Goal: Task Accomplishment & Management: Manage account settings

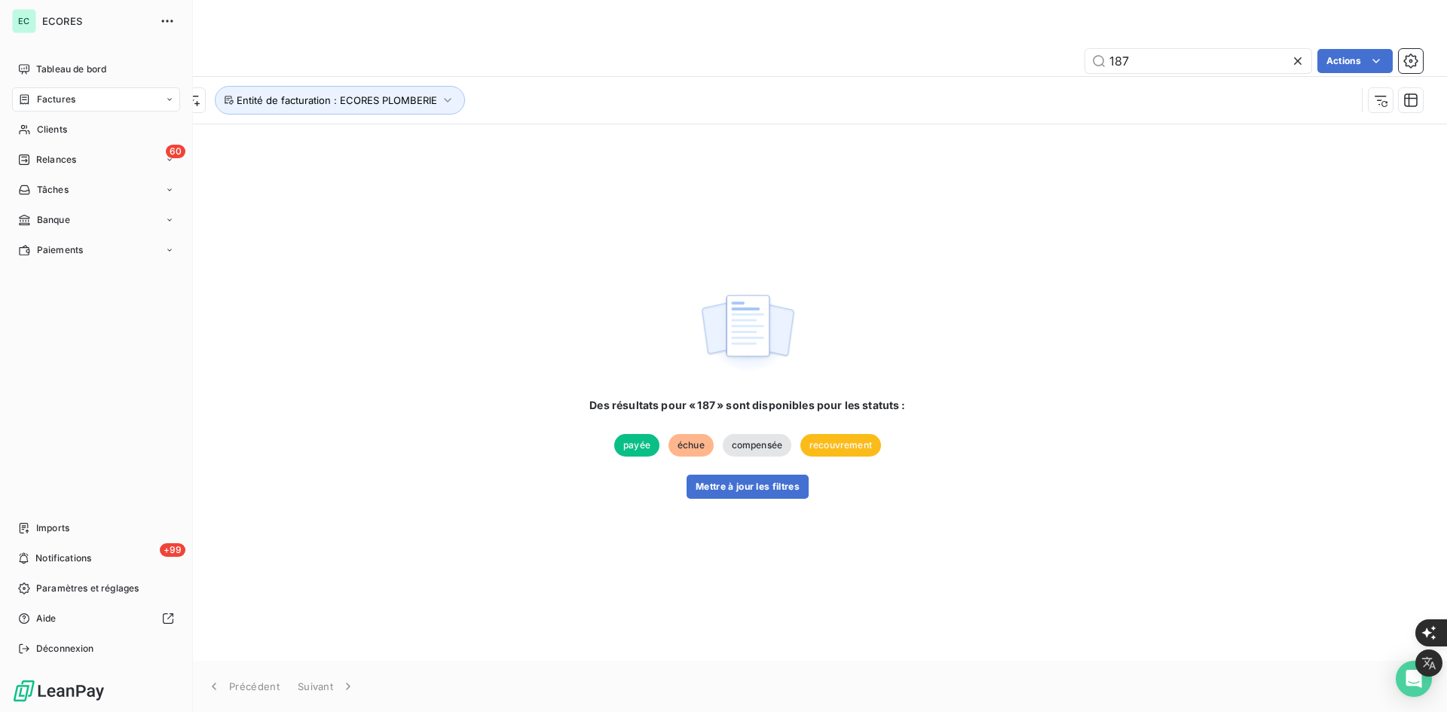
click at [37, 93] on span "Factures" at bounding box center [56, 100] width 38 height 14
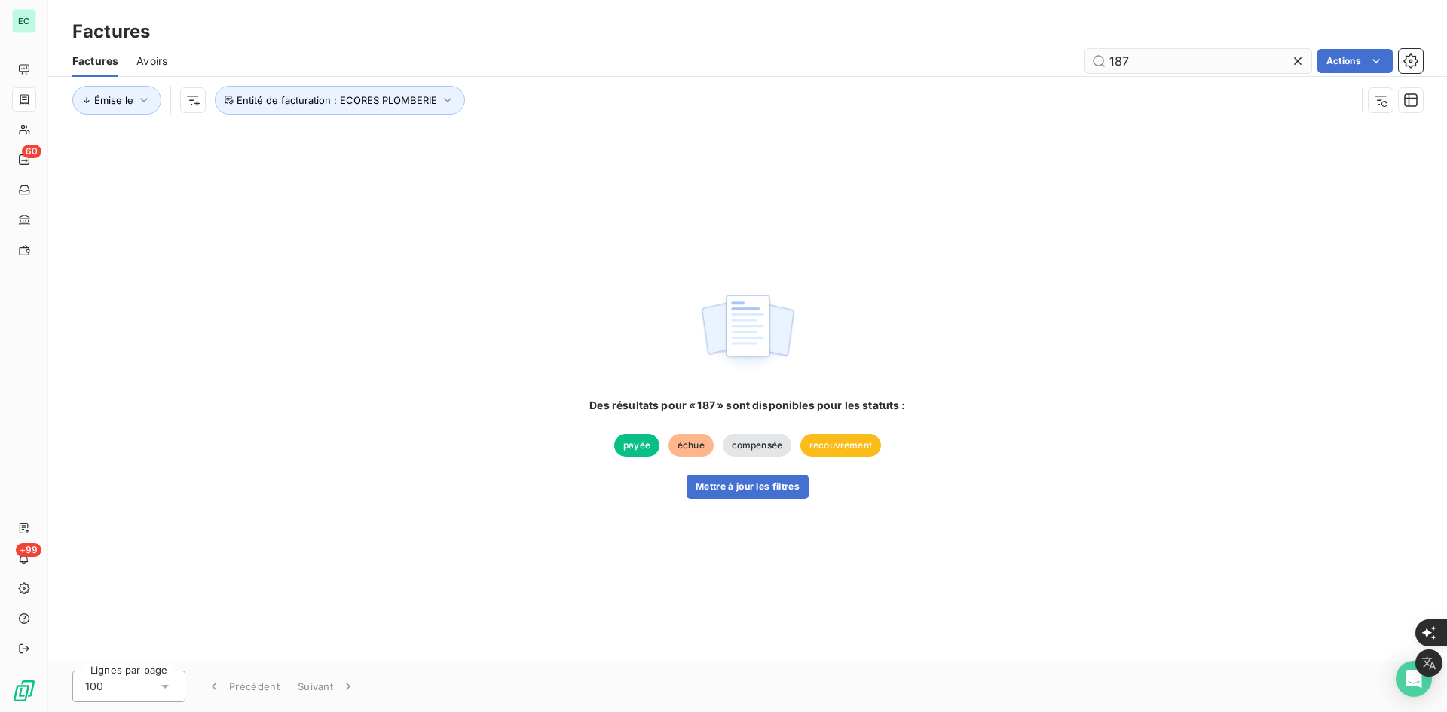
click at [1296, 58] on icon at bounding box center [1297, 61] width 15 height 15
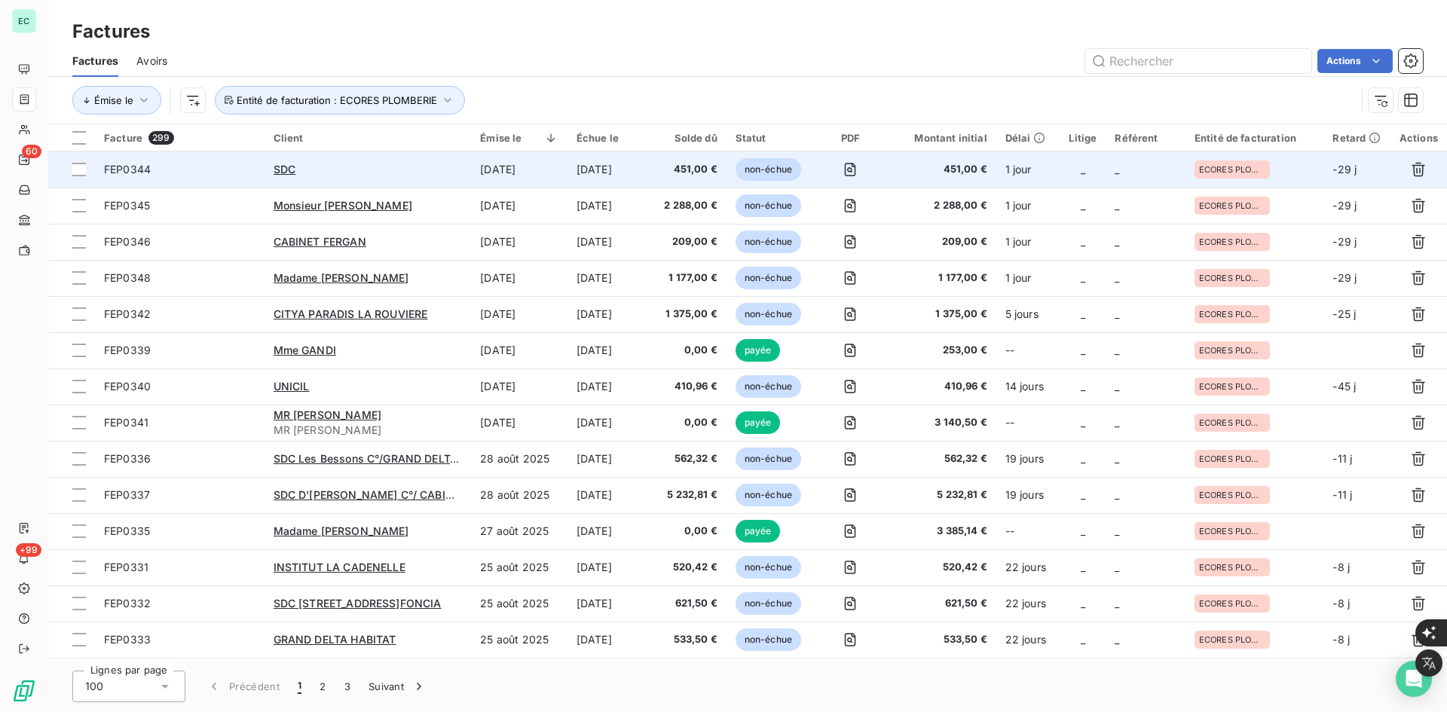
click at [509, 164] on td "[DATE]" at bounding box center [519, 169] width 96 height 36
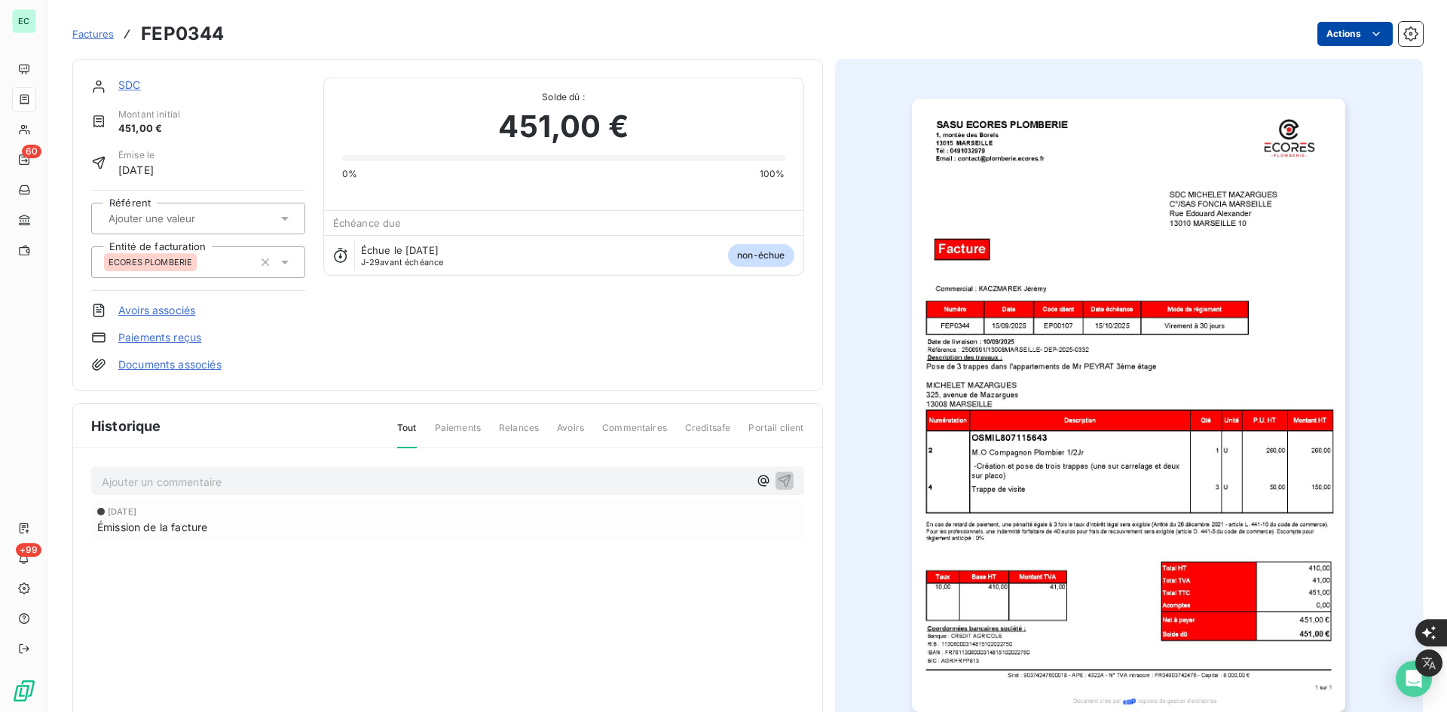
click at [1351, 35] on html "EC 60 +99 Factures FEP0344 Actions SDC Montant initial 451,00 € Émise le [DATE]…" at bounding box center [723, 712] width 1447 height 1424
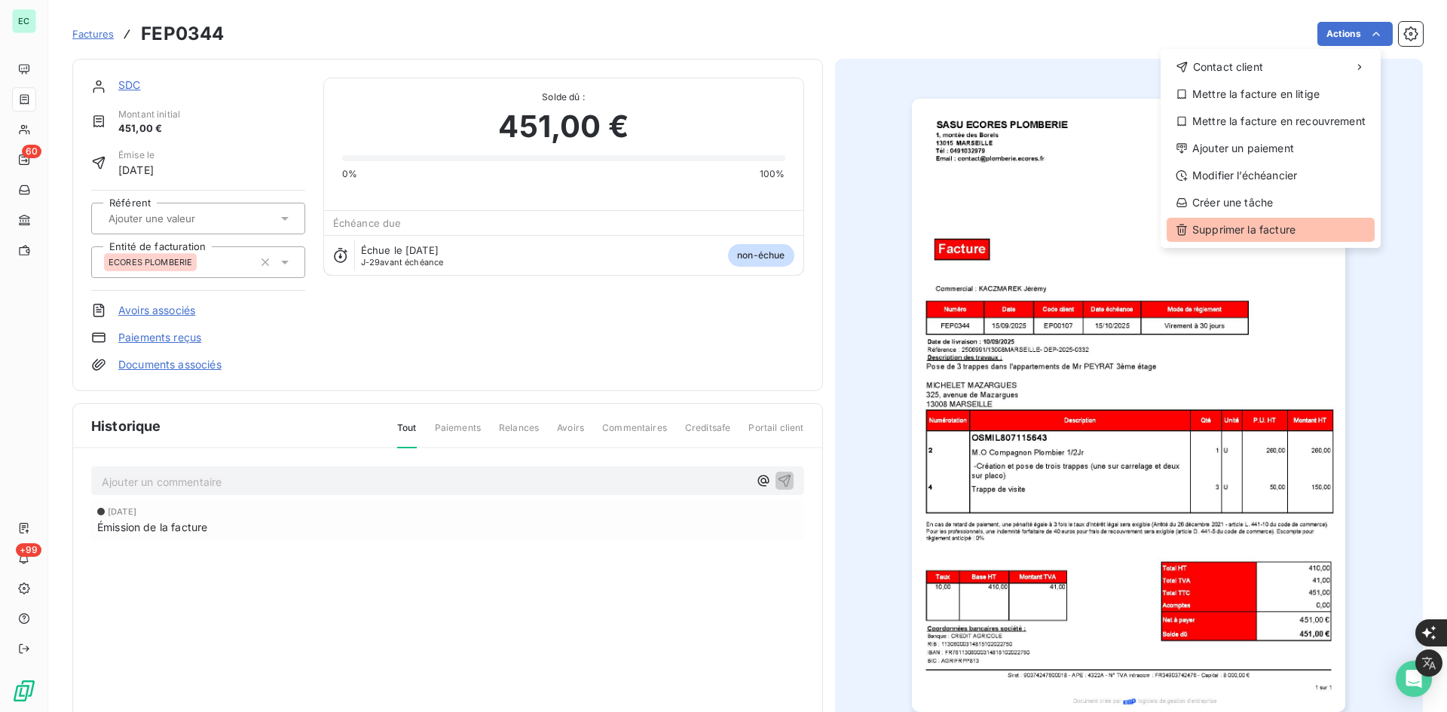
click at [1312, 228] on div "Supprimer la facture" at bounding box center [1271, 230] width 208 height 24
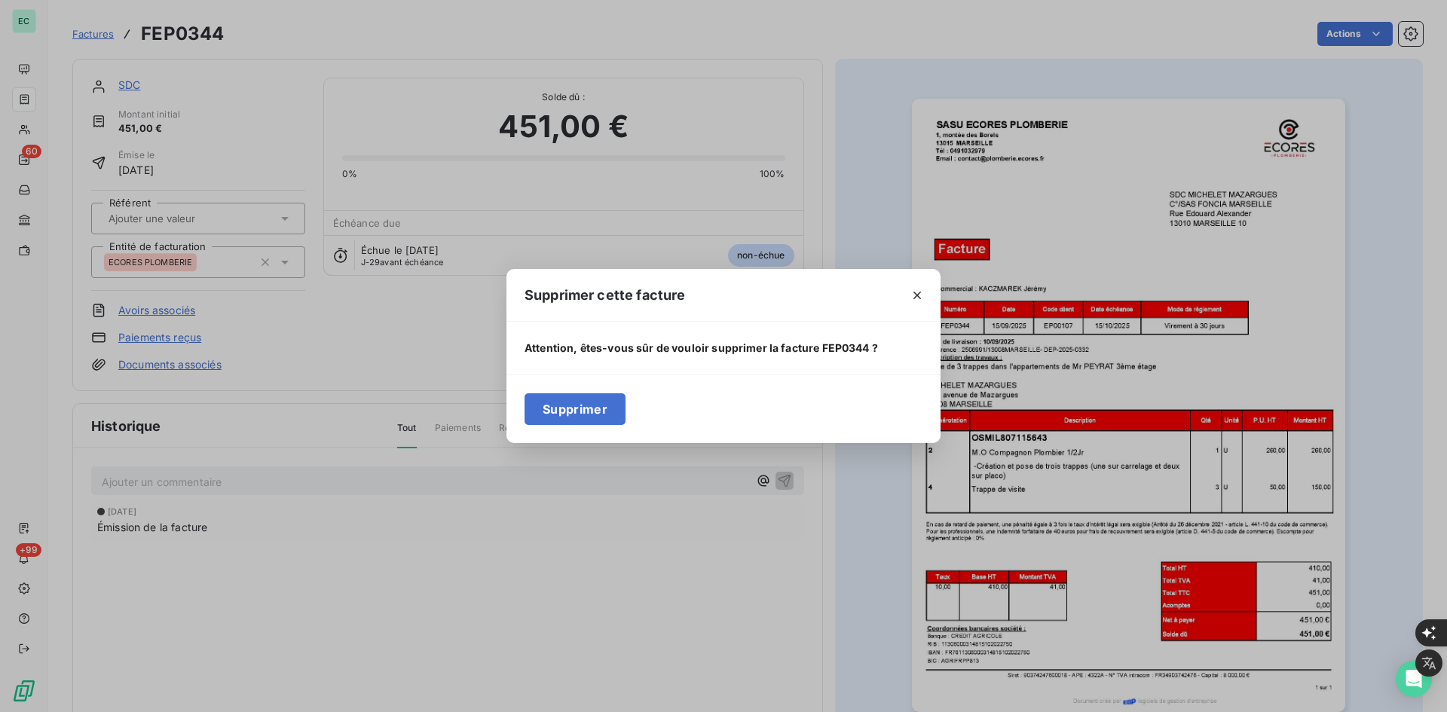
drag, startPoint x: 604, startPoint y: 405, endPoint x: 603, endPoint y: 413, distance: 7.7
click at [604, 407] on button "Supprimer" at bounding box center [575, 409] width 101 height 32
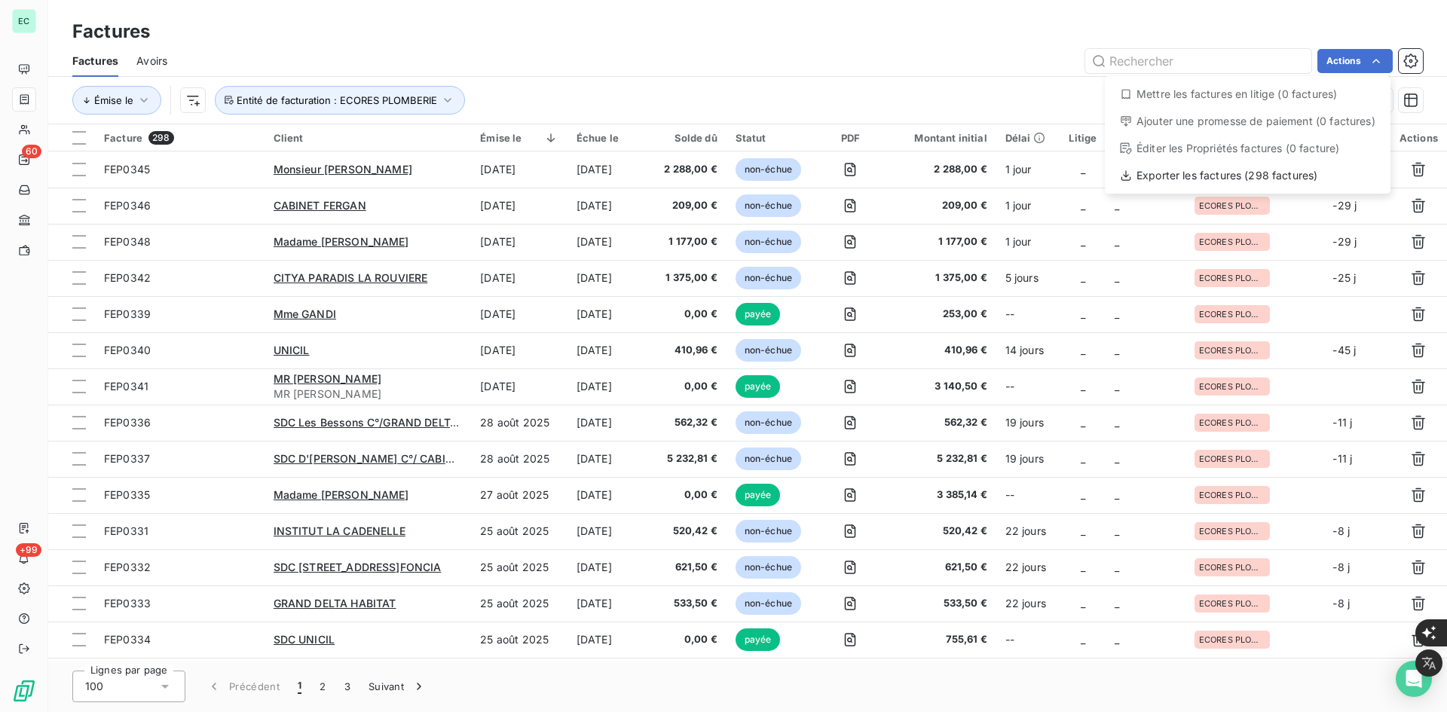
click at [930, 75] on html "EC 60 +99 Factures Factures Avoirs Actions Mettre les factures en litige (0 fac…" at bounding box center [723, 712] width 1447 height 1424
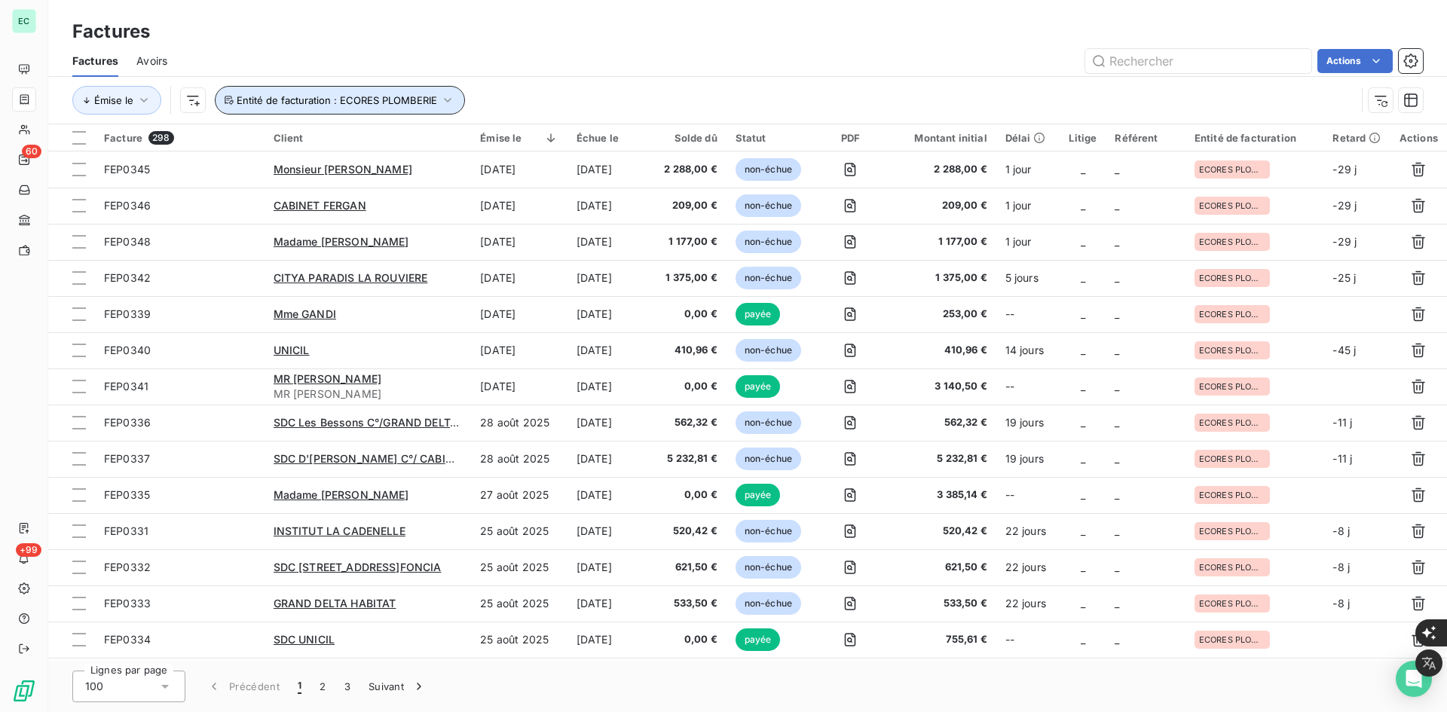
click at [457, 96] on button "Entité de facturation : ECORES PLOMBERIE" at bounding box center [340, 100] width 250 height 29
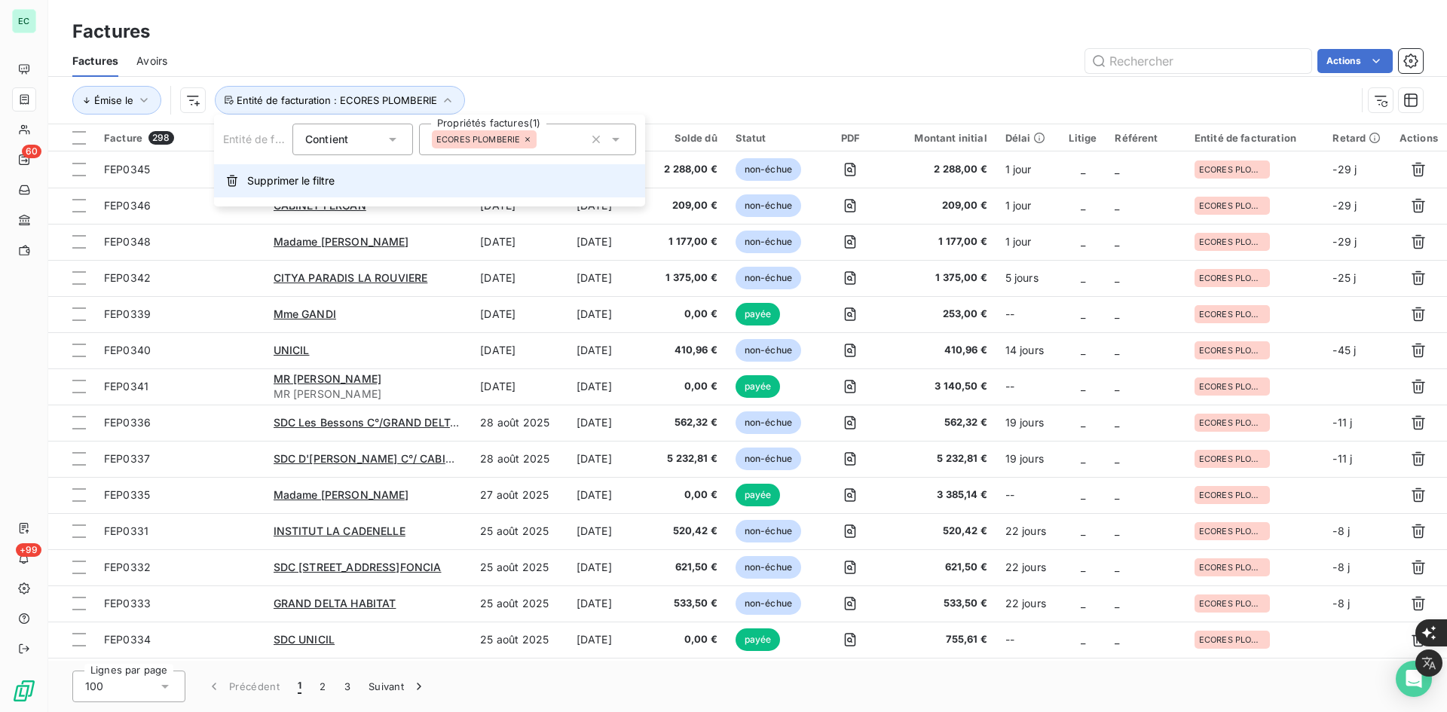
click at [300, 185] on span "Supprimer le filtre" at bounding box center [290, 180] width 87 height 15
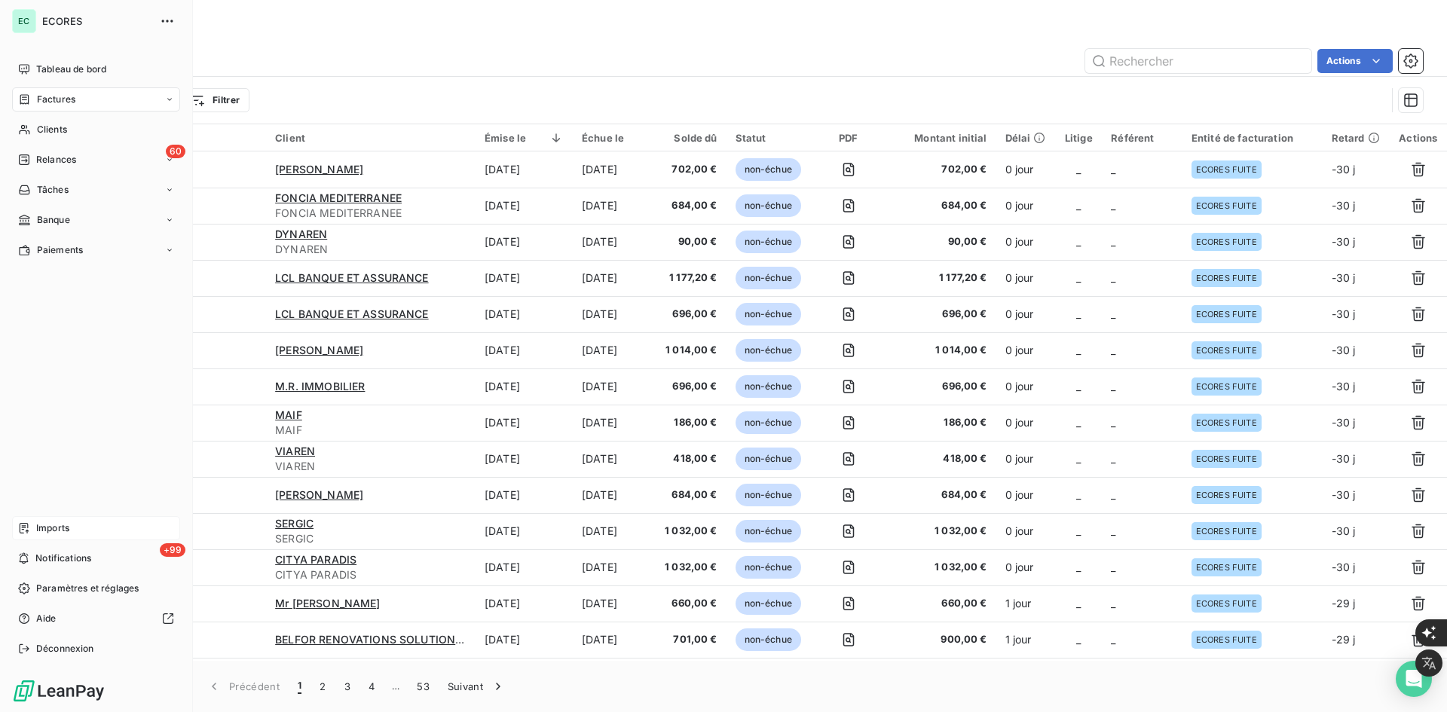
click at [60, 537] on div "Imports" at bounding box center [96, 528] width 168 height 24
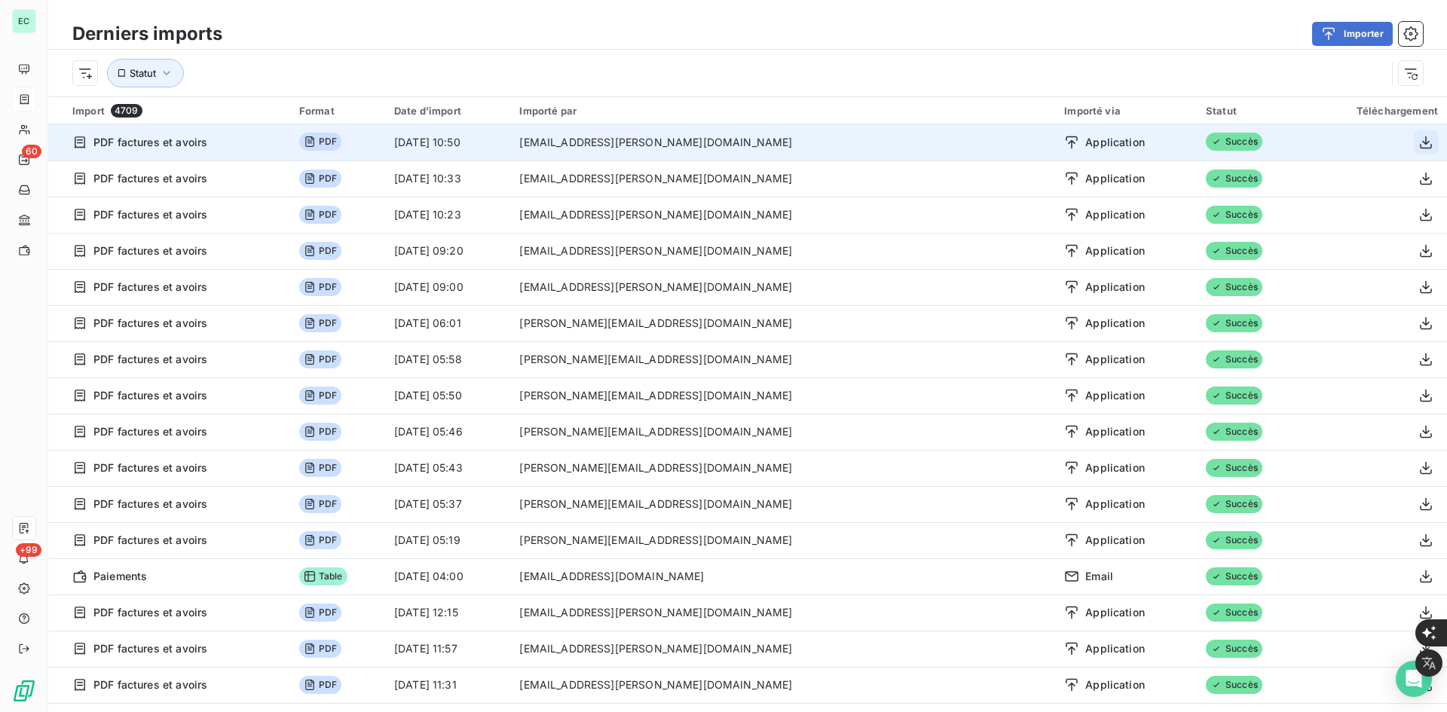
click at [1418, 139] on icon "button" at bounding box center [1425, 142] width 15 height 15
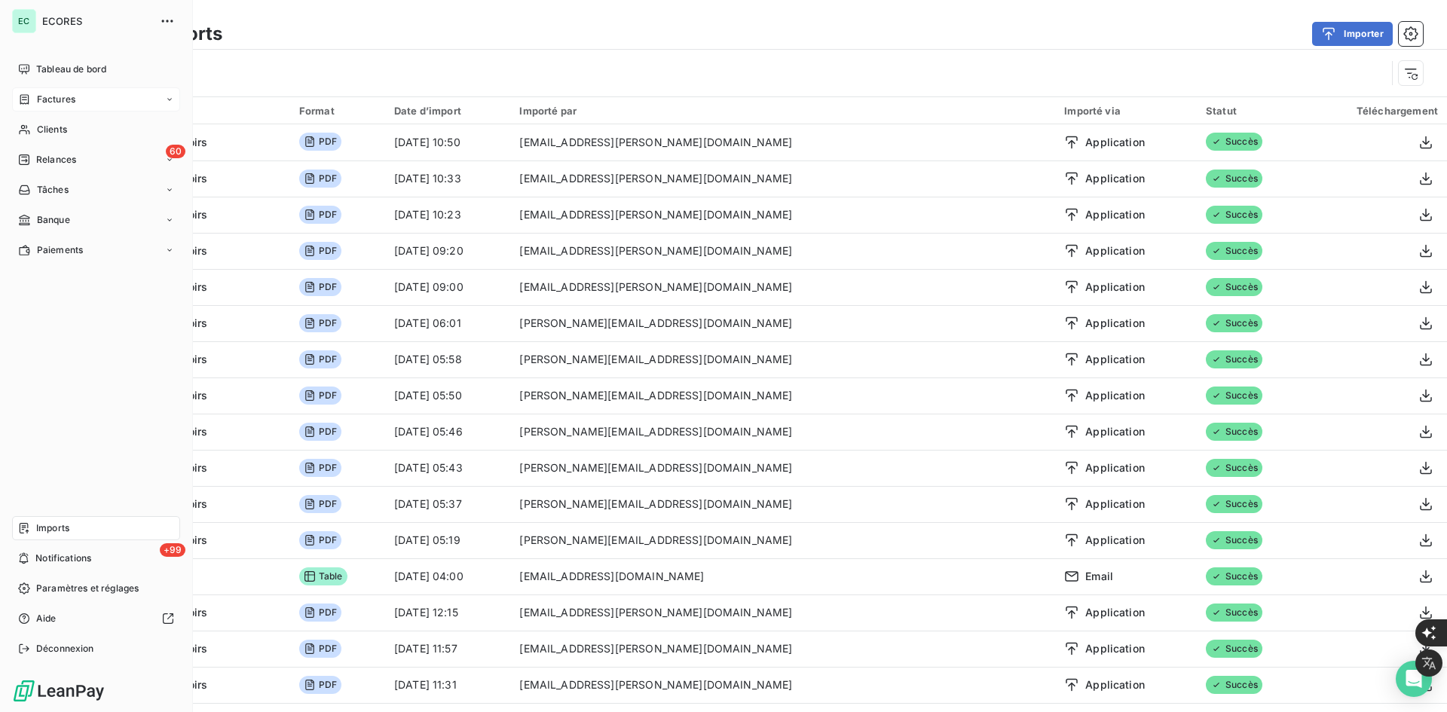
click at [20, 93] on icon at bounding box center [24, 99] width 13 height 12
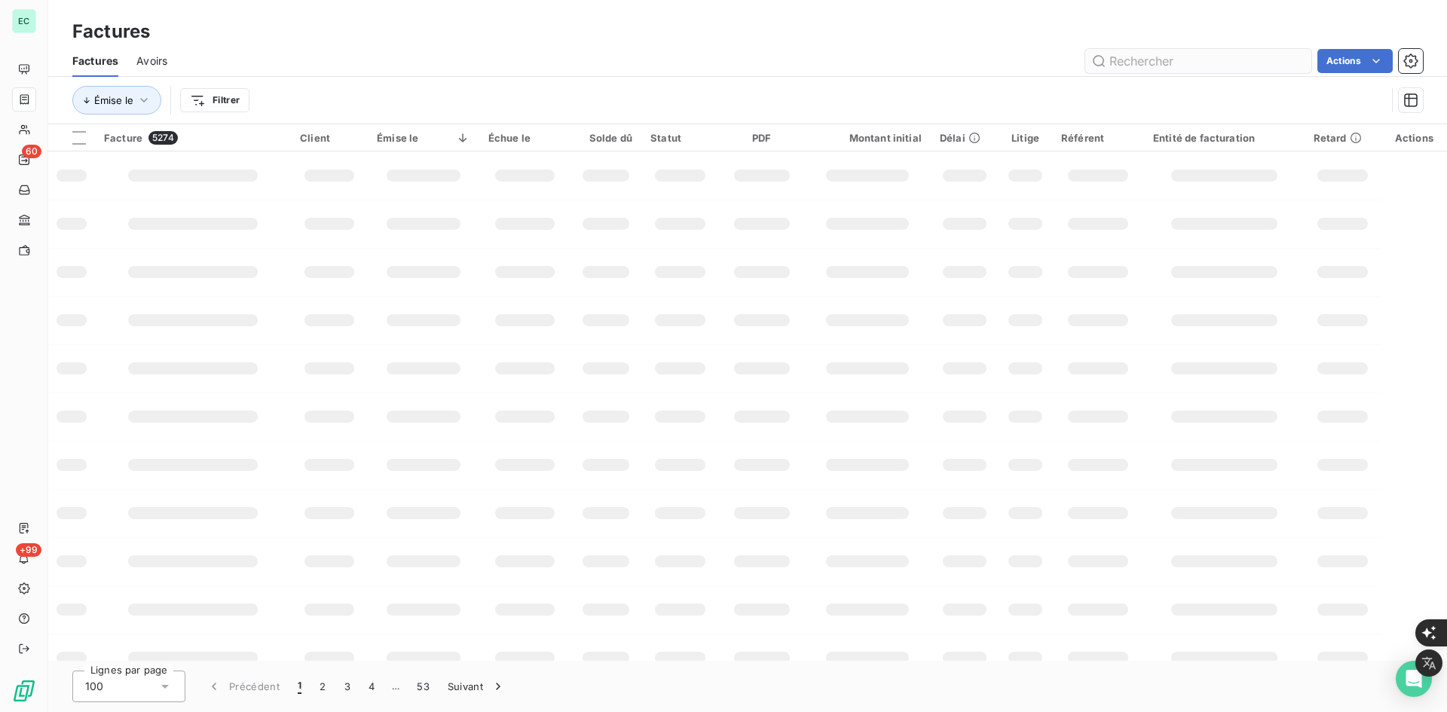
click at [1148, 69] on input "text" at bounding box center [1198, 61] width 226 height 24
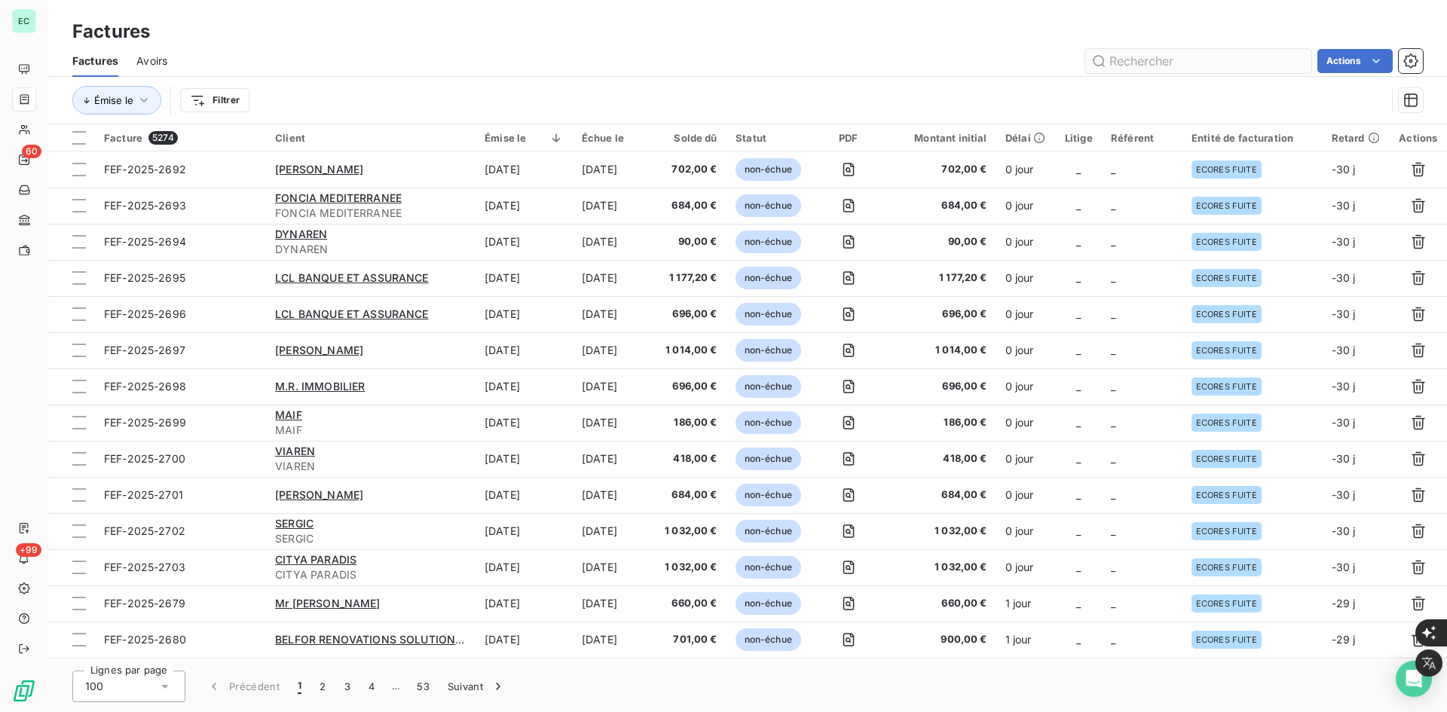
type input "5"
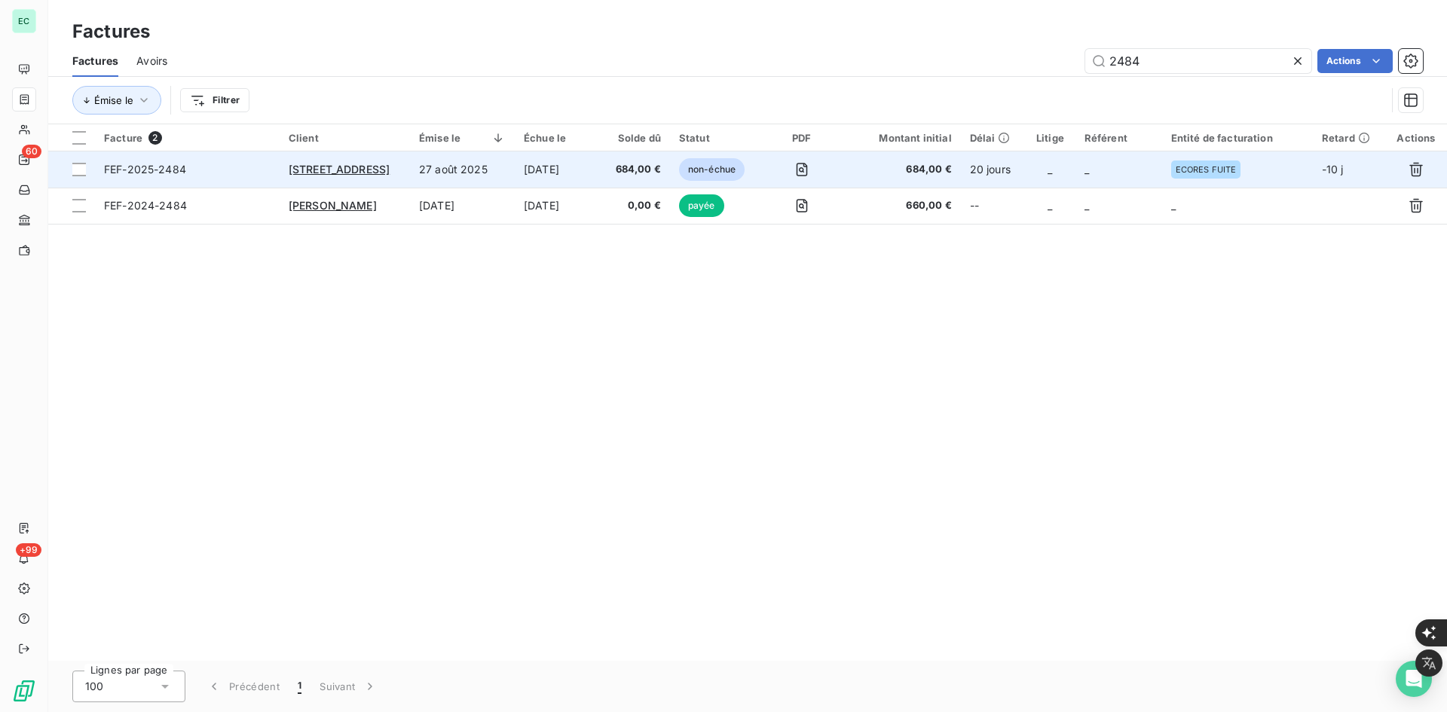
type input "2484"
click at [501, 173] on td "27 août 2025" at bounding box center [462, 169] width 105 height 36
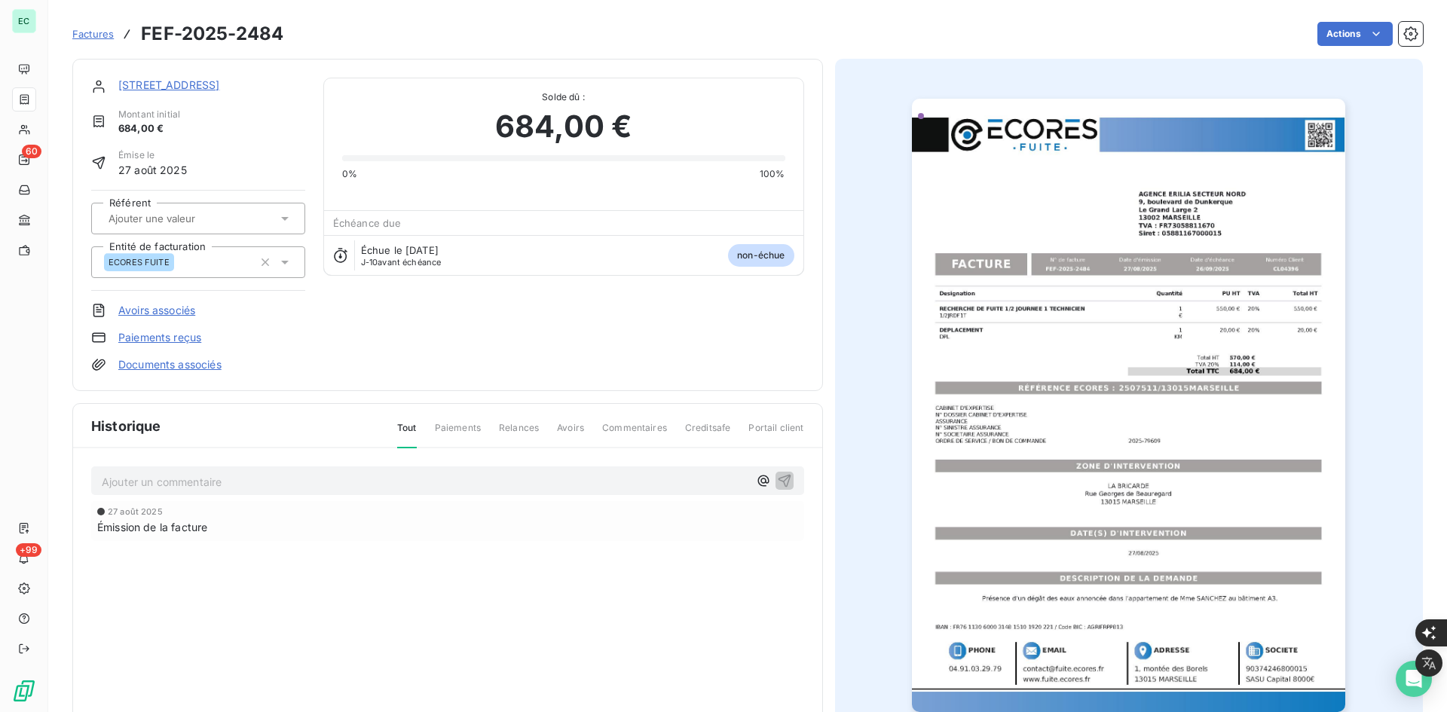
click at [1029, 222] on img "button" at bounding box center [1128, 405] width 433 height 613
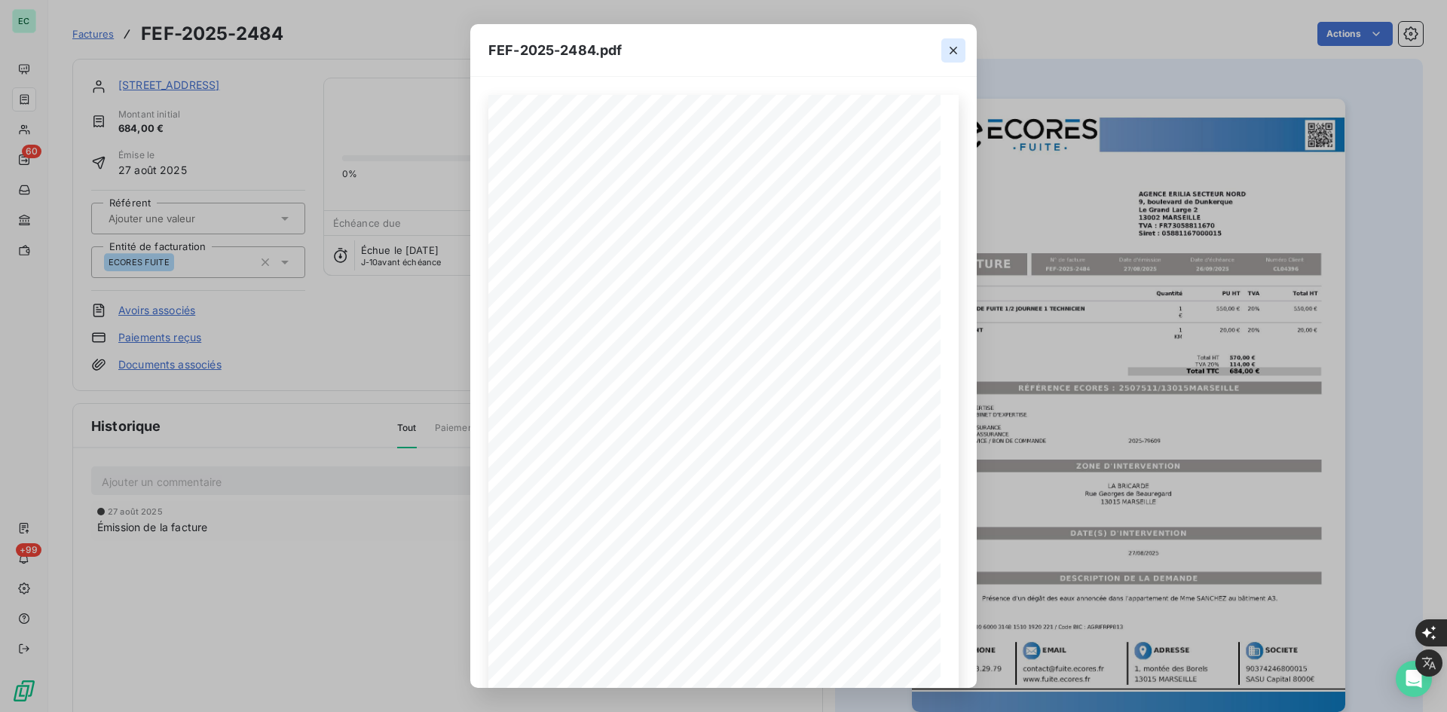
click at [953, 50] on icon "button" at bounding box center [954, 51] width 8 height 8
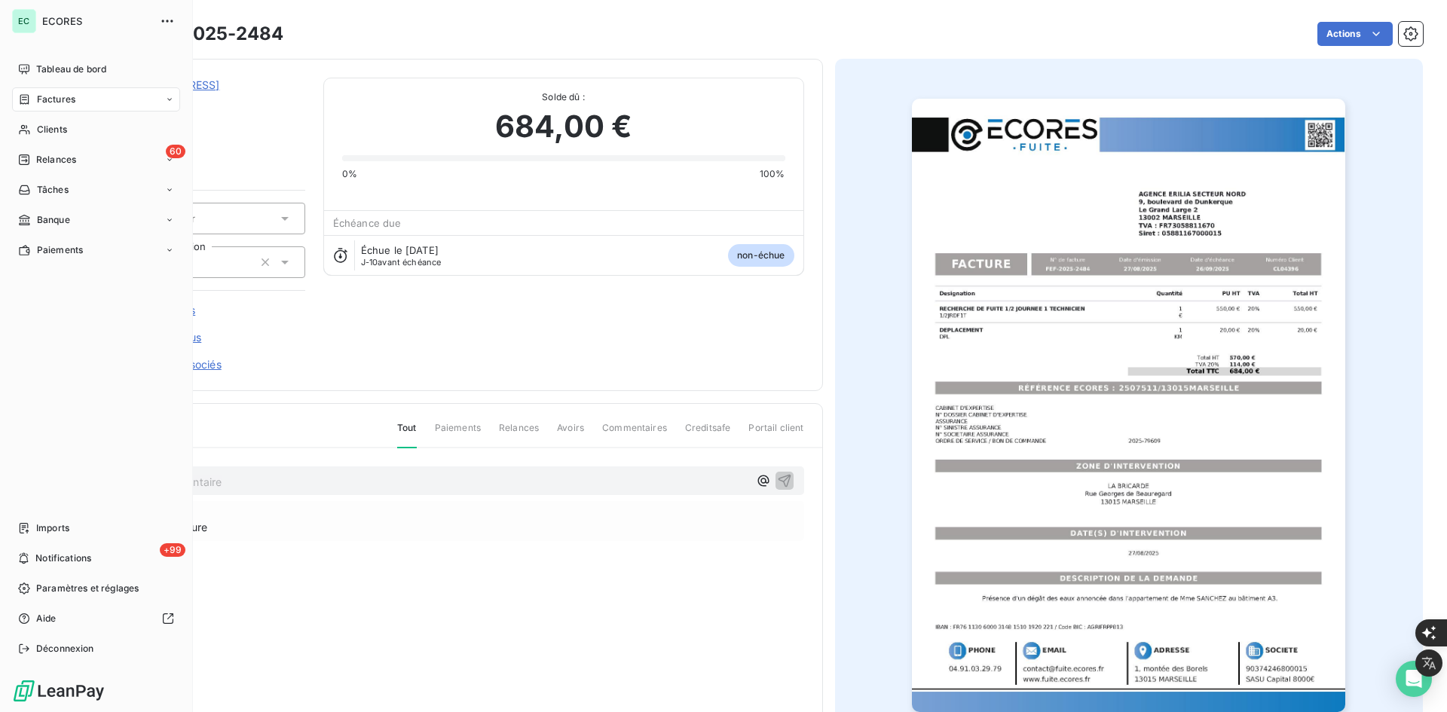
click at [82, 101] on div "Factures" at bounding box center [96, 99] width 168 height 24
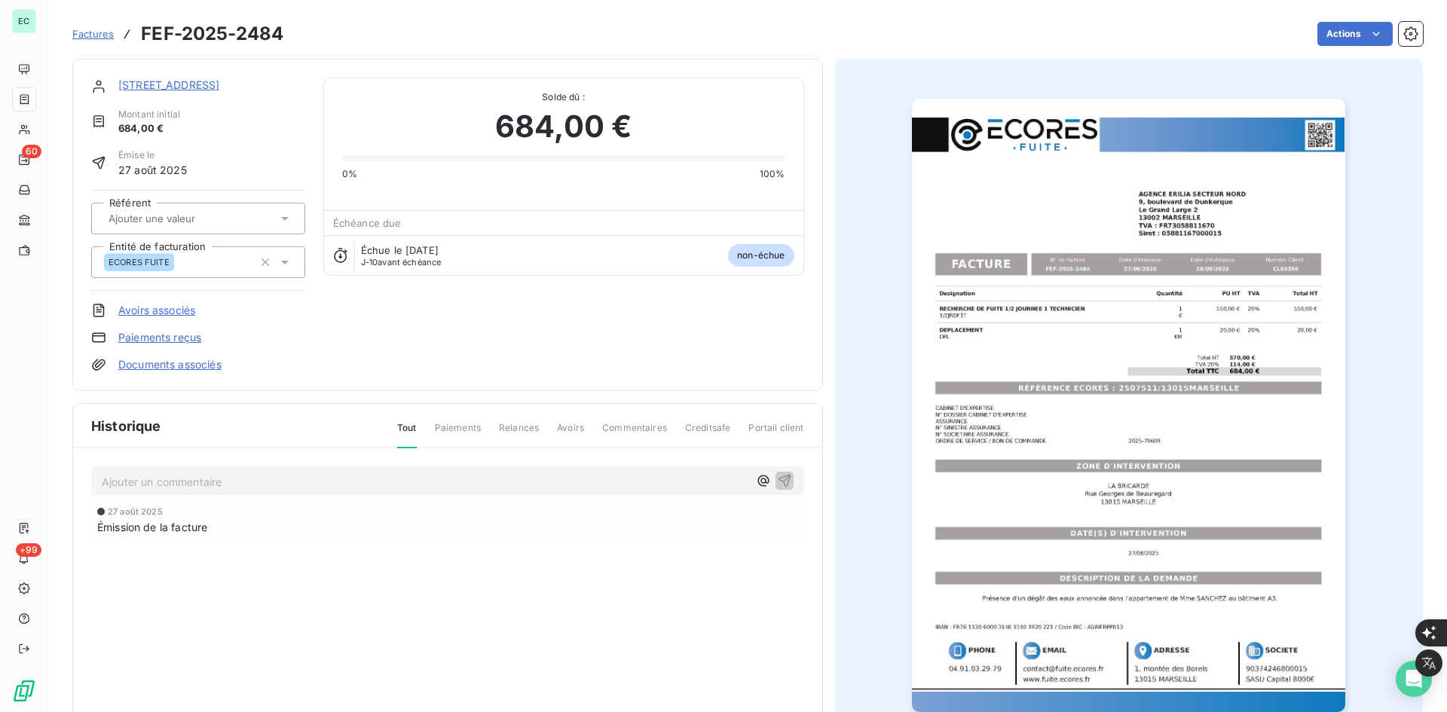
click at [1081, 307] on html "EC 60 +99 Factures FEF-2025-2484 Actions [STREET_ADDRESS] 684,00 € Émise le 27 …" at bounding box center [723, 712] width 1447 height 1424
click at [1078, 307] on img "button" at bounding box center [1128, 405] width 433 height 613
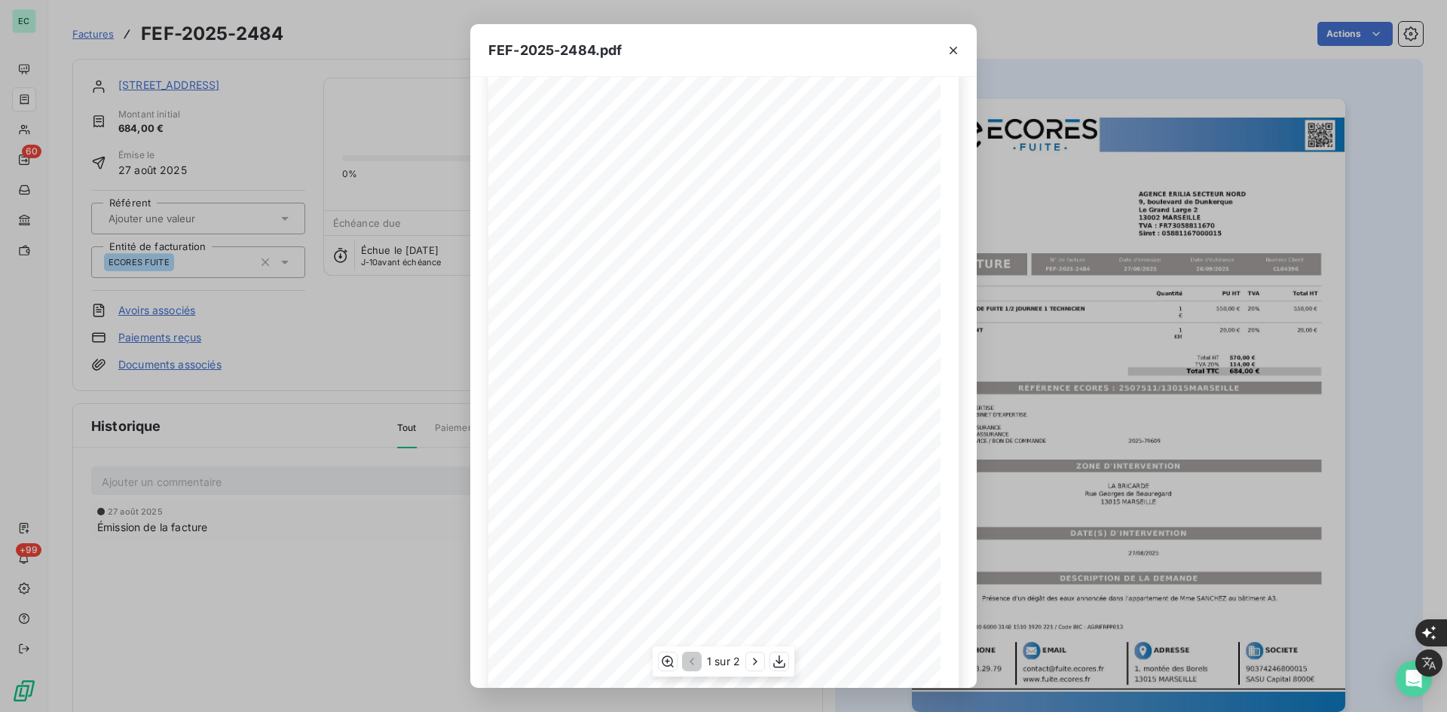
scroll to position [65, 0]
click at [784, 664] on icon "button" at bounding box center [779, 661] width 15 height 15
click at [956, 50] on icon "button" at bounding box center [953, 50] width 15 height 15
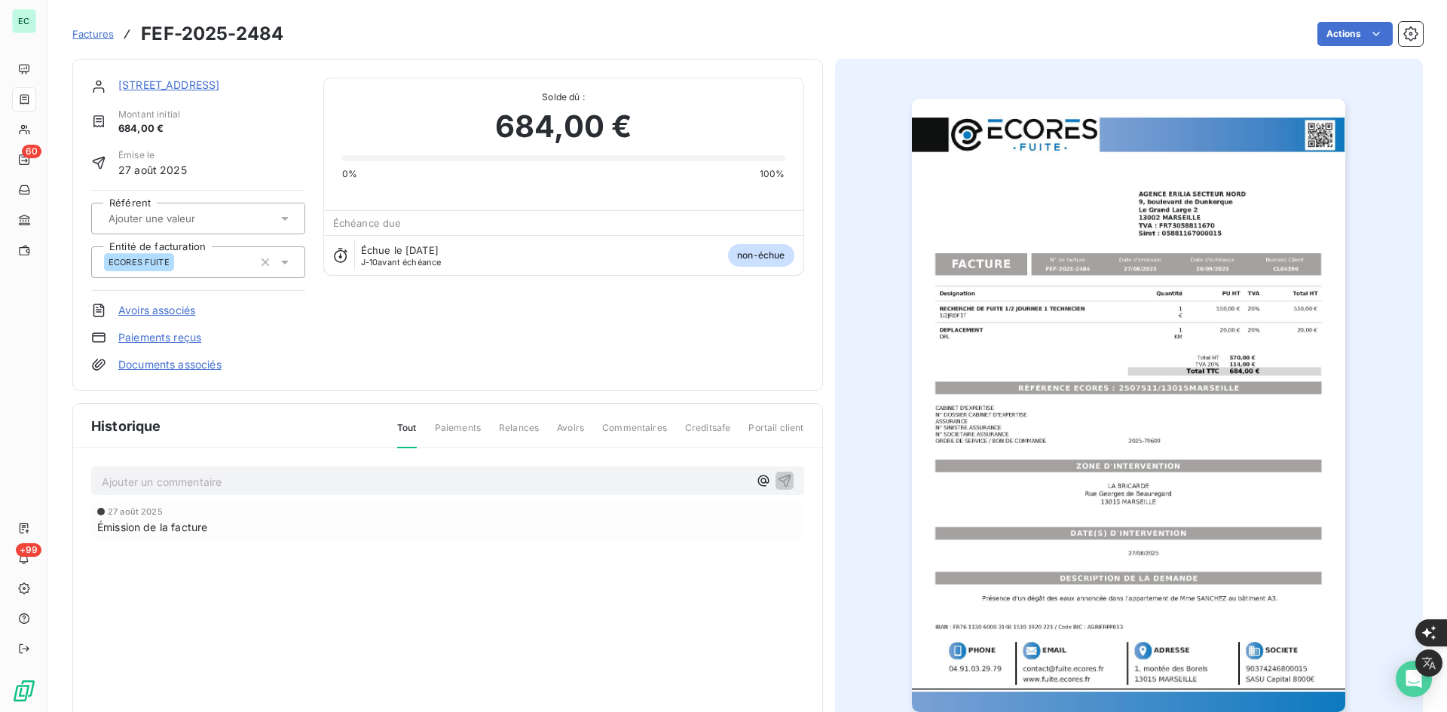
click at [191, 367] on link "Documents associés" at bounding box center [169, 364] width 103 height 15
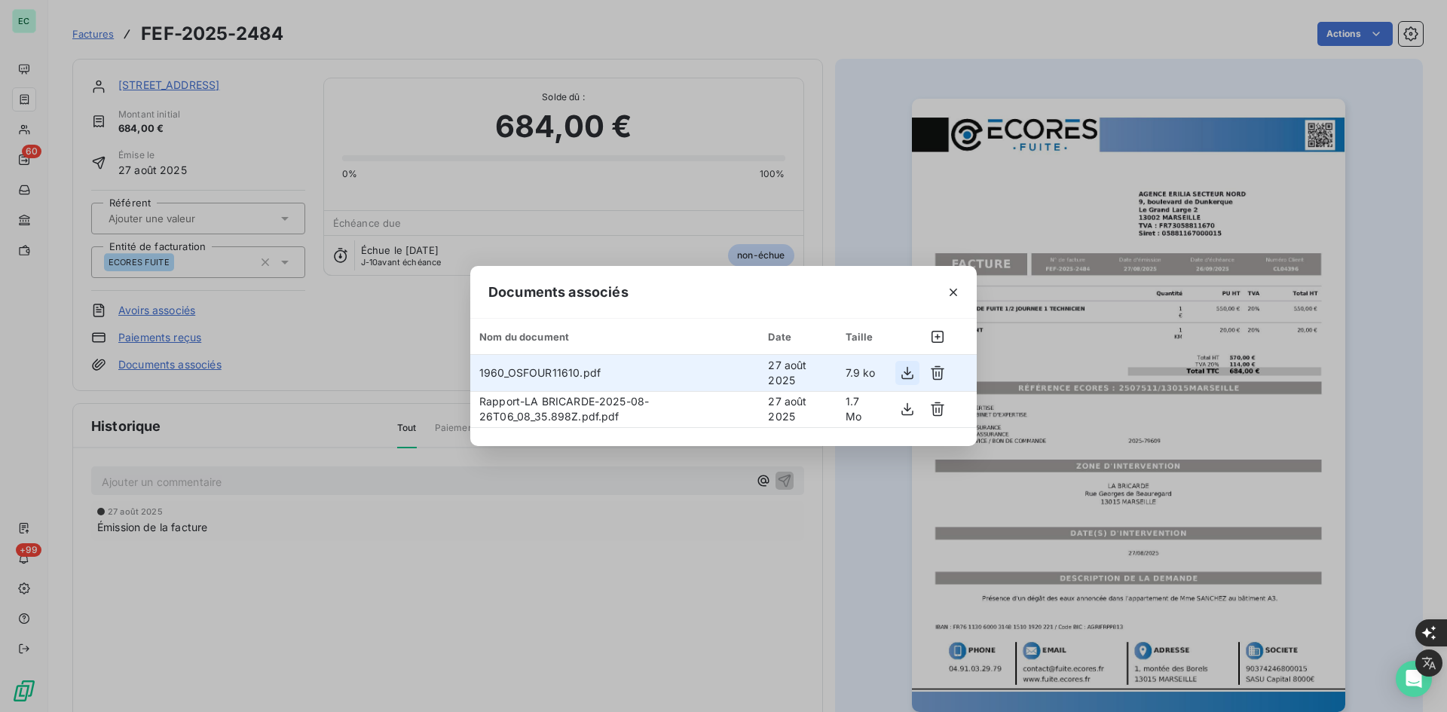
click at [908, 371] on icon "button" at bounding box center [907, 373] width 15 height 15
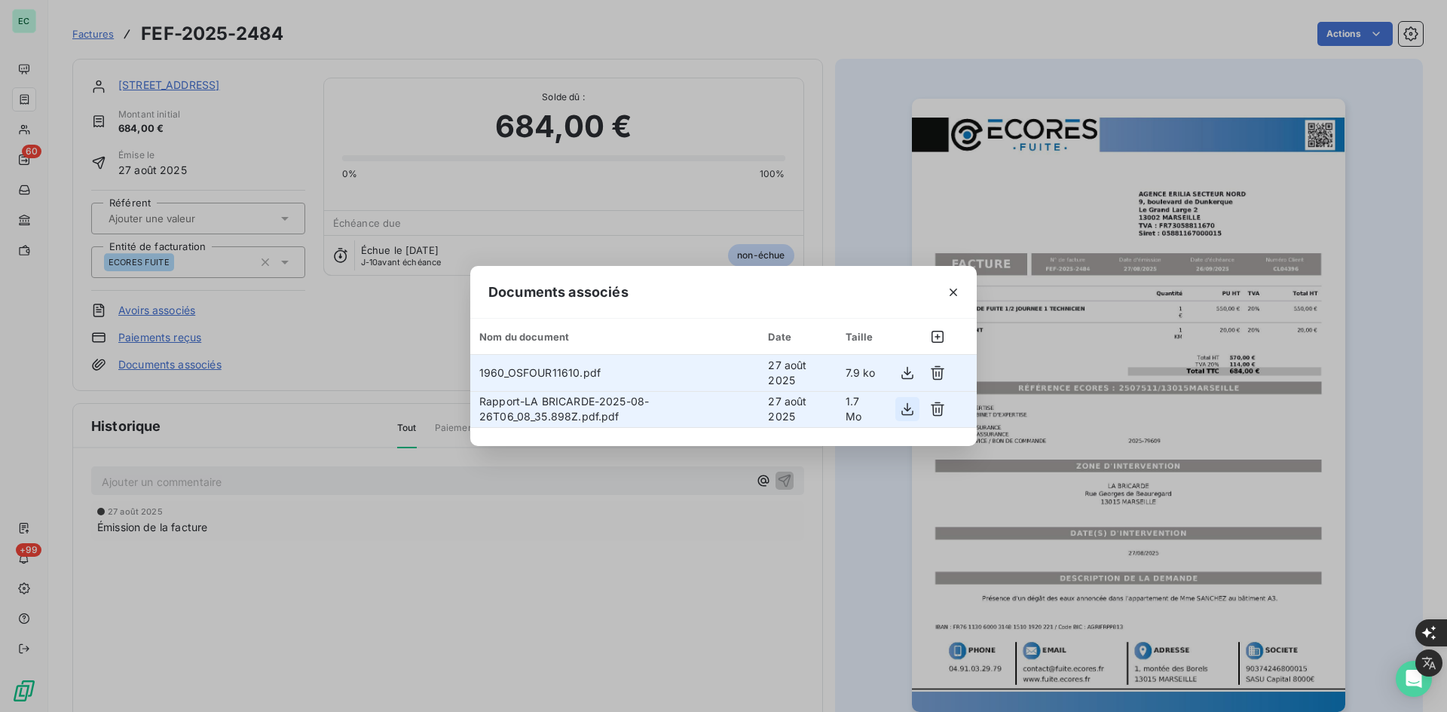
click at [903, 404] on icon "button" at bounding box center [907, 409] width 15 height 15
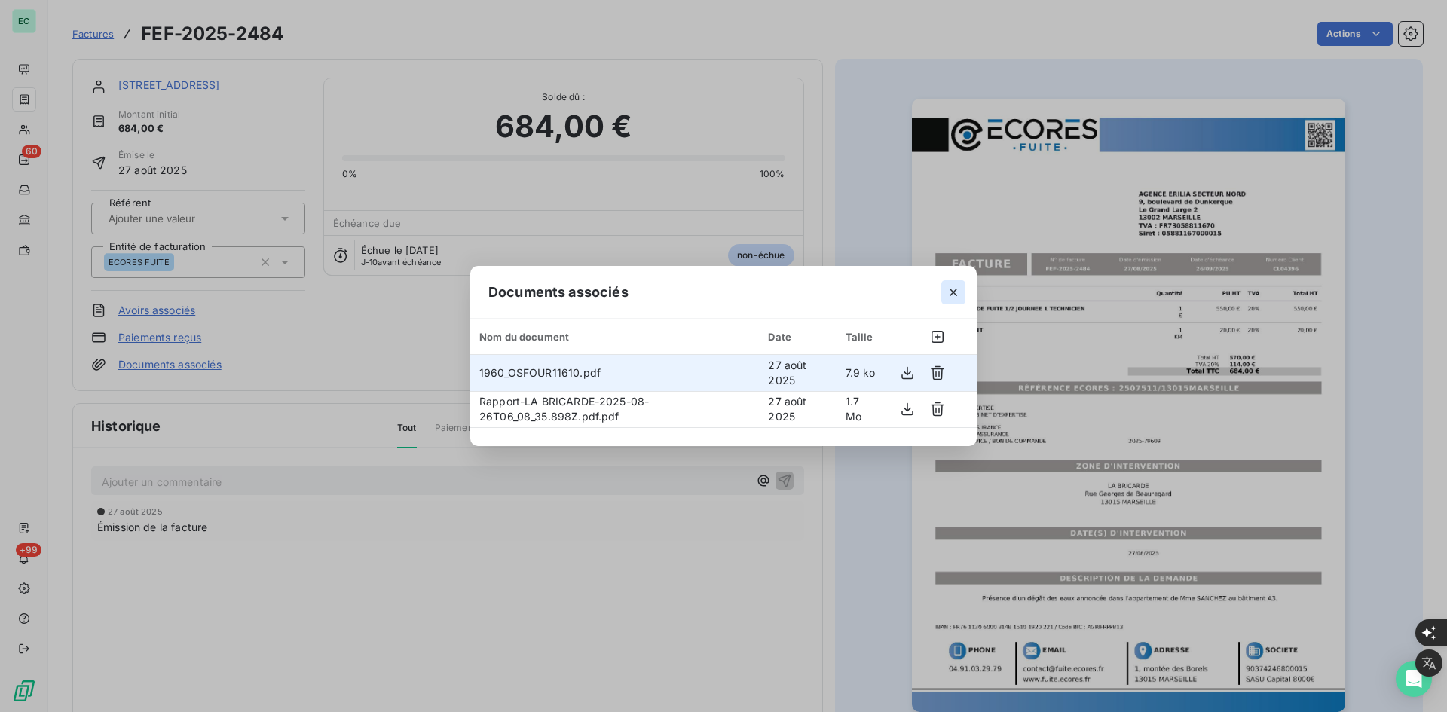
click at [953, 291] on icon "button" at bounding box center [954, 293] width 8 height 8
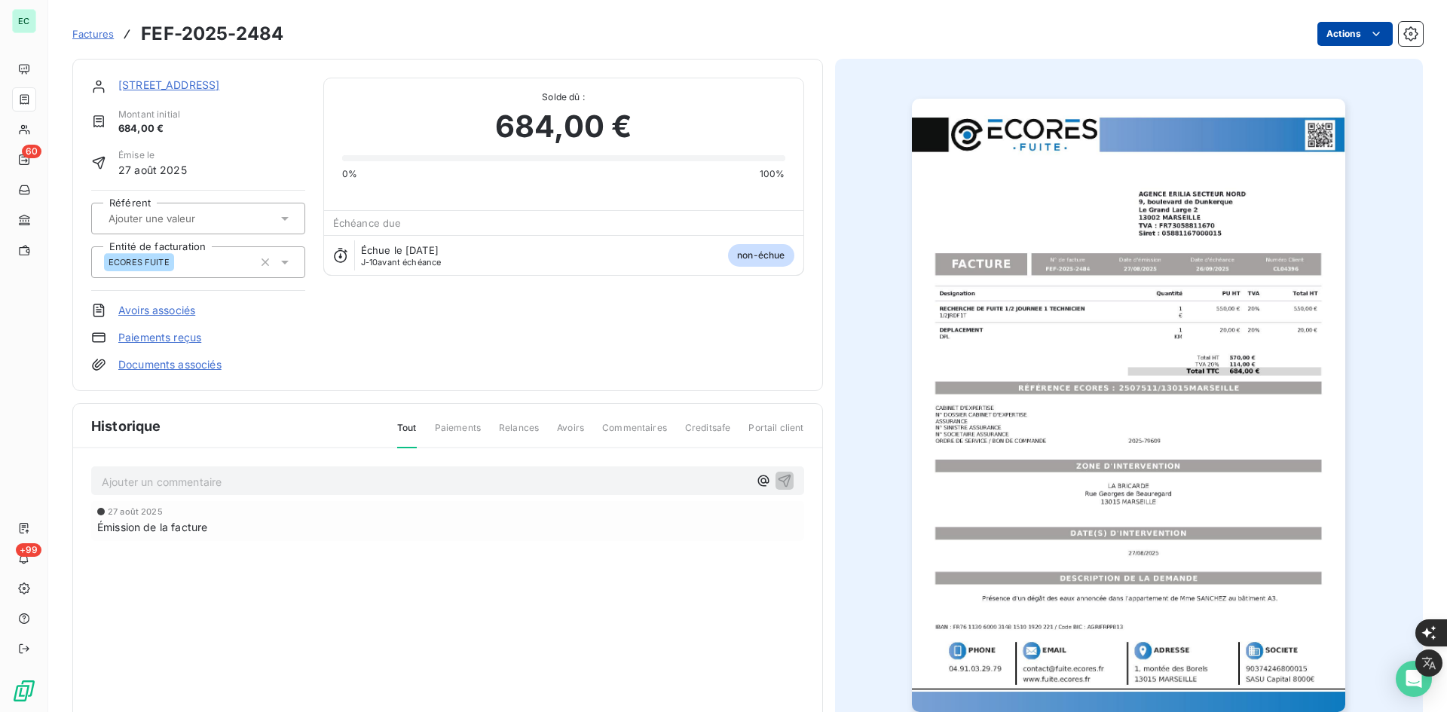
click at [1375, 36] on html "EC 60 +99 Factures FEF-2025-2484 Actions [STREET_ADDRESS] 684,00 € Émise le 27 …" at bounding box center [723, 712] width 1447 height 1424
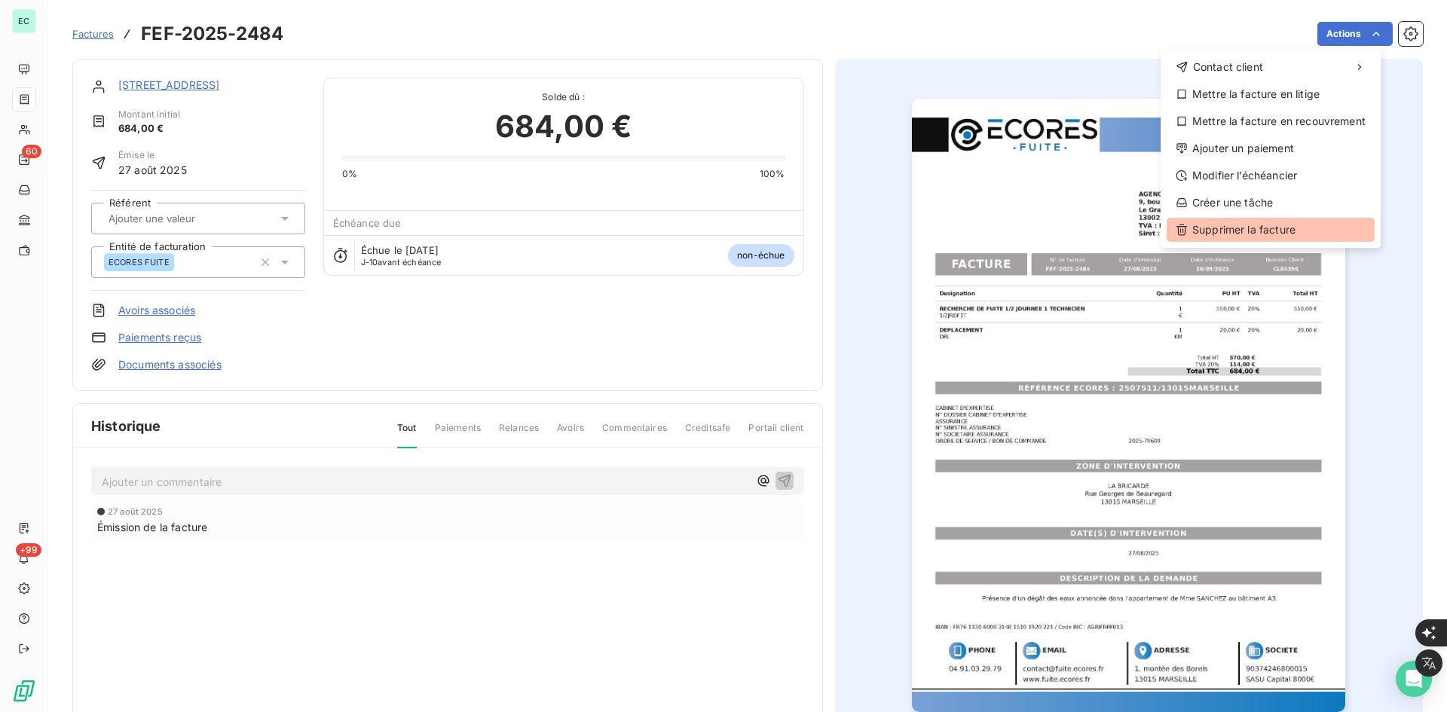
click at [1217, 232] on div "Supprimer la facture" at bounding box center [1271, 230] width 208 height 24
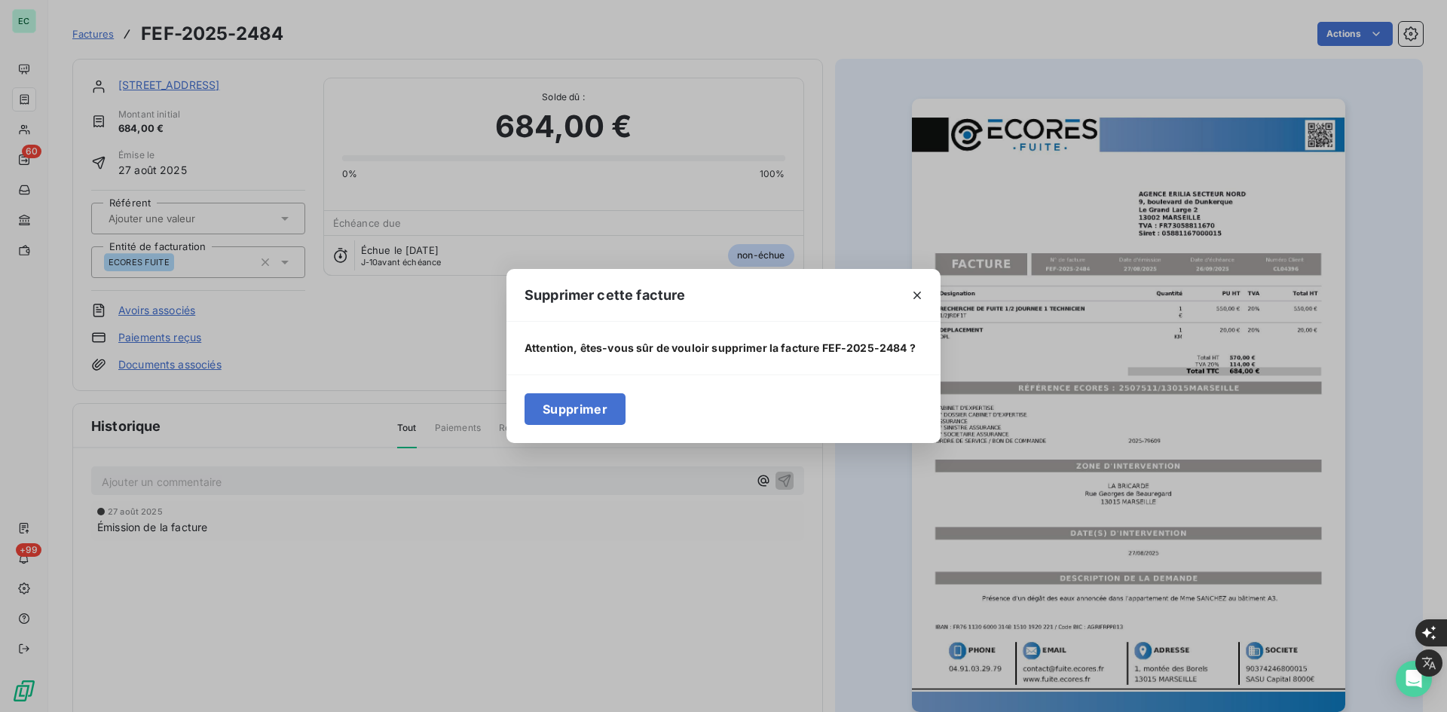
click at [583, 415] on button "Supprimer" at bounding box center [575, 409] width 101 height 32
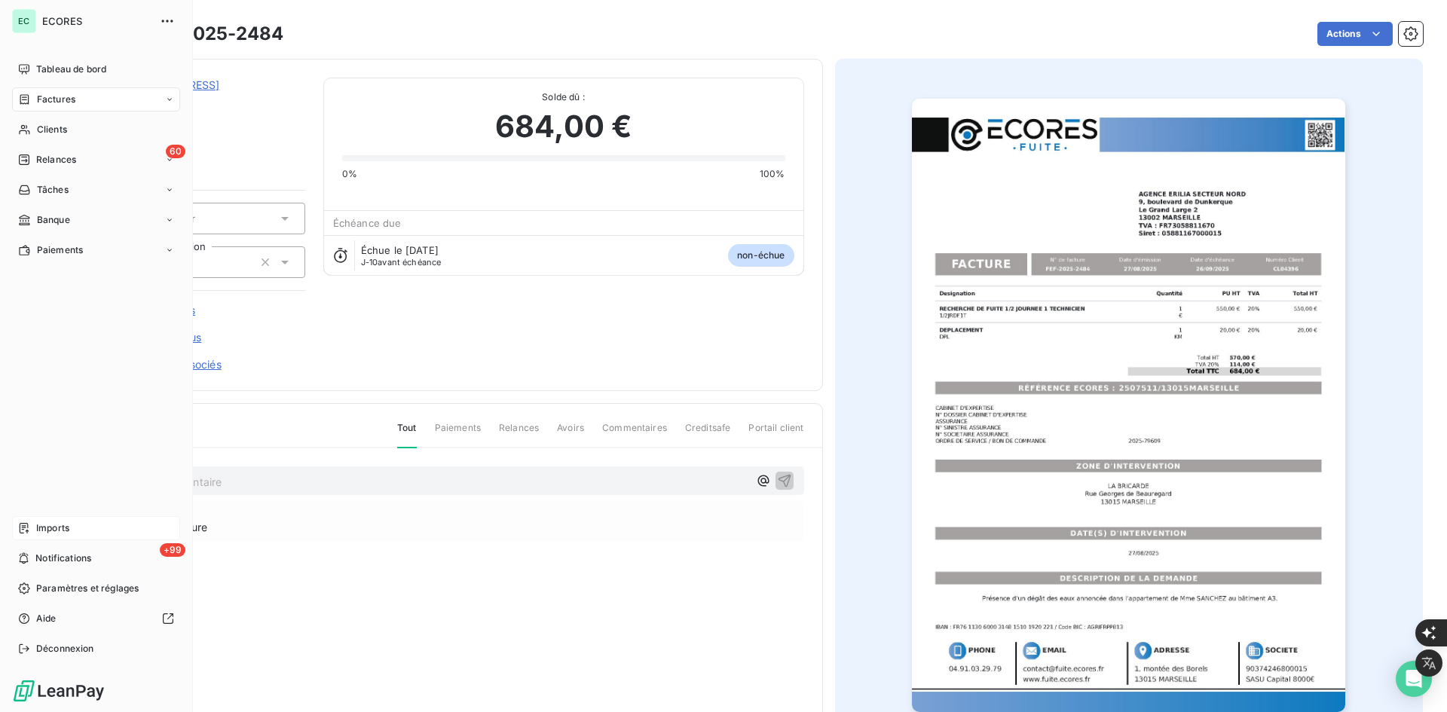
click at [58, 523] on span "Imports" at bounding box center [52, 529] width 33 height 14
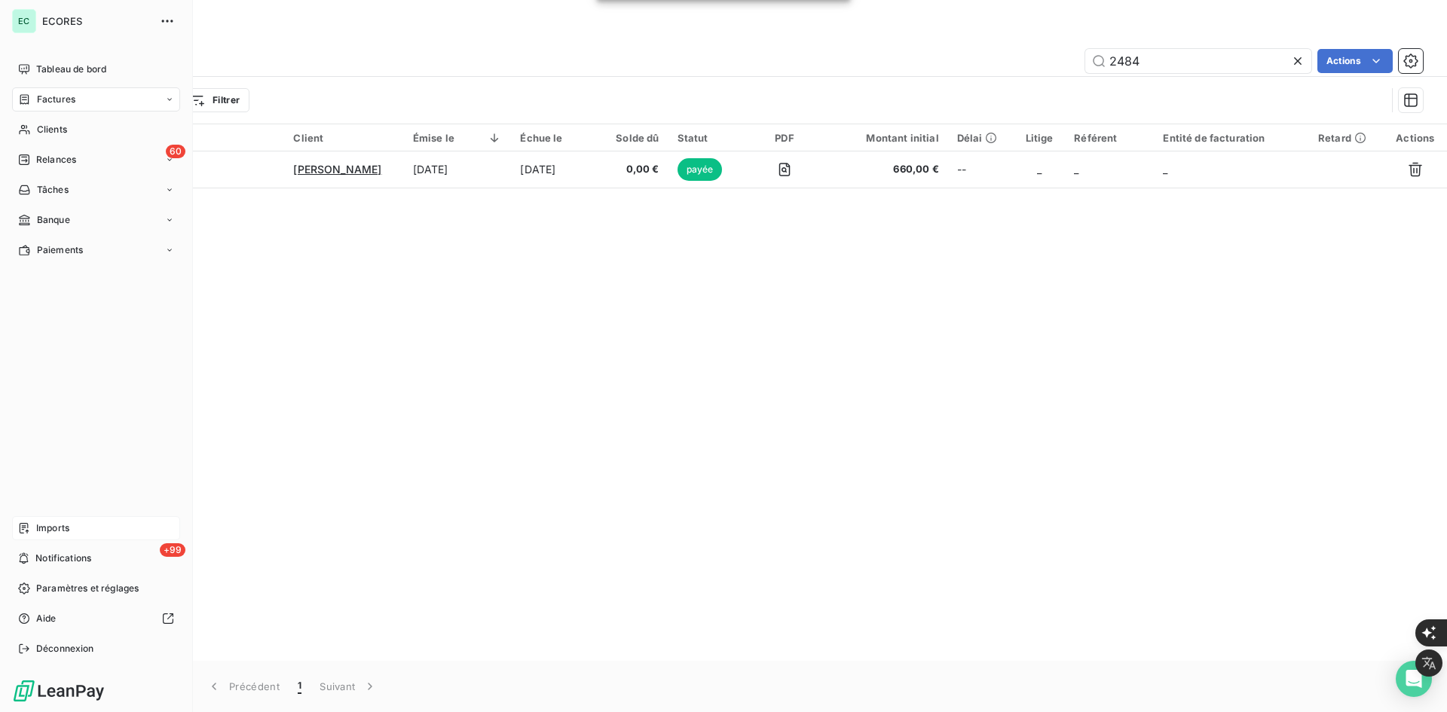
click at [73, 519] on div "Imports" at bounding box center [96, 528] width 168 height 24
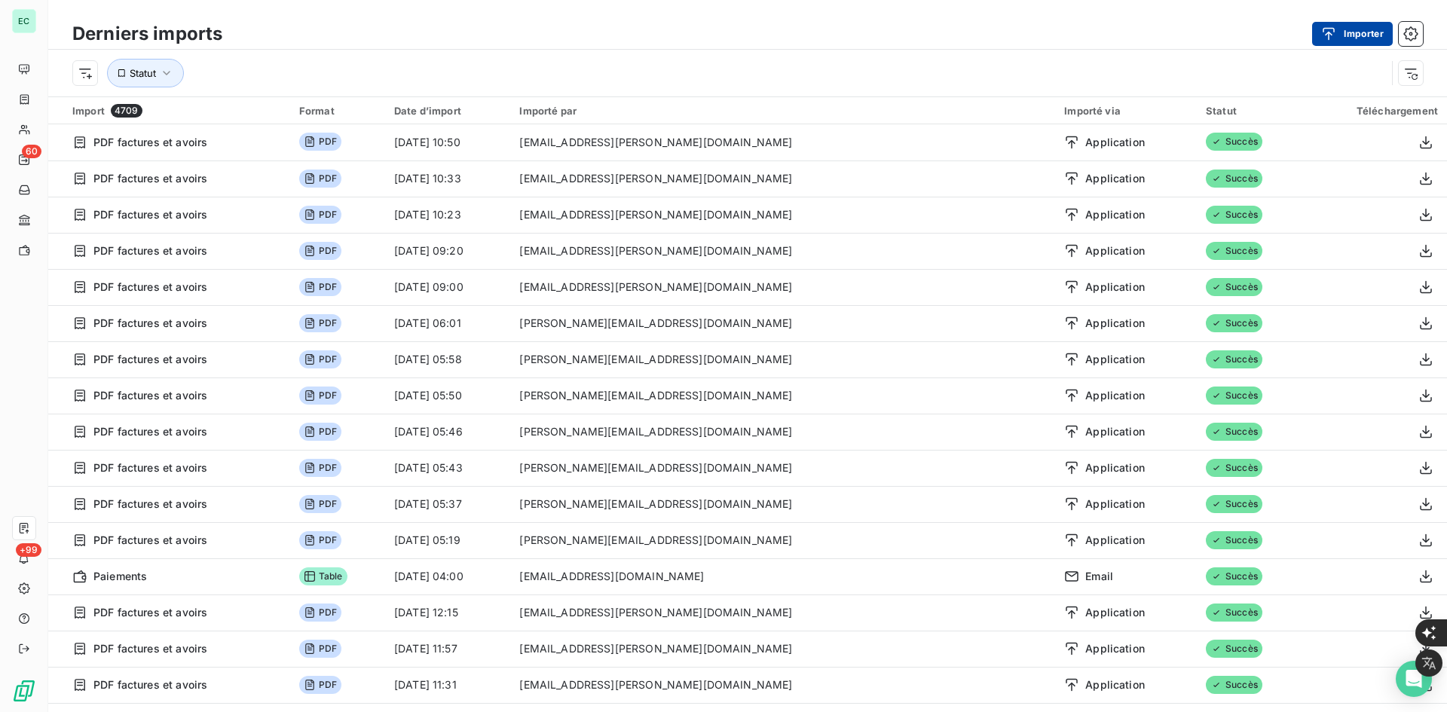
click at [1367, 23] on button "Importer" at bounding box center [1352, 34] width 81 height 24
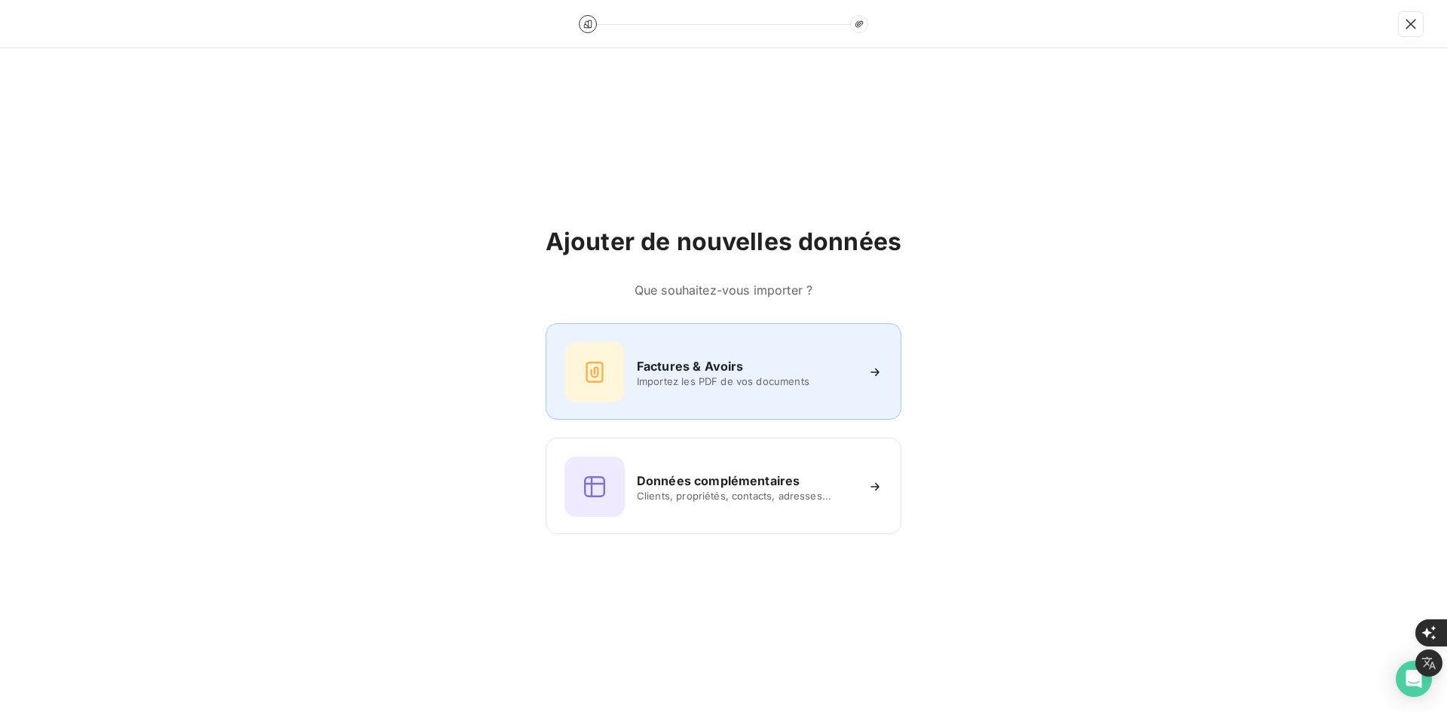
click at [615, 360] on div at bounding box center [595, 372] width 60 height 60
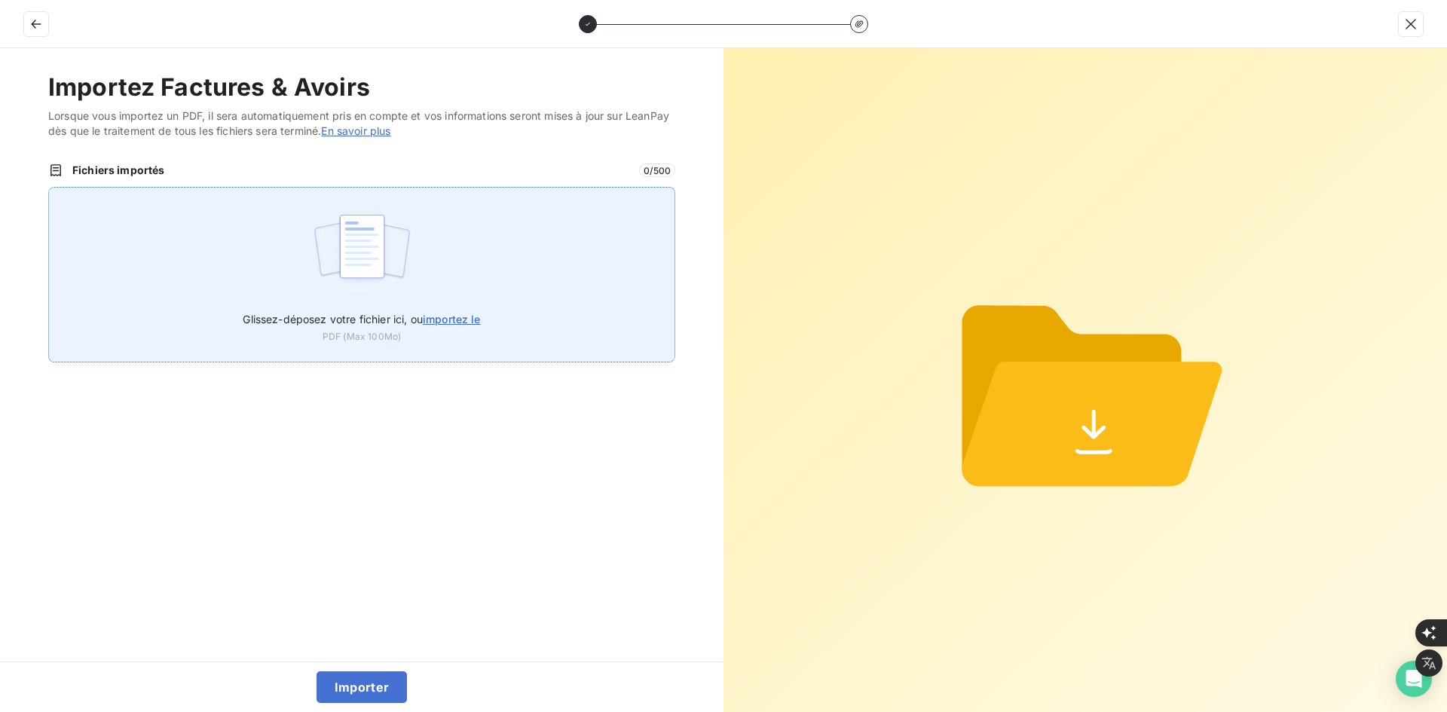
click at [438, 255] on div "Glissez-déposez votre fichier ici, ou importez le PDF (Max 100Mo)" at bounding box center [361, 275] width 627 height 176
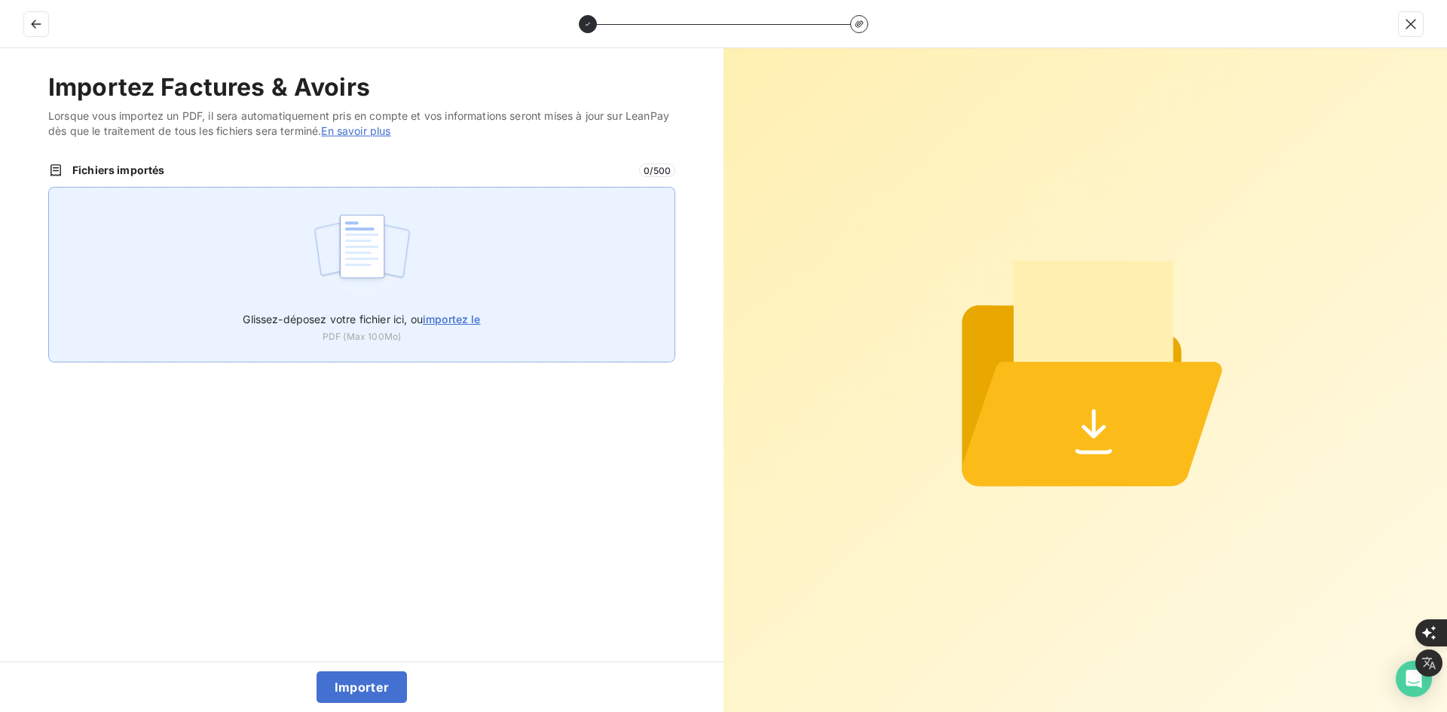
type input "C:\fakepath\FEF-2025-2484.pdf"
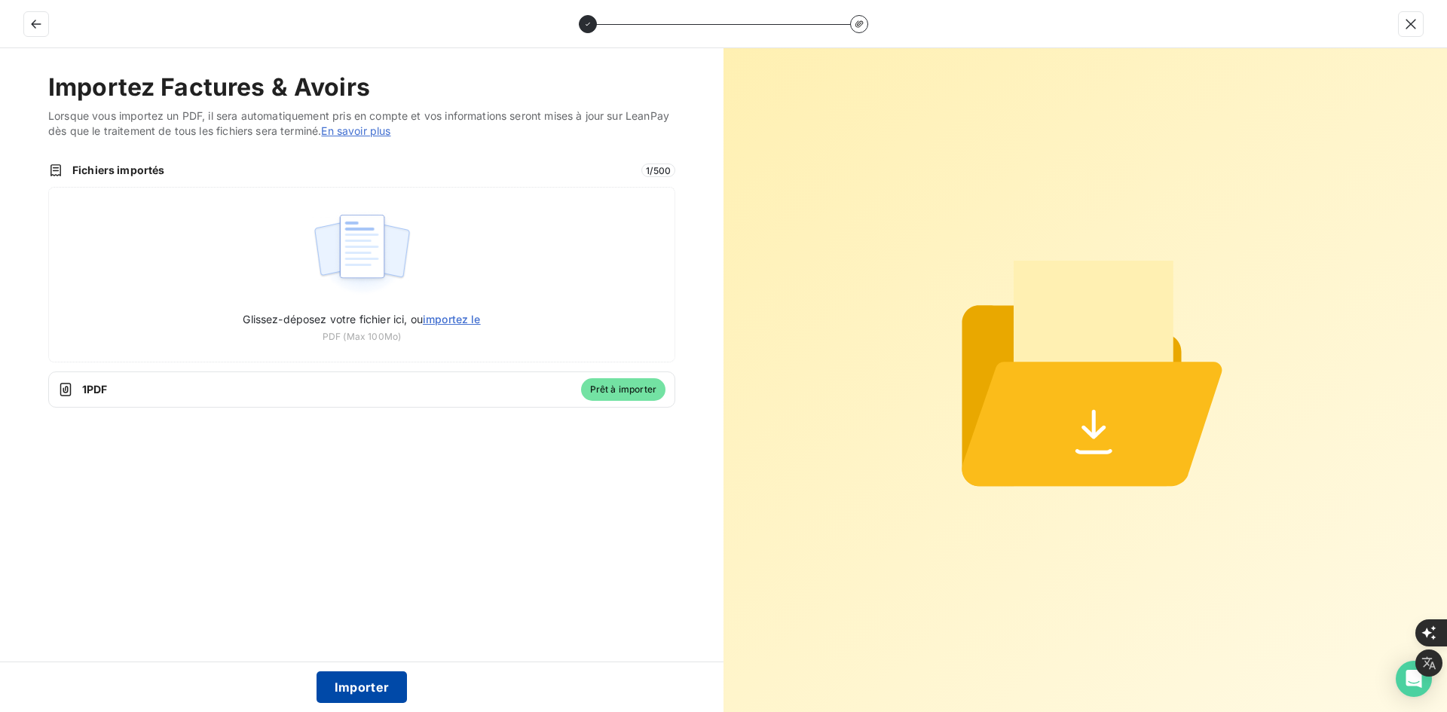
click at [347, 674] on button "Importer" at bounding box center [362, 688] width 91 height 32
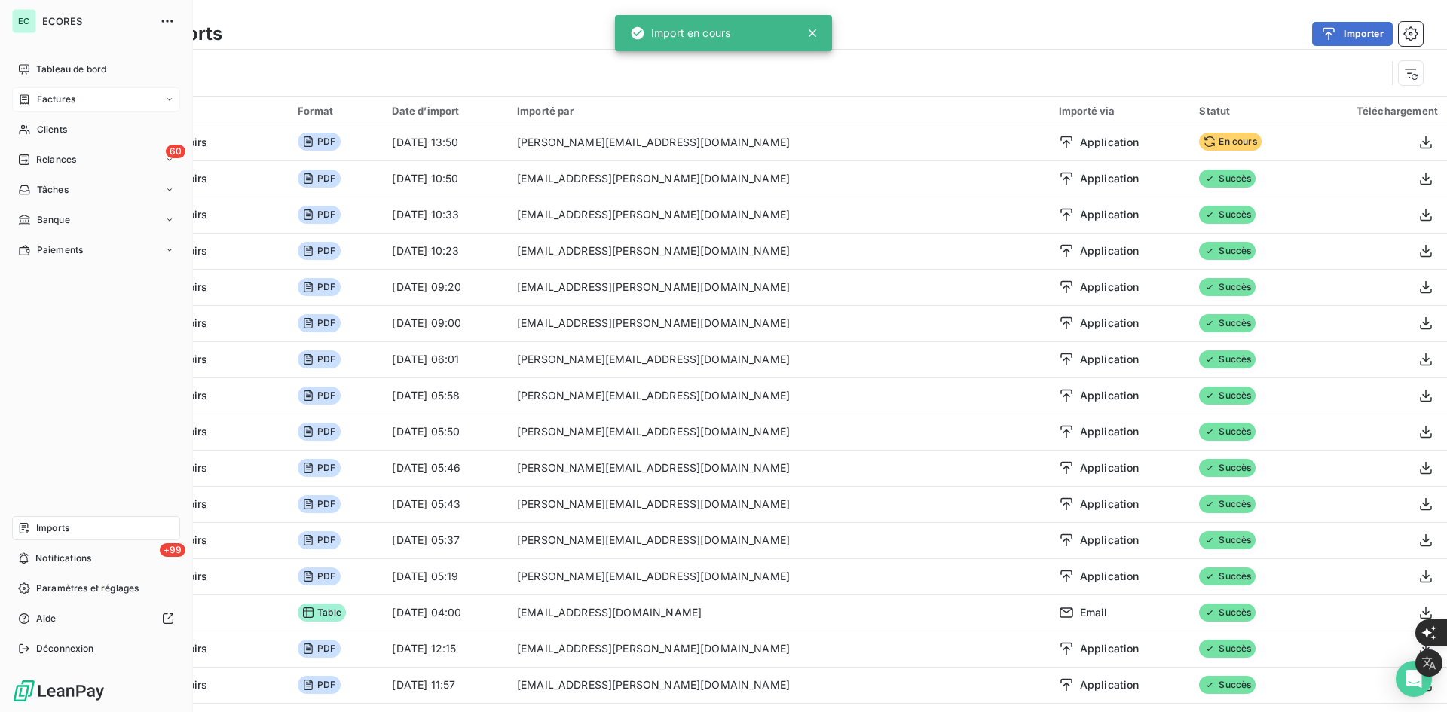
click at [25, 101] on icon at bounding box center [24, 99] width 13 height 12
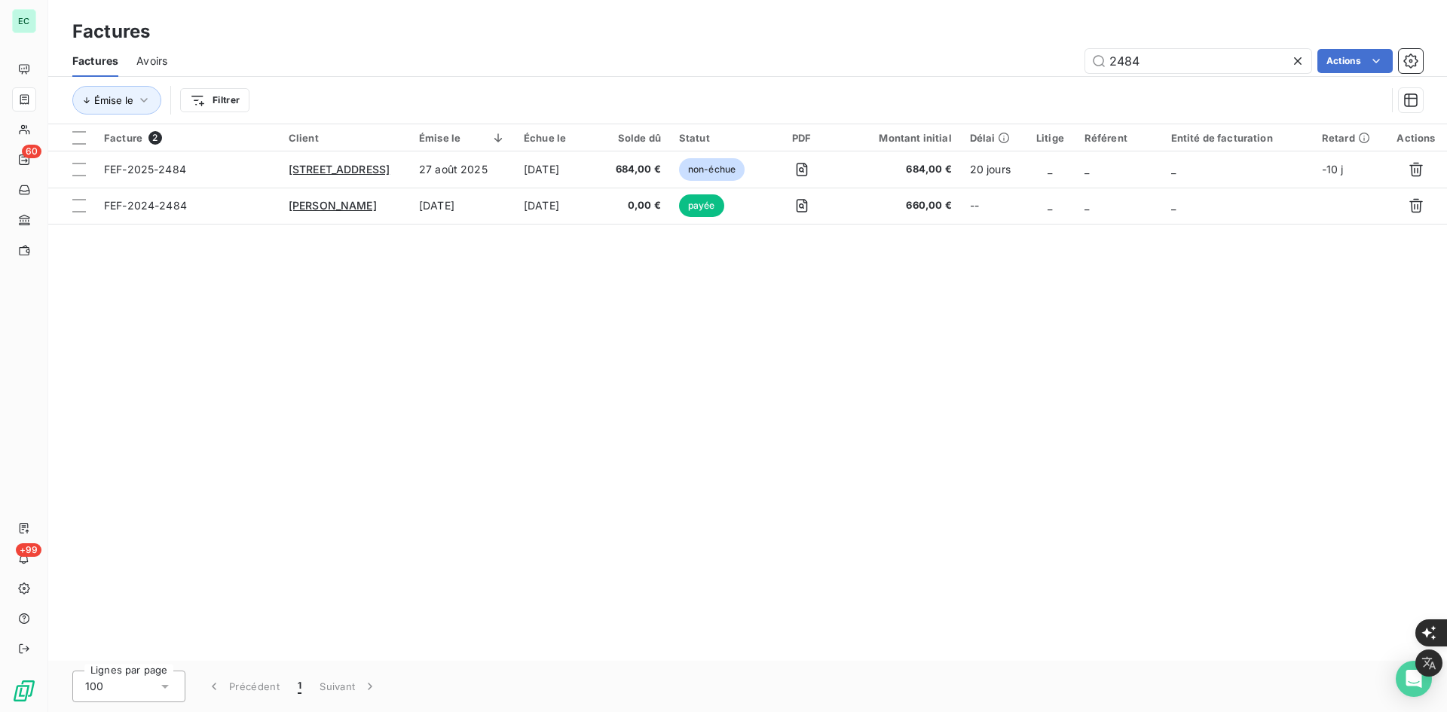
click at [1295, 67] on icon at bounding box center [1297, 61] width 15 height 15
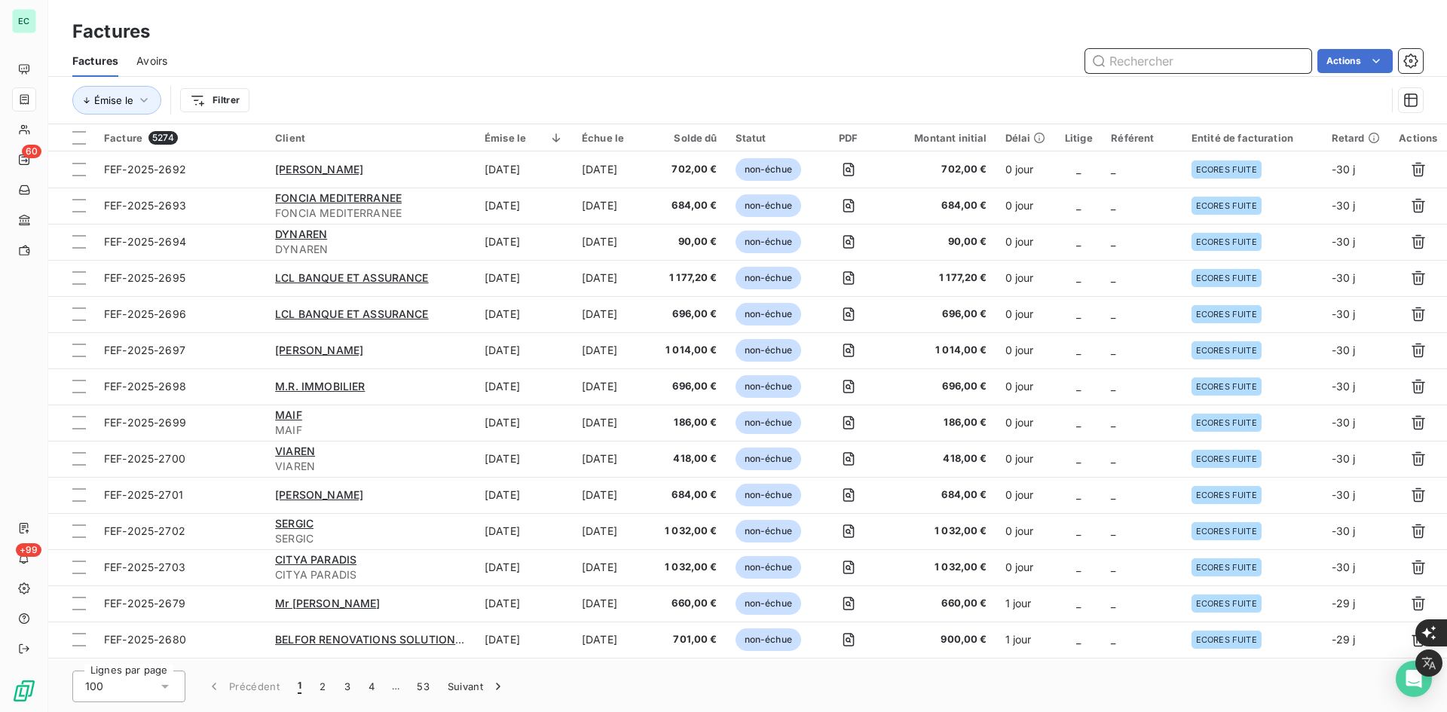
click at [1102, 62] on input "text" at bounding box center [1198, 61] width 226 height 24
type input "2484"
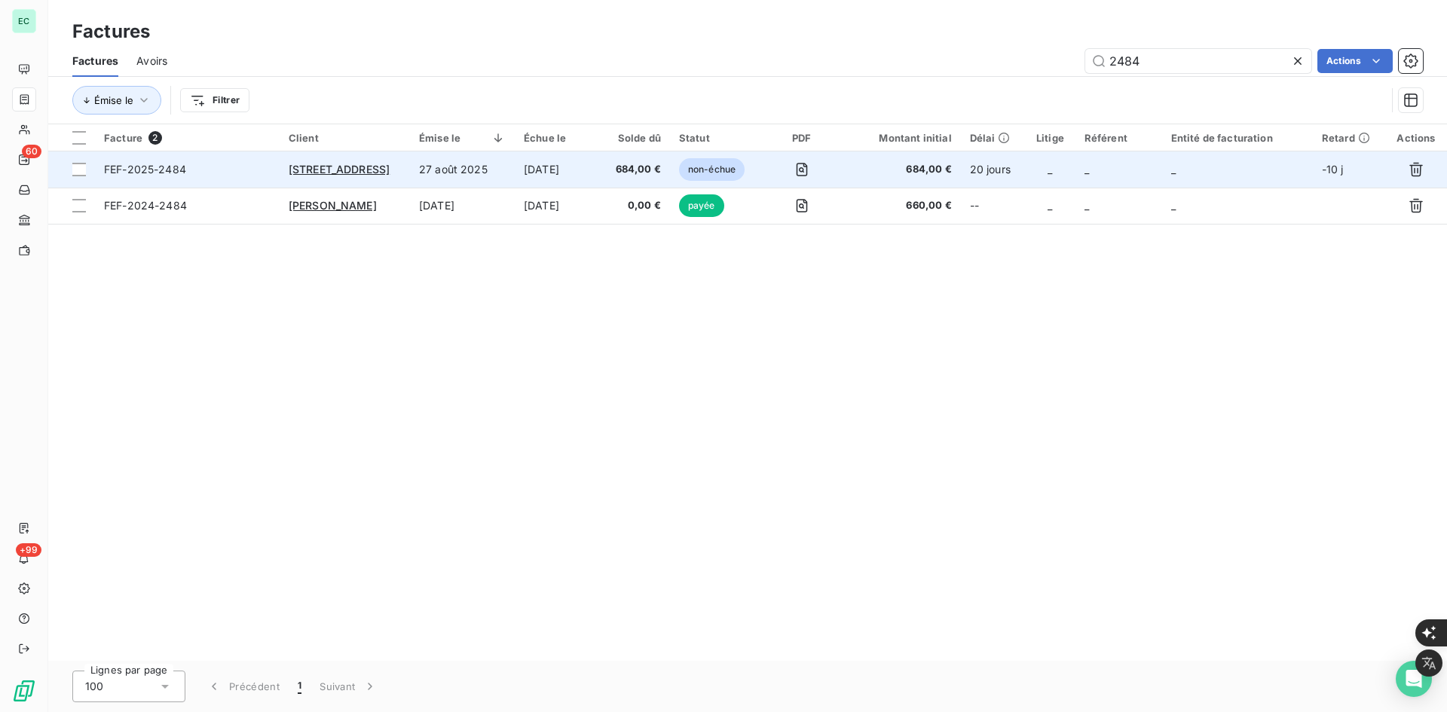
click at [1138, 176] on td "_" at bounding box center [1118, 169] width 87 height 36
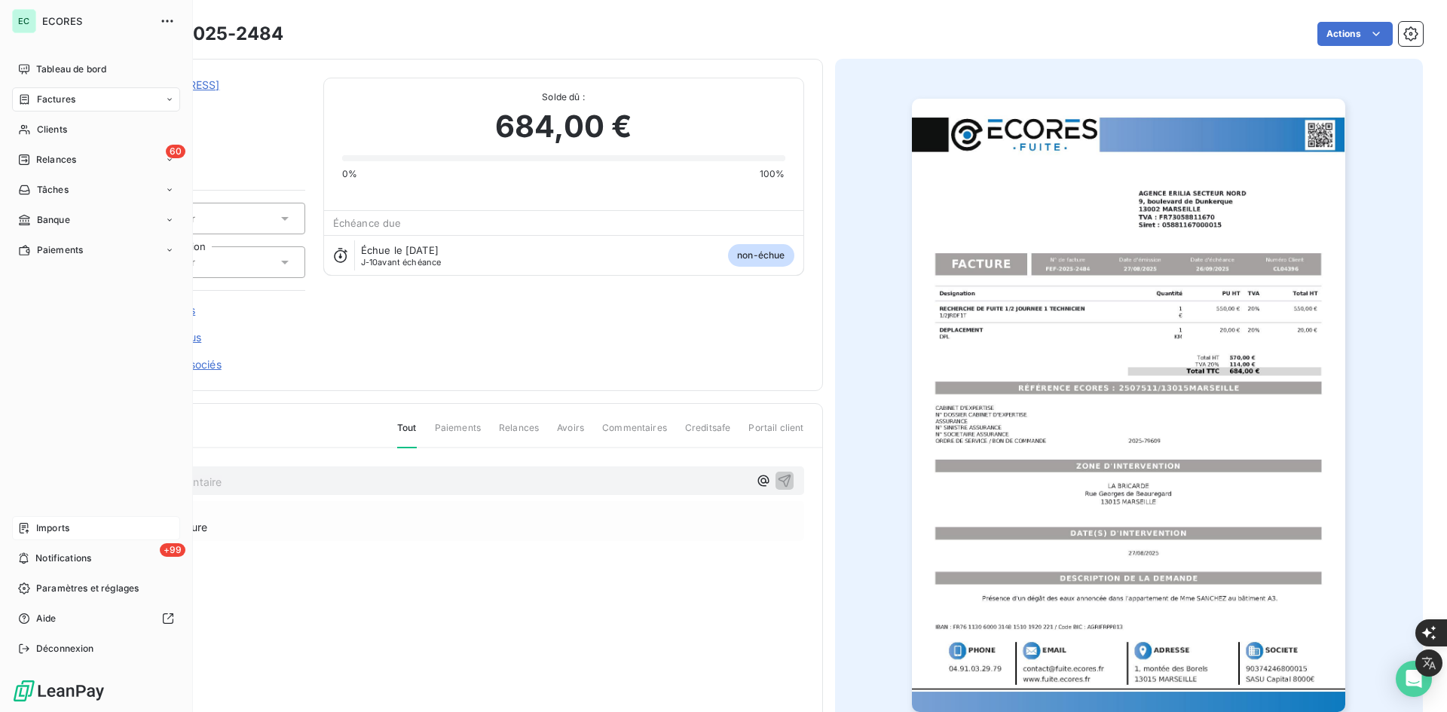
click at [72, 532] on div "Imports" at bounding box center [96, 528] width 168 height 24
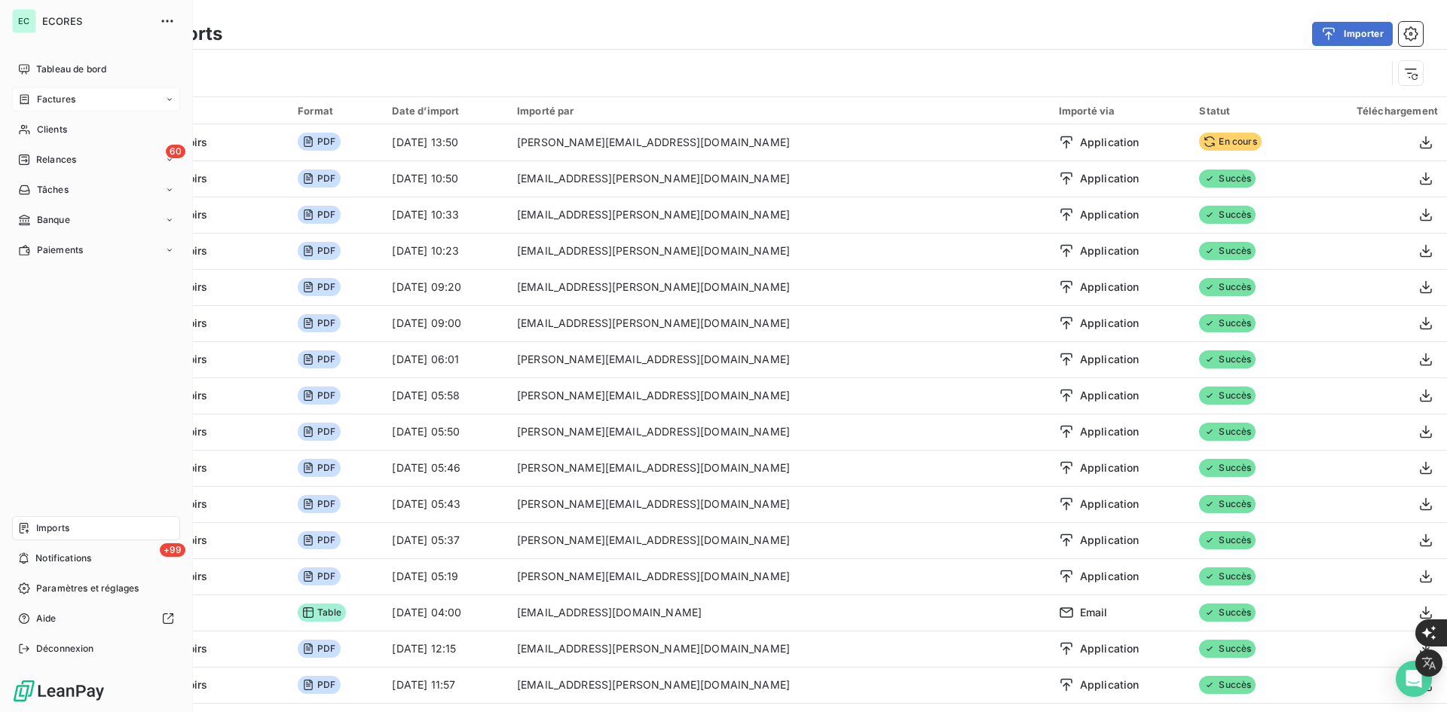
click at [92, 90] on div "Factures" at bounding box center [96, 99] width 168 height 24
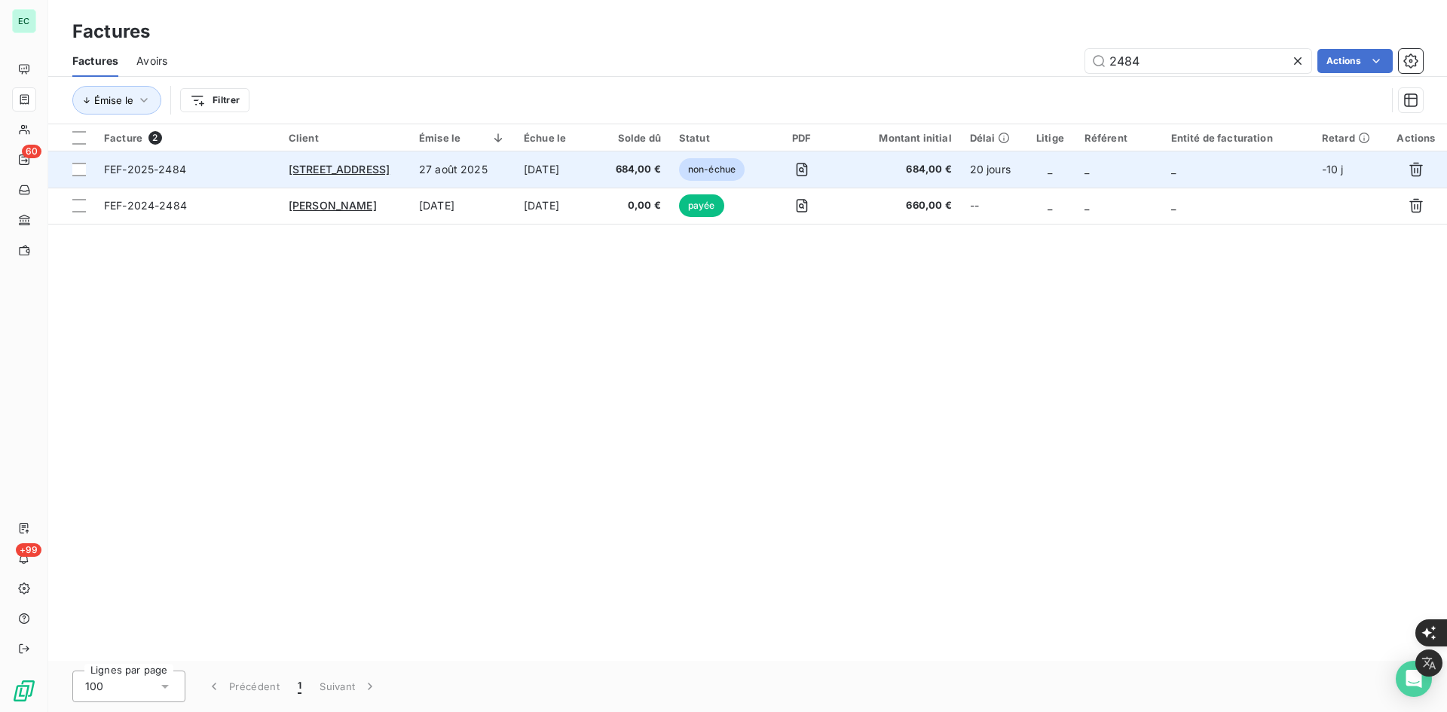
click at [1109, 168] on td "_" at bounding box center [1118, 169] width 87 height 36
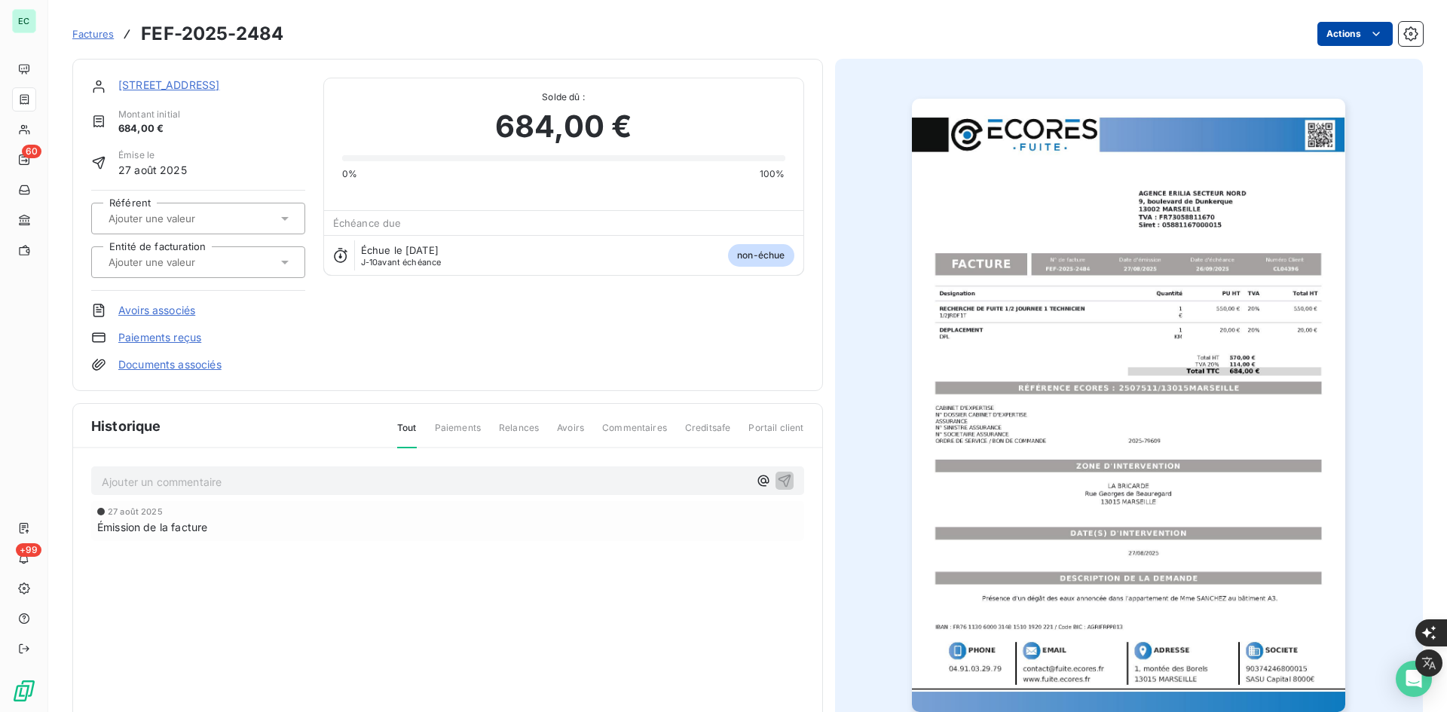
click at [1374, 32] on html "EC 60 +99 Factures FEF-2025-2484 Actions [STREET_ADDRESS] 684,00 € Émise le 27 …" at bounding box center [723, 712] width 1447 height 1424
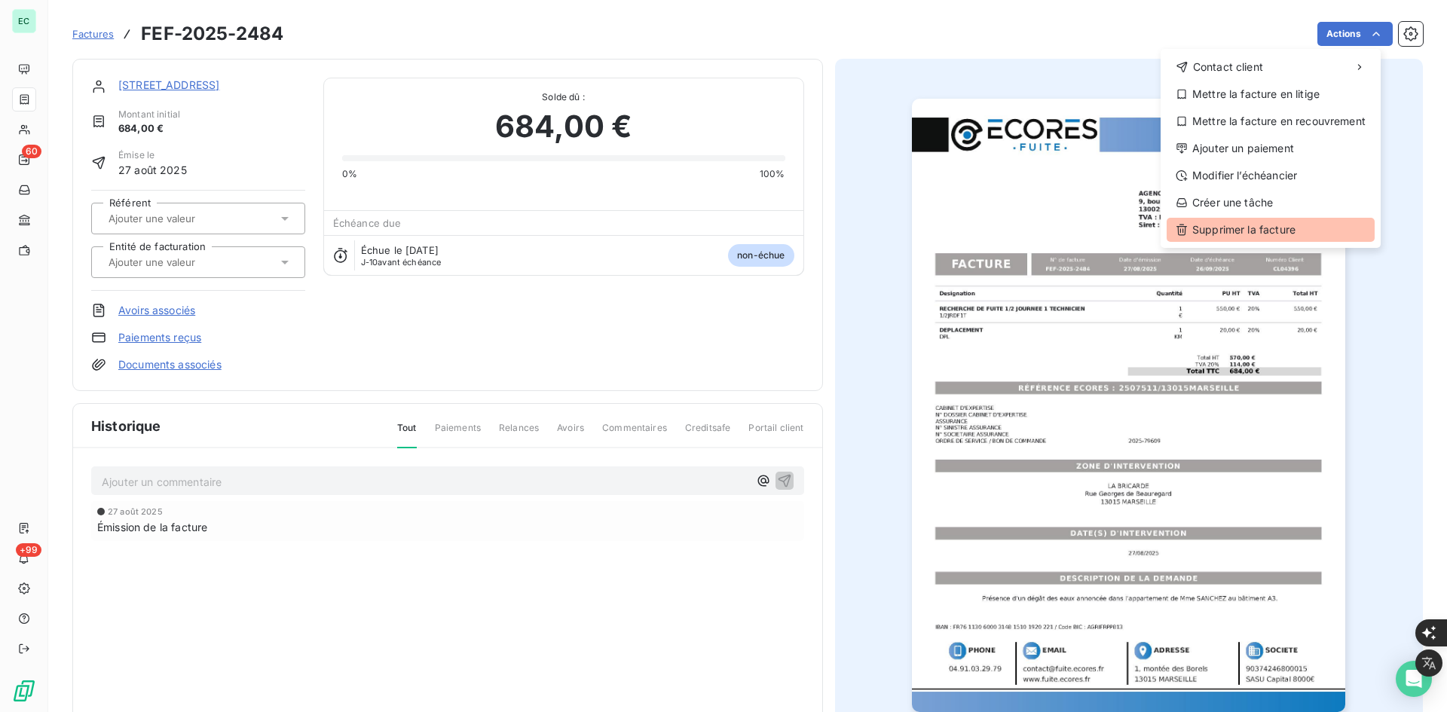
click at [1244, 235] on div "Supprimer la facture" at bounding box center [1271, 230] width 208 height 24
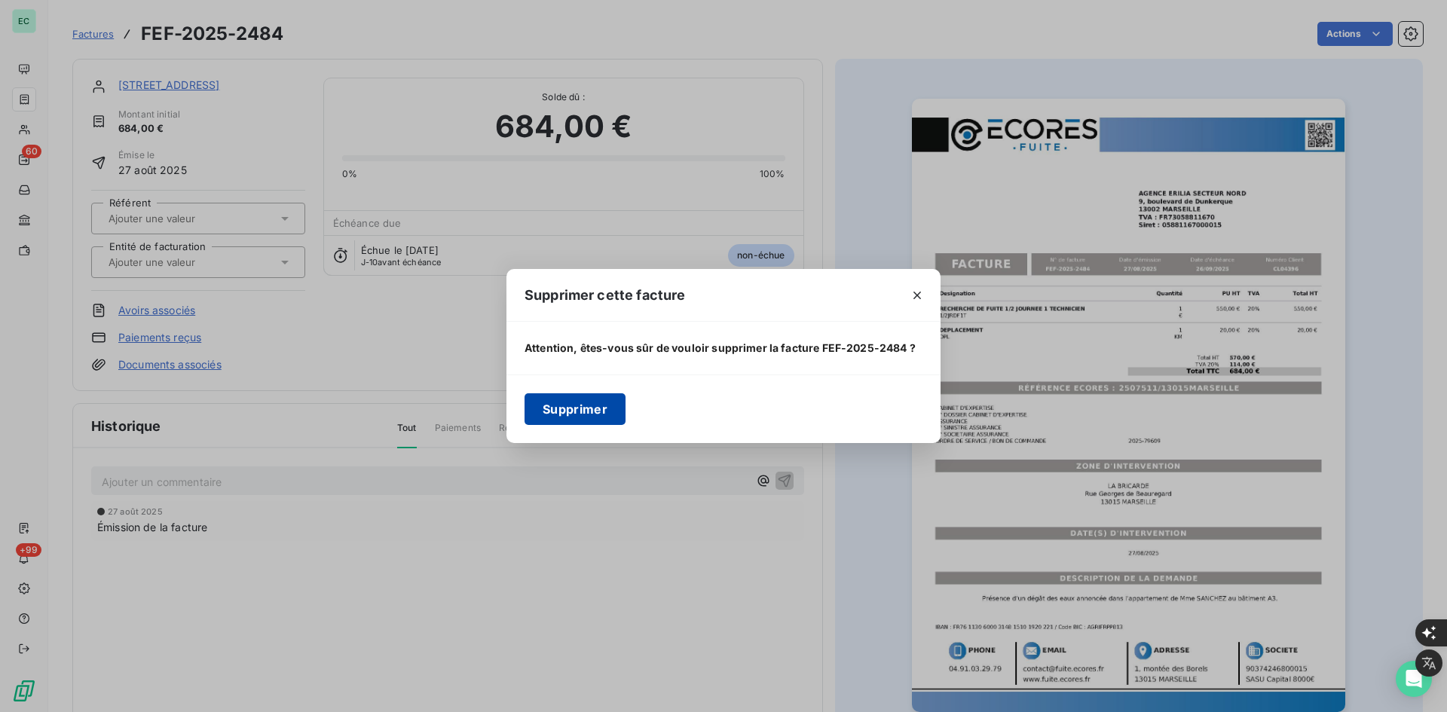
click at [589, 406] on button "Supprimer" at bounding box center [575, 409] width 101 height 32
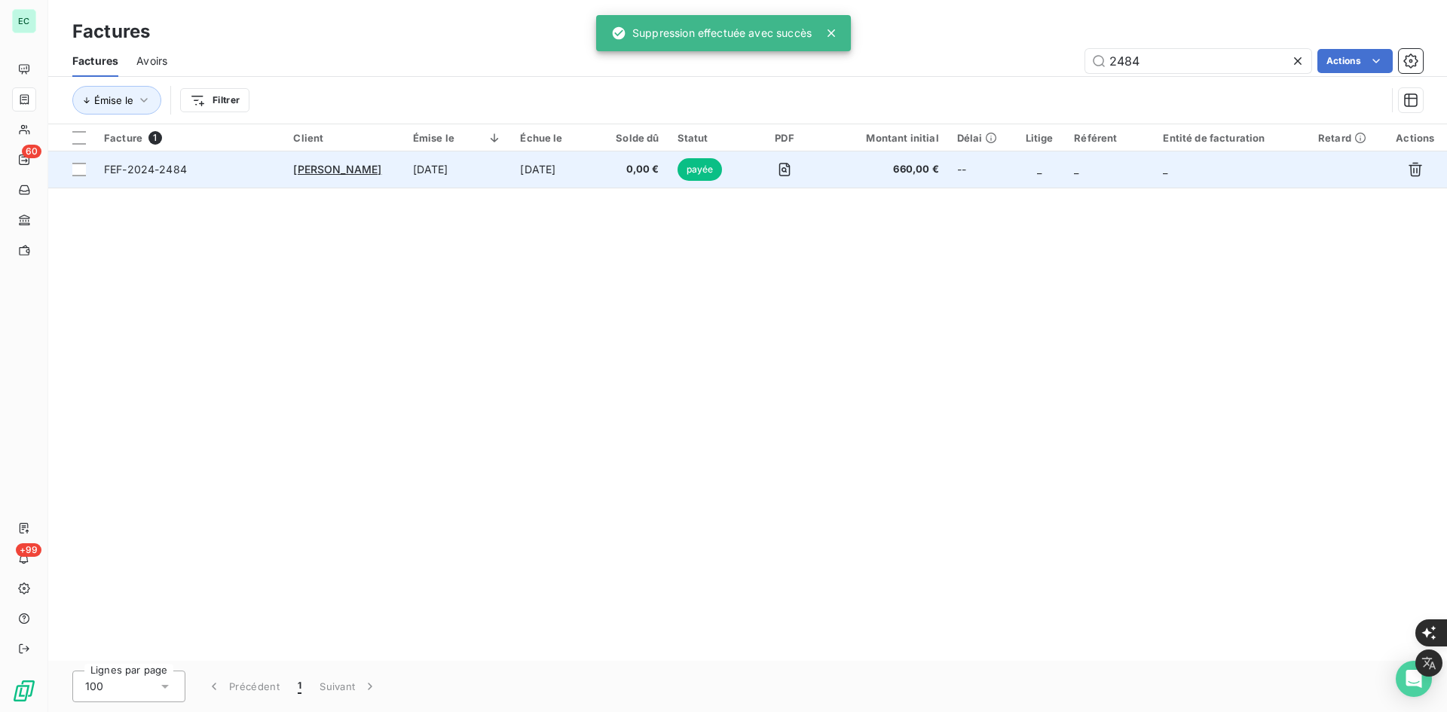
click at [162, 173] on span "FEF-2024-2484" at bounding box center [145, 169] width 83 height 13
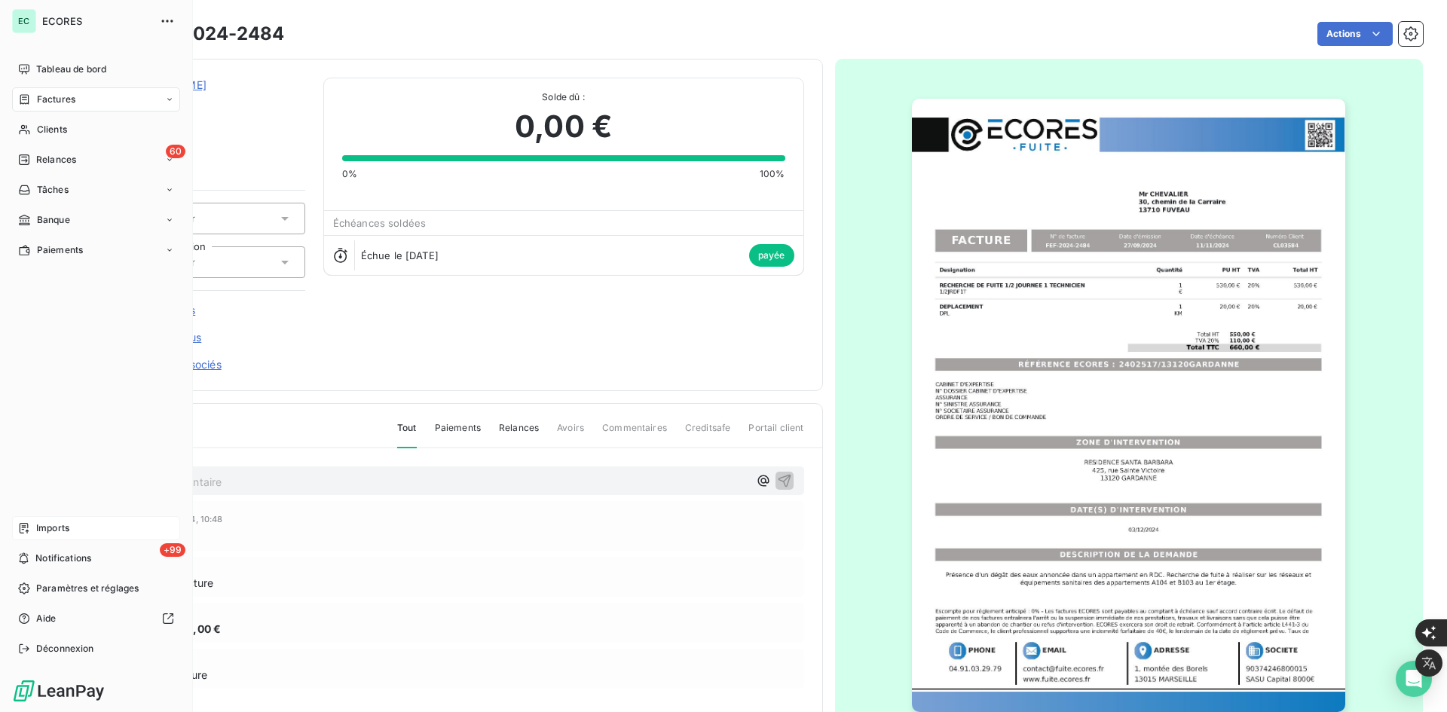
click at [59, 529] on span "Imports" at bounding box center [52, 529] width 33 height 14
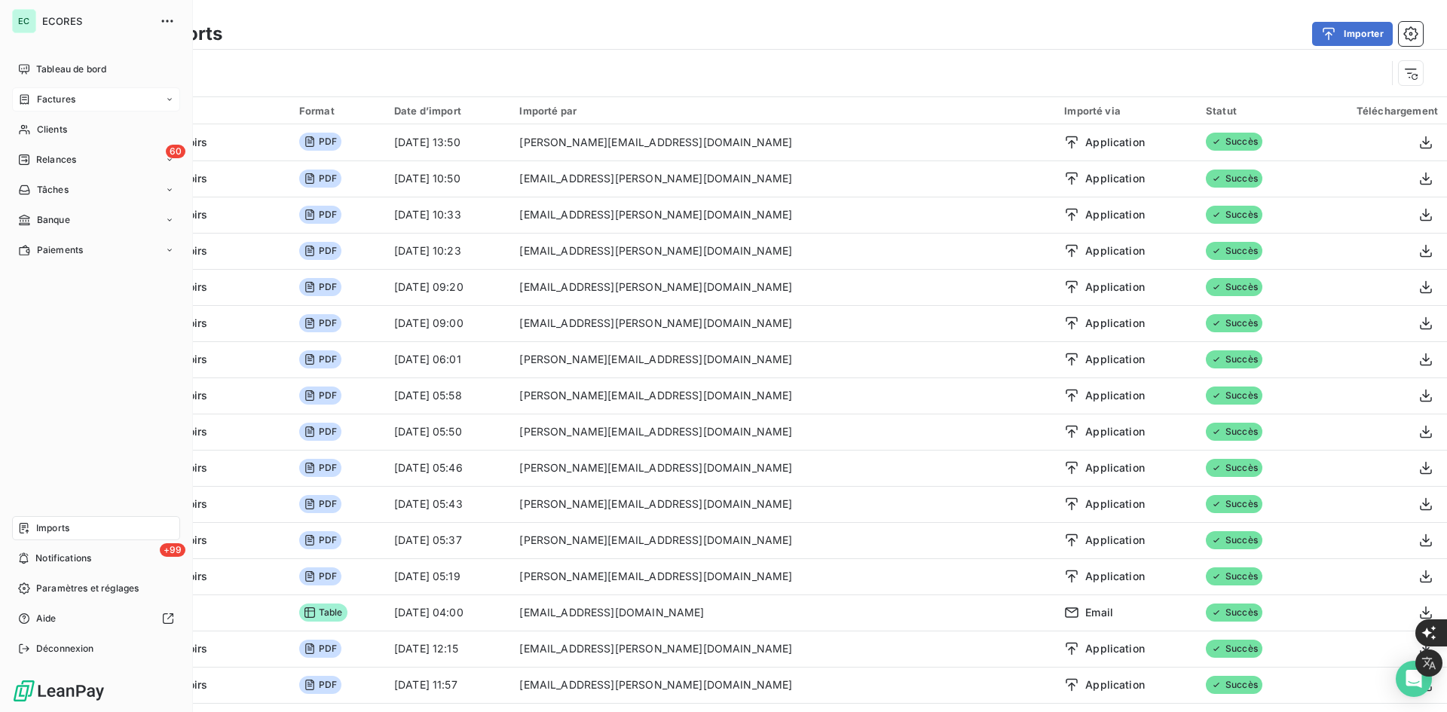
click at [54, 97] on span "Factures" at bounding box center [56, 100] width 38 height 14
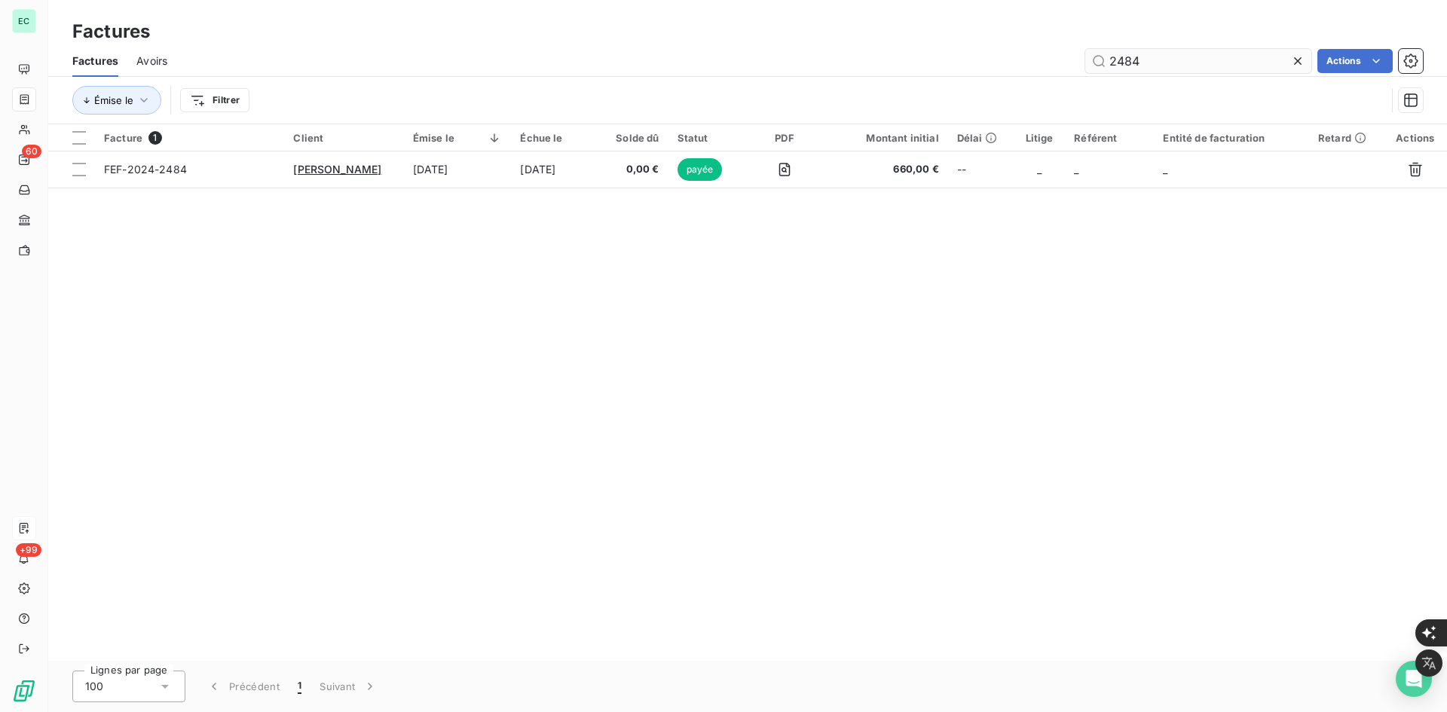
click at [1155, 61] on input "2484" at bounding box center [1198, 61] width 226 height 24
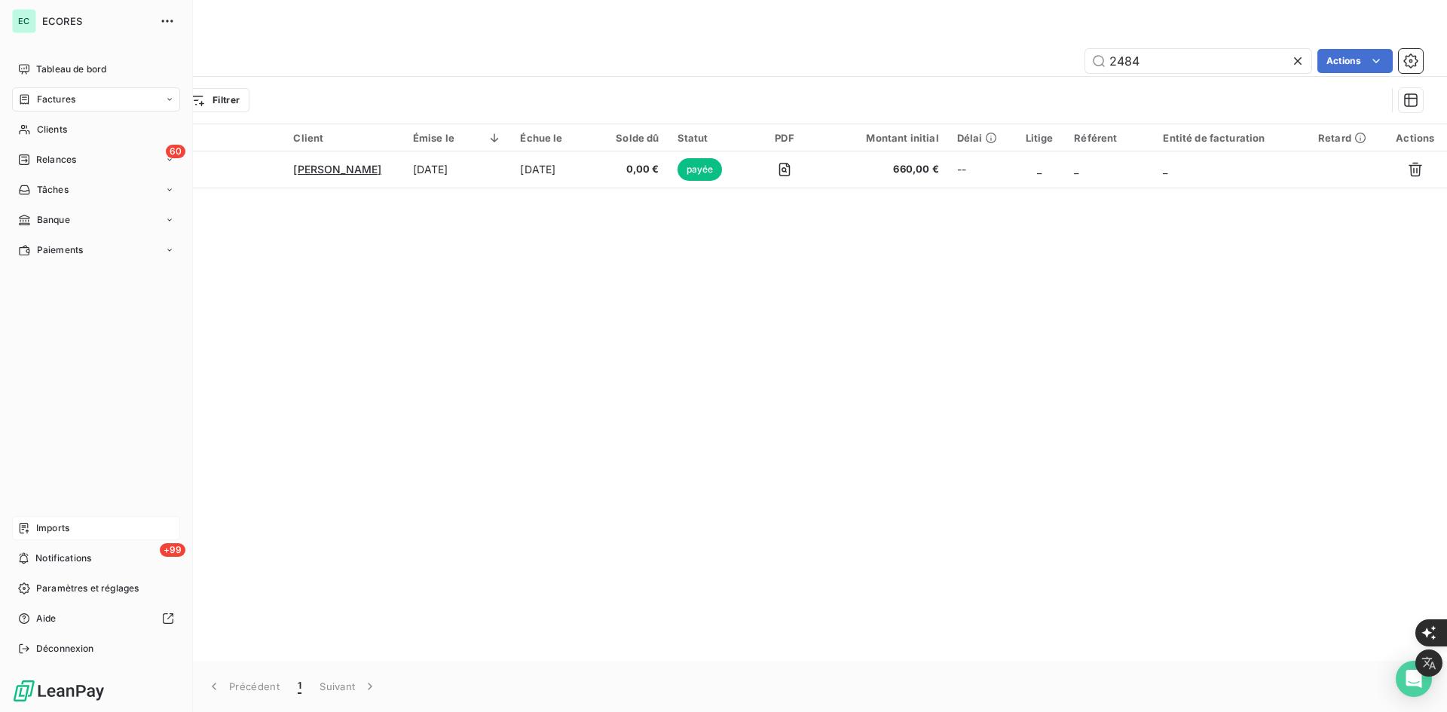
click at [84, 533] on div "Imports" at bounding box center [96, 528] width 168 height 24
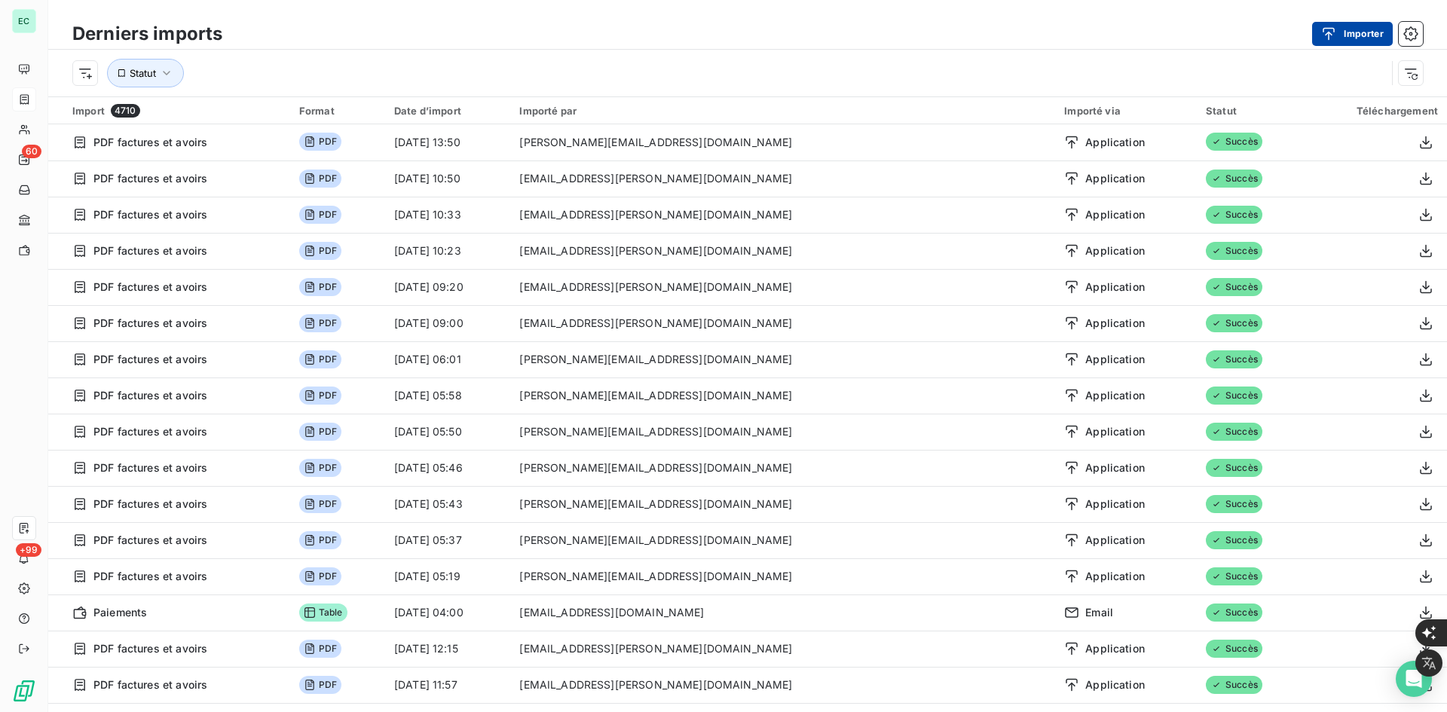
click at [1385, 27] on button "Importer" at bounding box center [1352, 34] width 81 height 24
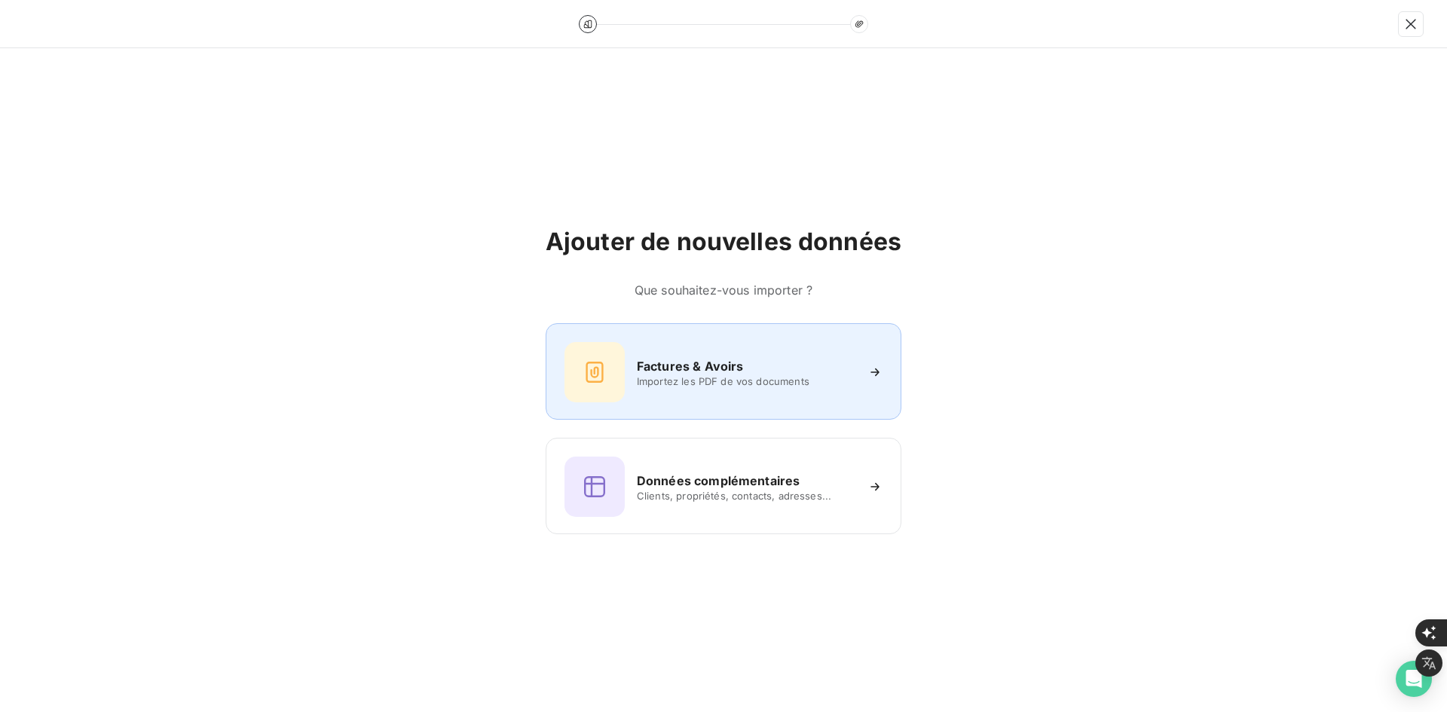
click at [603, 365] on icon at bounding box center [594, 372] width 17 height 21
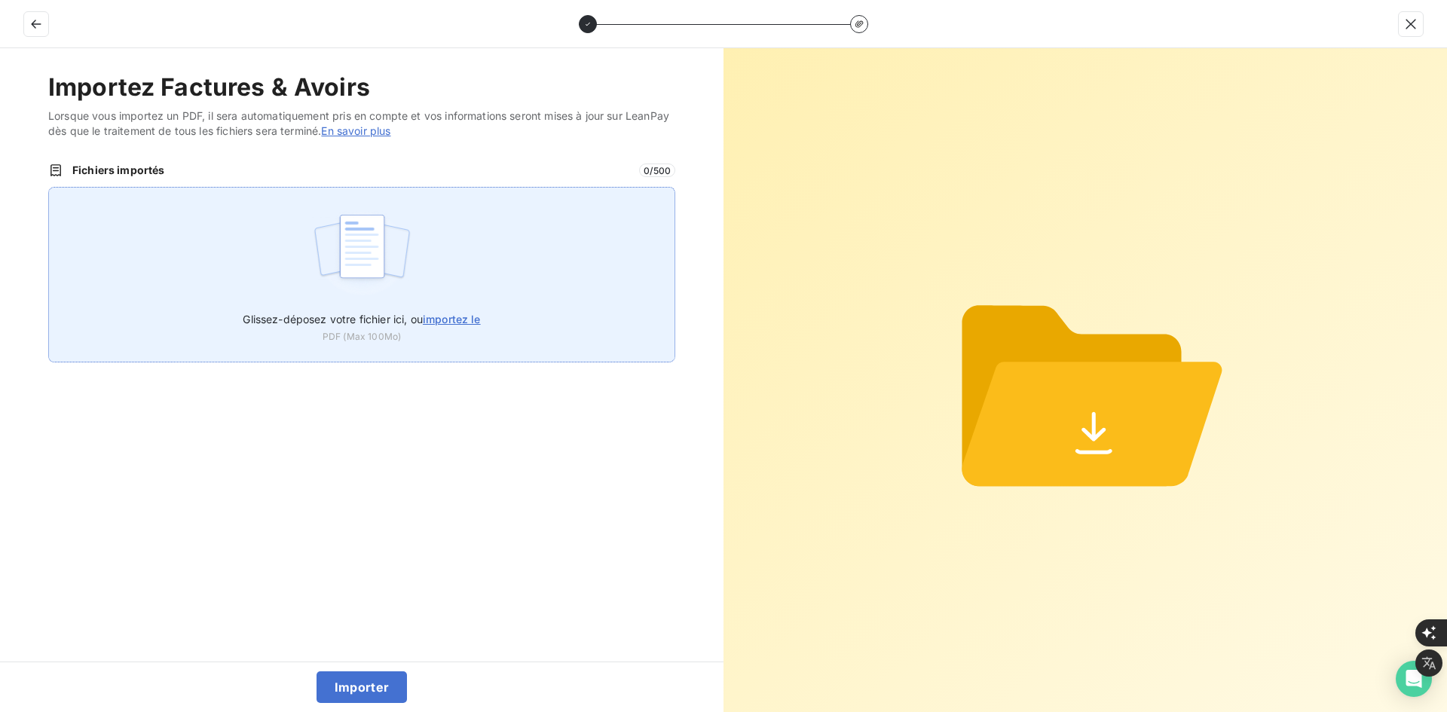
click at [544, 289] on div "Glissez-déposez votre fichier ici, ou importez le PDF (Max 100Mo)" at bounding box center [361, 275] width 627 height 176
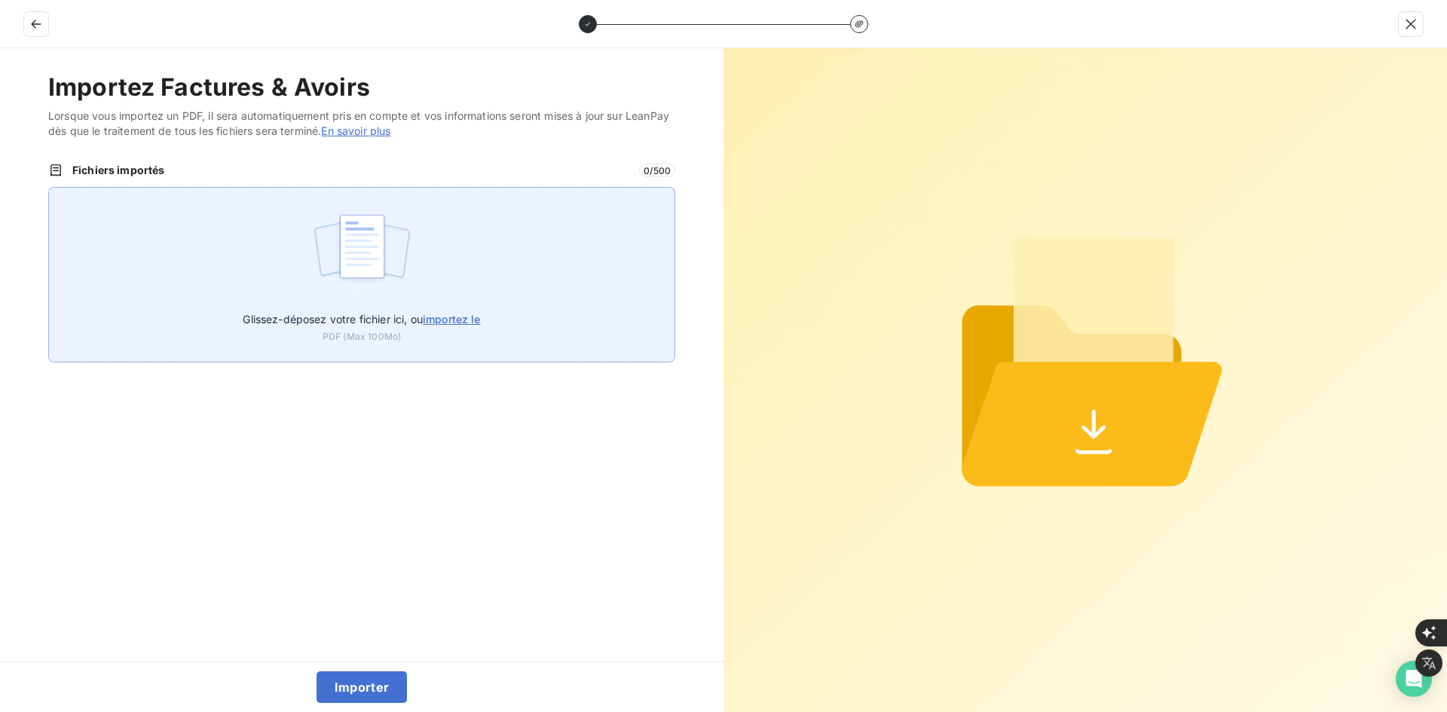
type input "C:\fakepath\FEF-2025-2484.pdf"
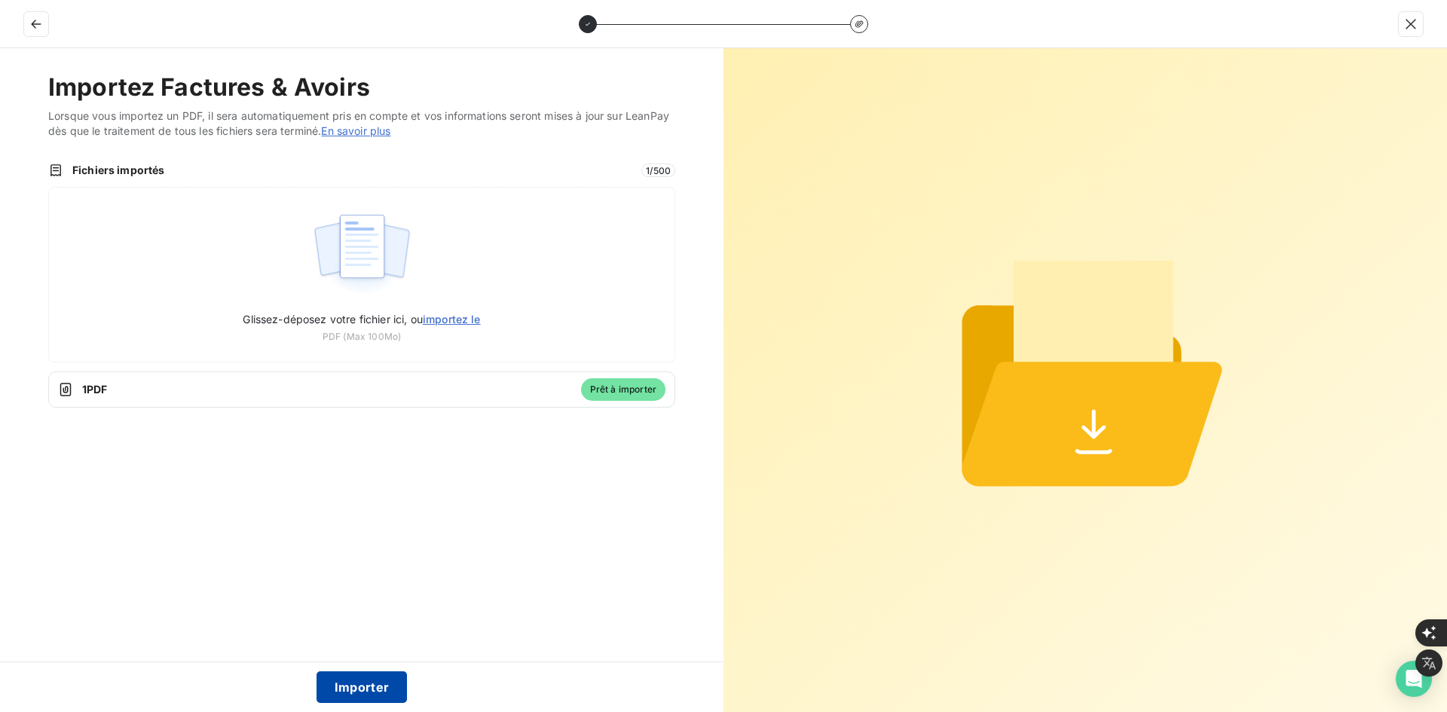
click at [355, 687] on button "Importer" at bounding box center [362, 688] width 91 height 32
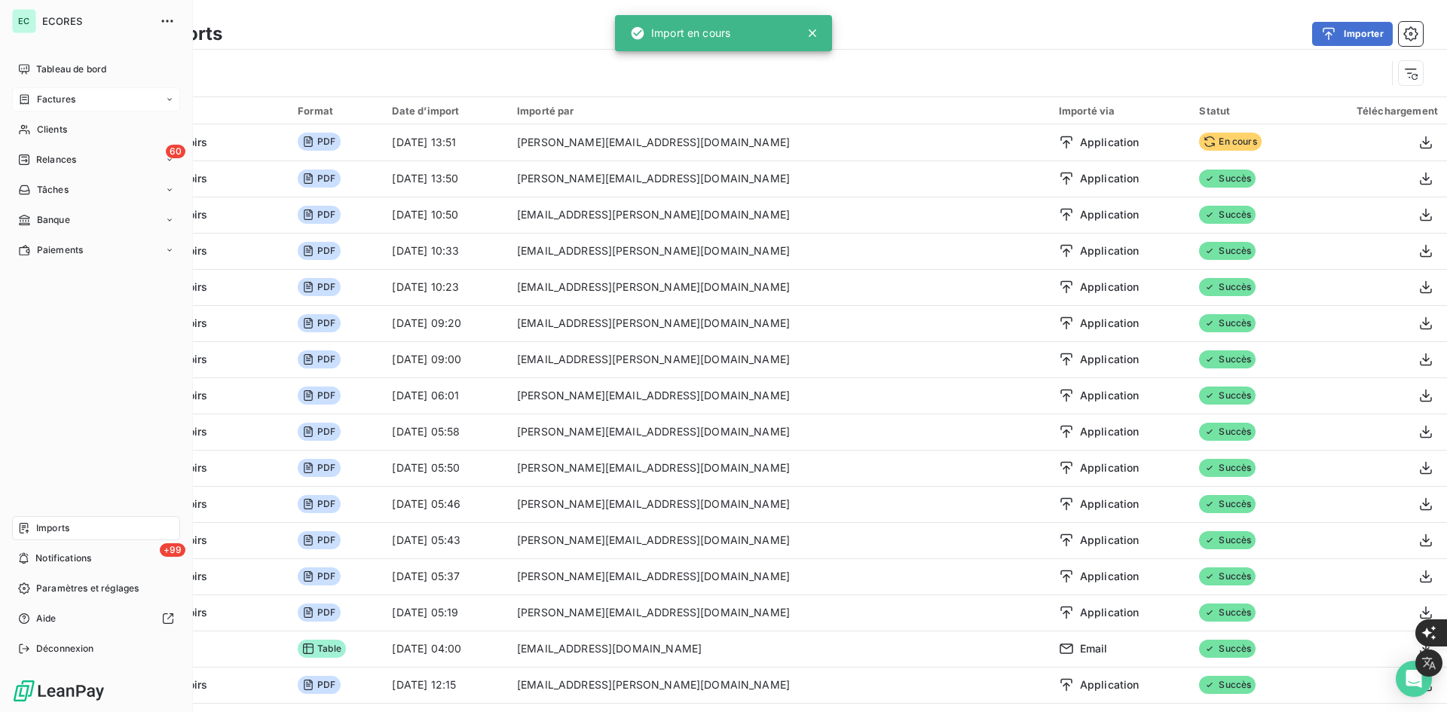
click at [29, 103] on icon at bounding box center [24, 99] width 13 height 12
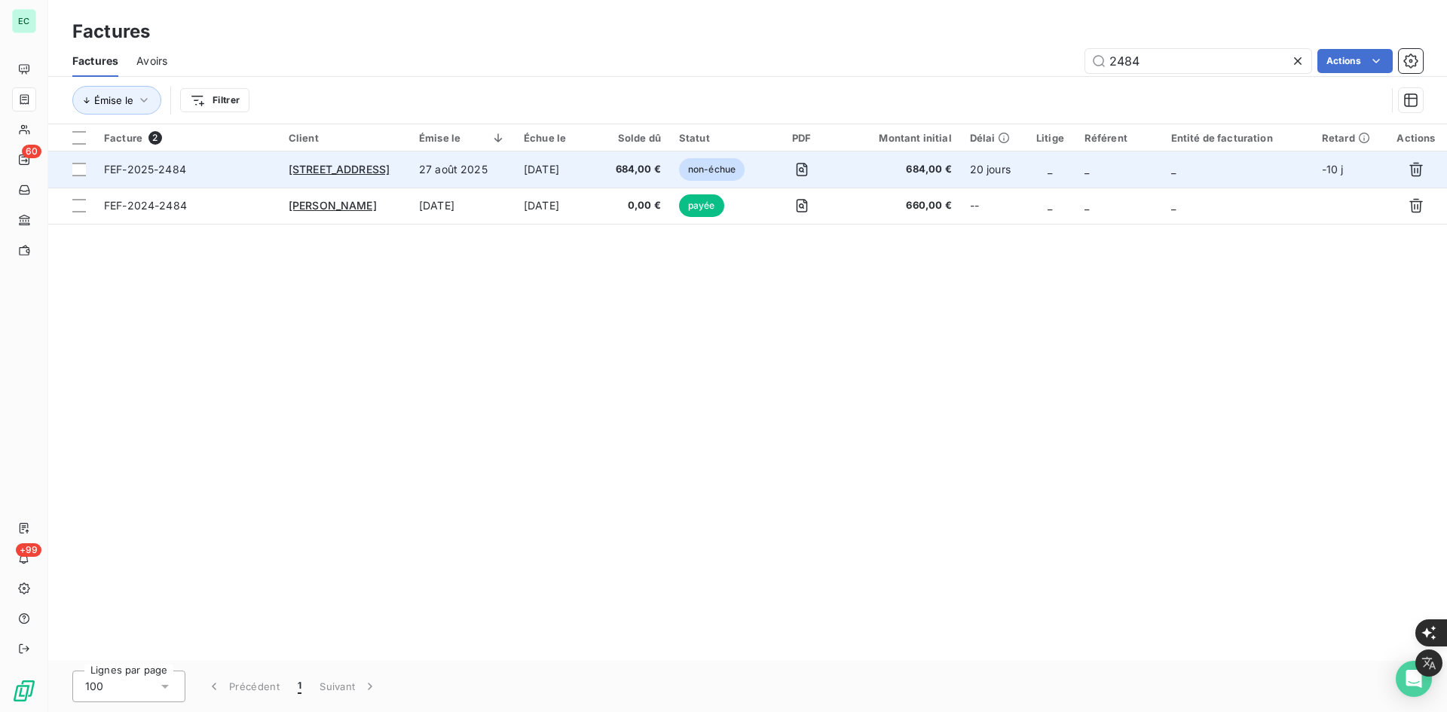
click at [894, 174] on span "684,00 €" at bounding box center [901, 169] width 101 height 15
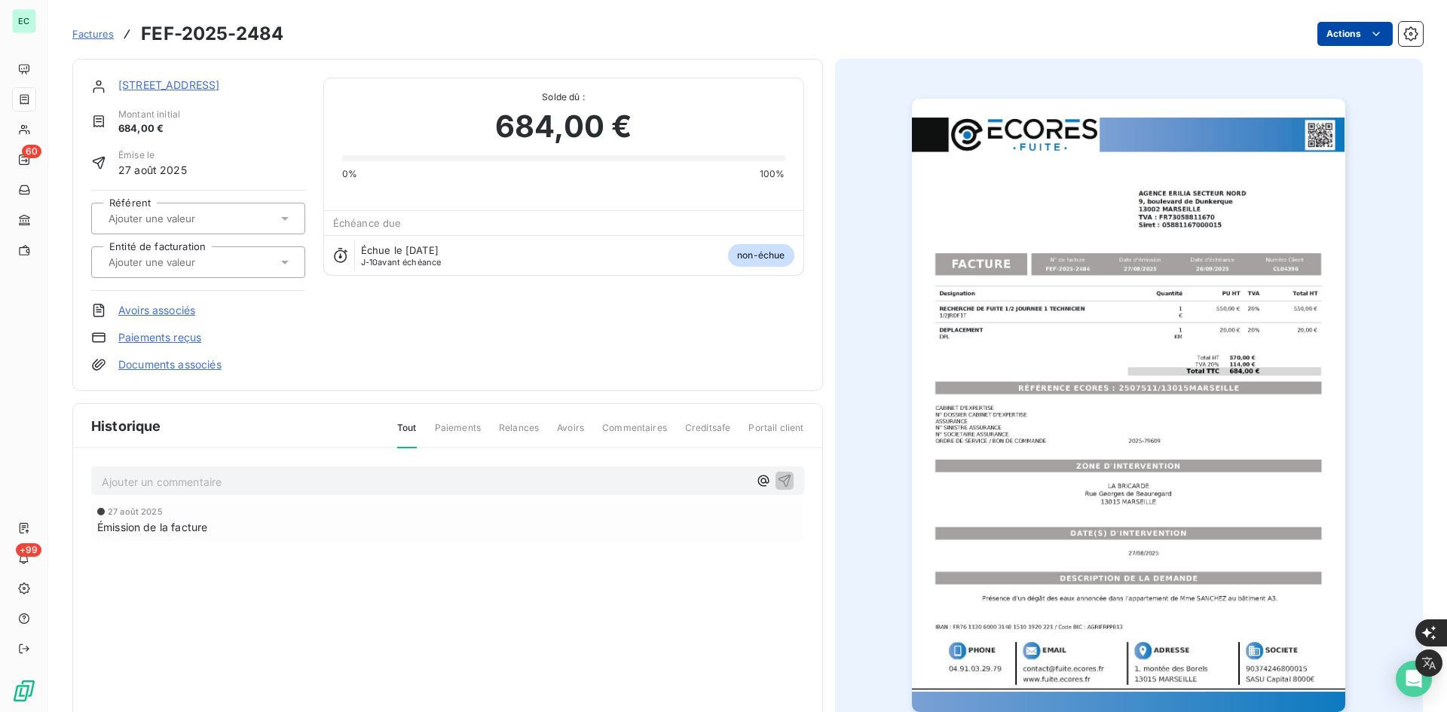
click at [1351, 29] on html "EC 60 +99 Factures FEF-2025-2484 Actions [STREET_ADDRESS] 684,00 € Émise le 27 …" at bounding box center [723, 712] width 1447 height 1424
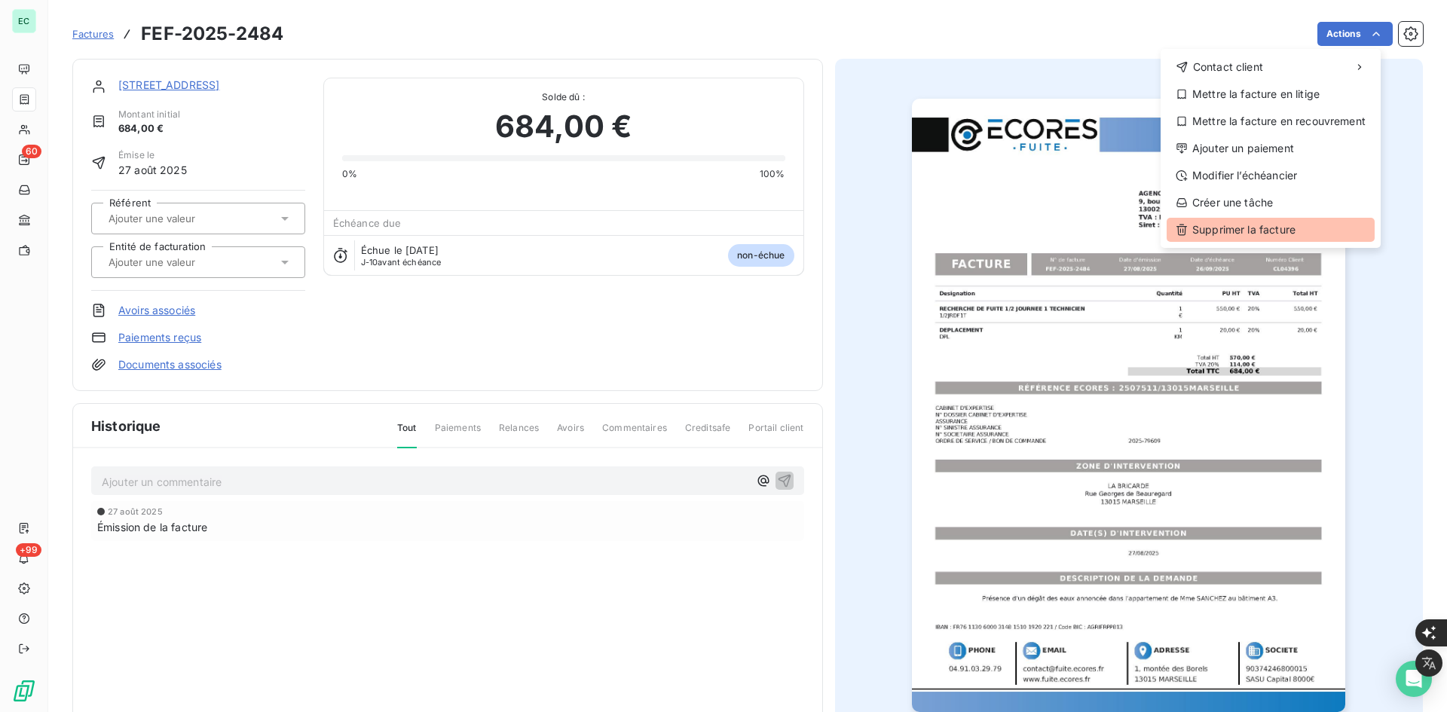
click at [1256, 229] on div "Supprimer la facture" at bounding box center [1271, 230] width 208 height 24
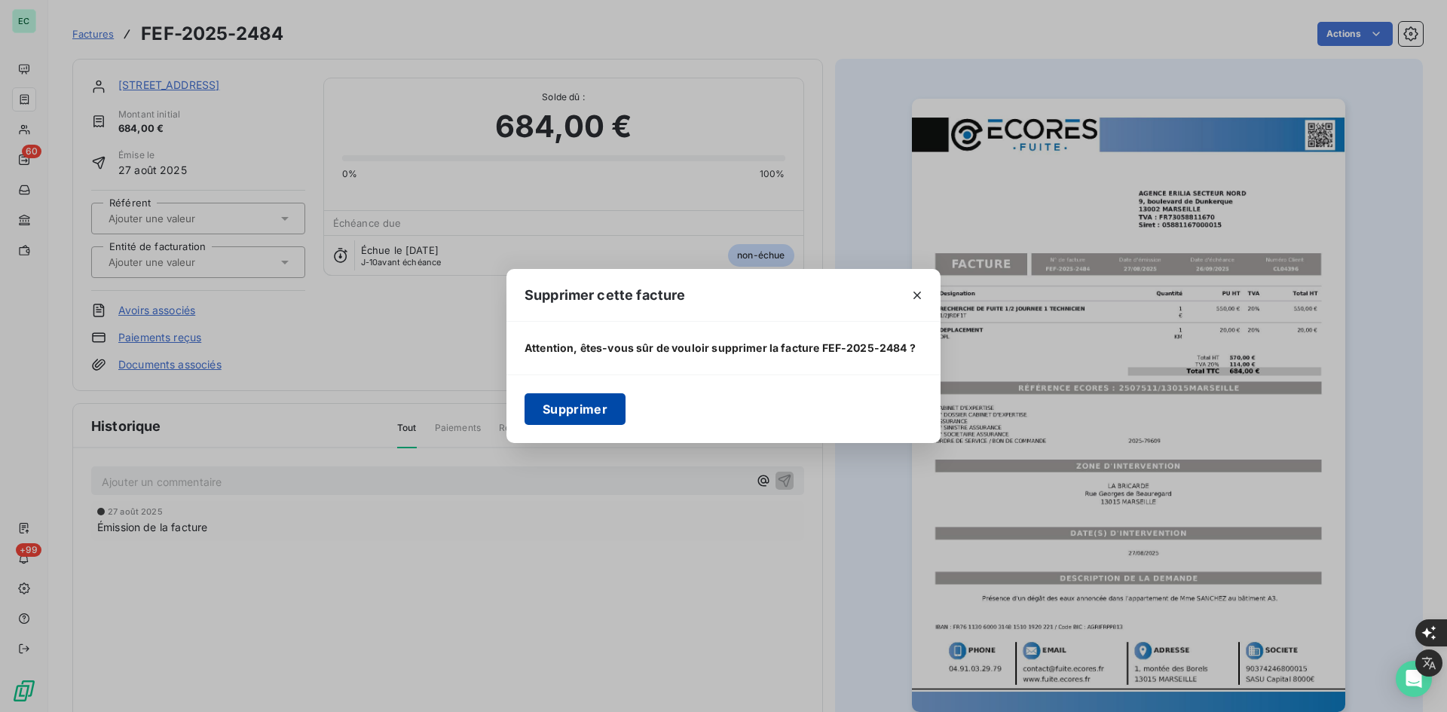
click at [589, 410] on button "Supprimer" at bounding box center [575, 409] width 101 height 32
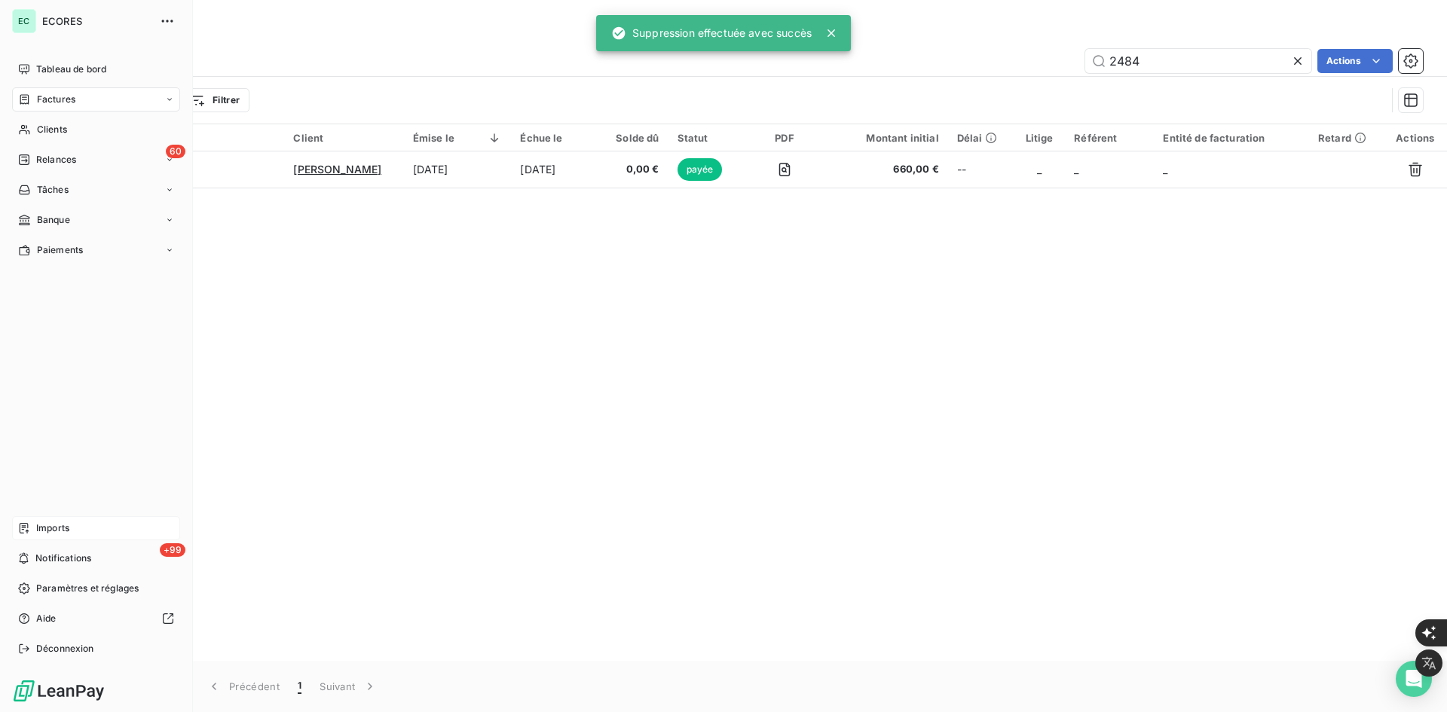
click at [36, 530] on span "Imports" at bounding box center [52, 529] width 33 height 14
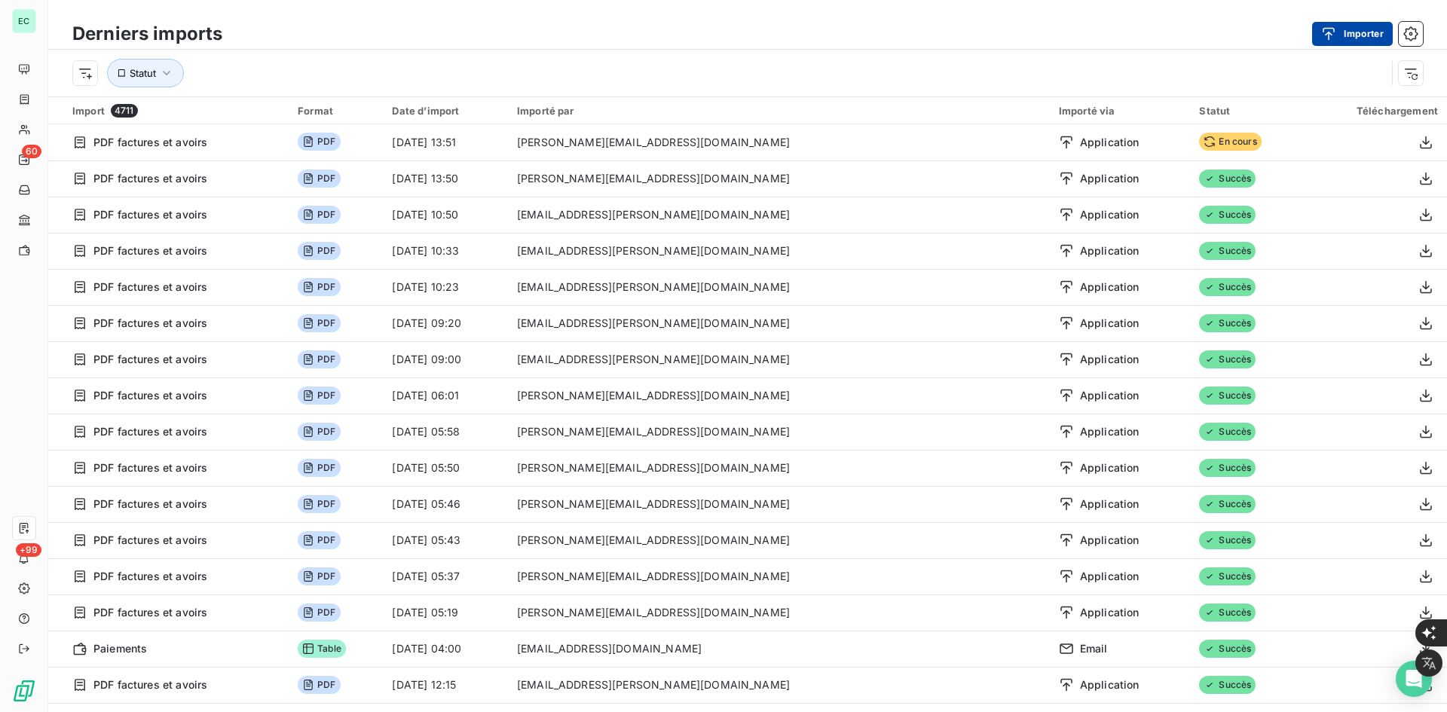
click at [1362, 33] on button "Importer" at bounding box center [1352, 34] width 81 height 24
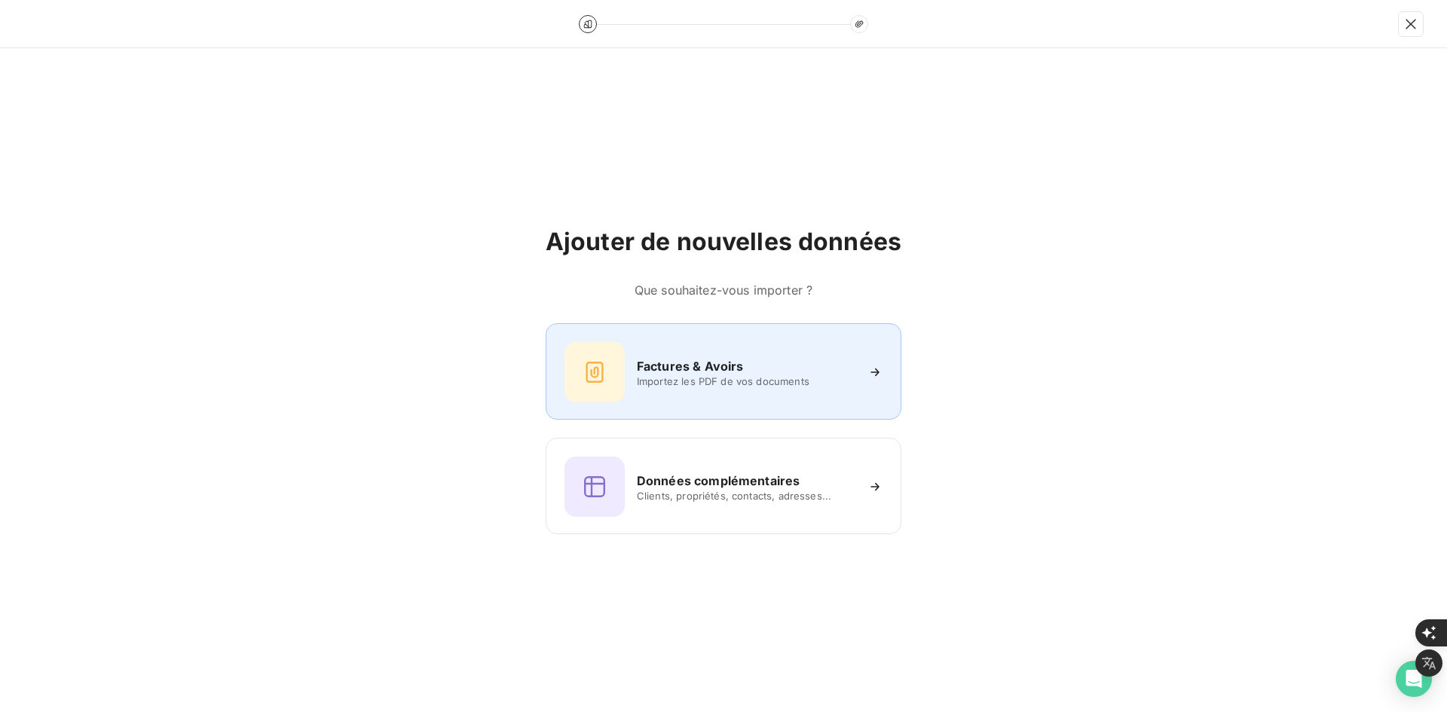
click at [774, 377] on span "Importez les PDF de vos documents" at bounding box center [746, 381] width 219 height 12
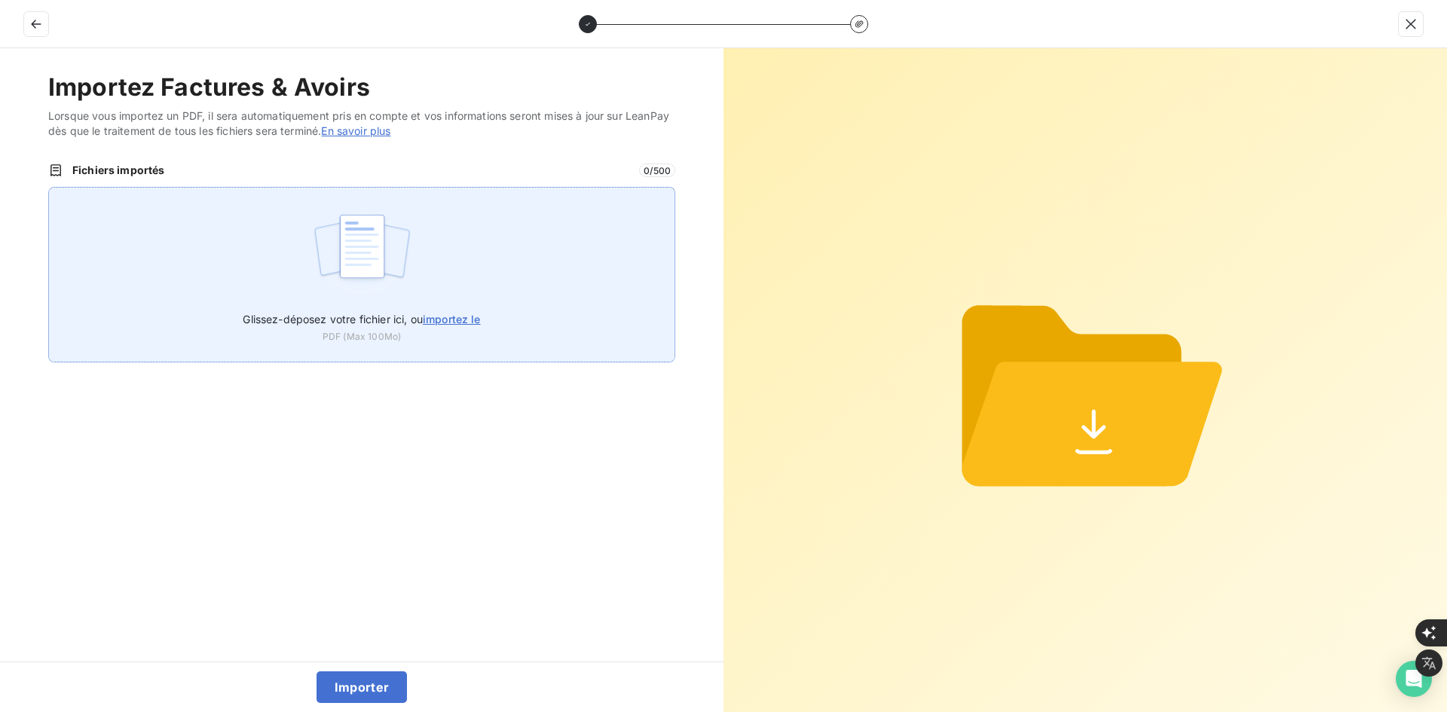
click at [317, 243] on img at bounding box center [362, 254] width 100 height 96
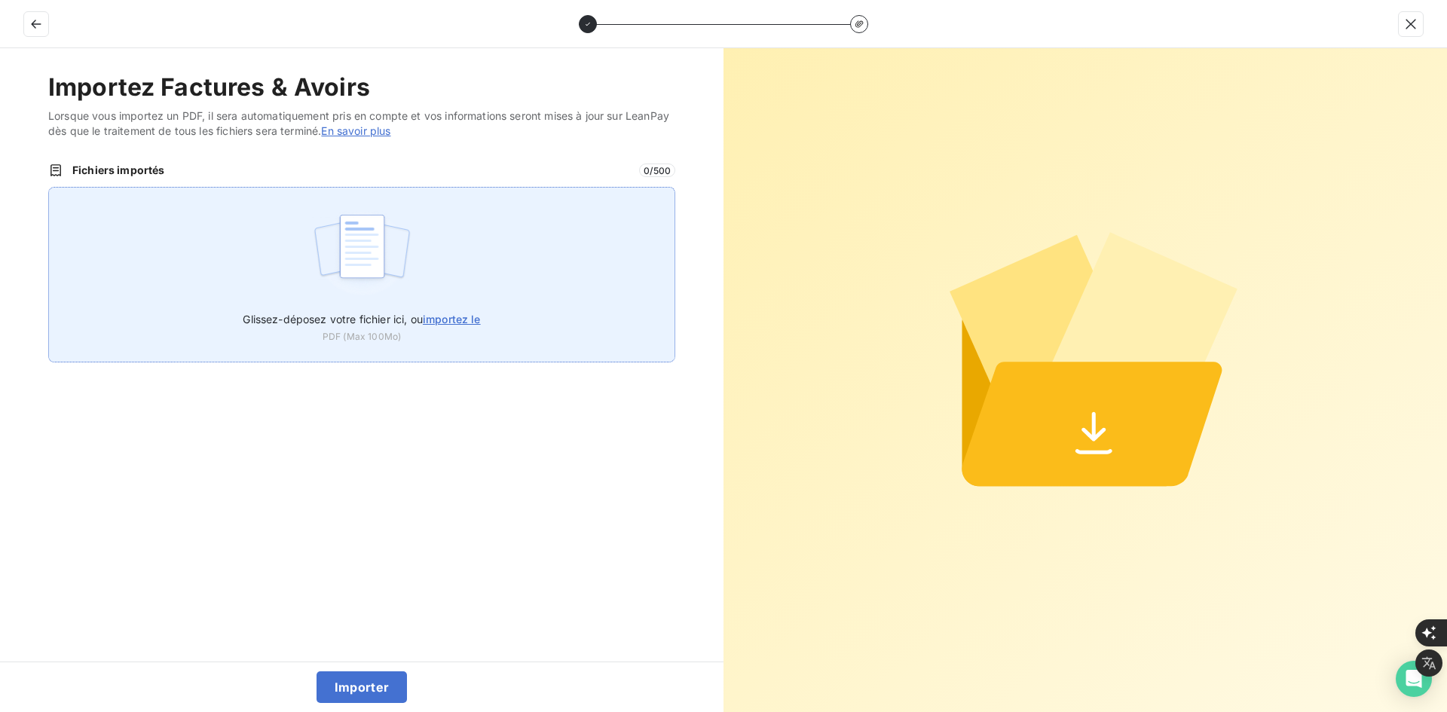
click at [367, 290] on img at bounding box center [362, 254] width 100 height 96
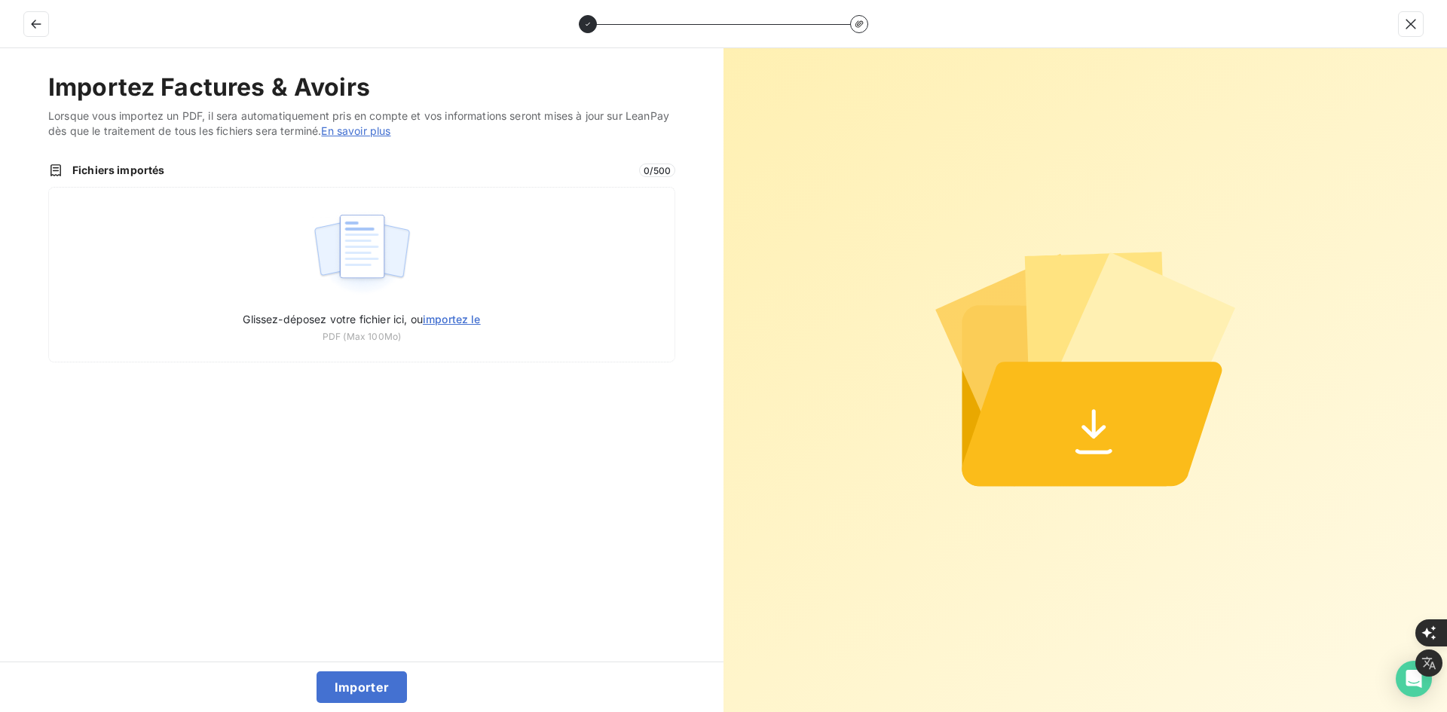
type input "C:\fakepath\FEF-2025-2484.pdf"
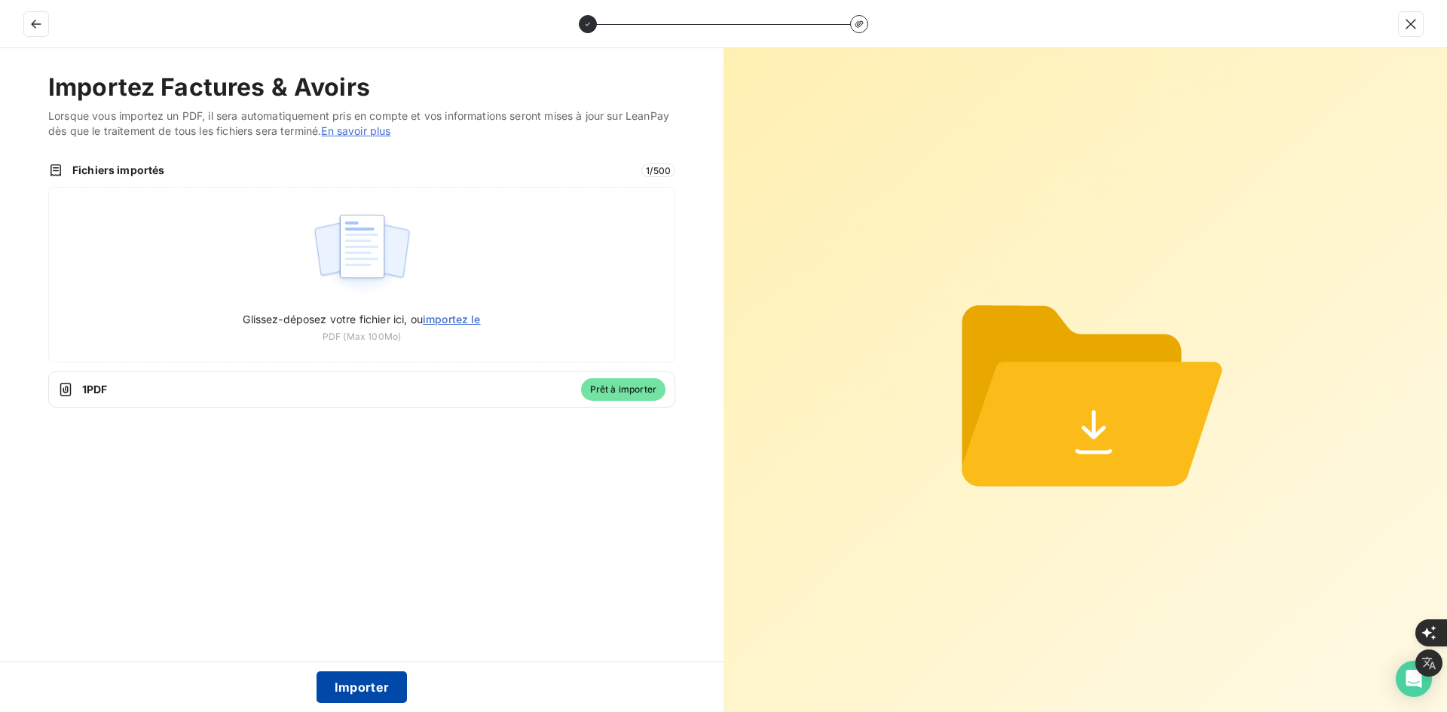
click at [370, 692] on button "Importer" at bounding box center [362, 688] width 91 height 32
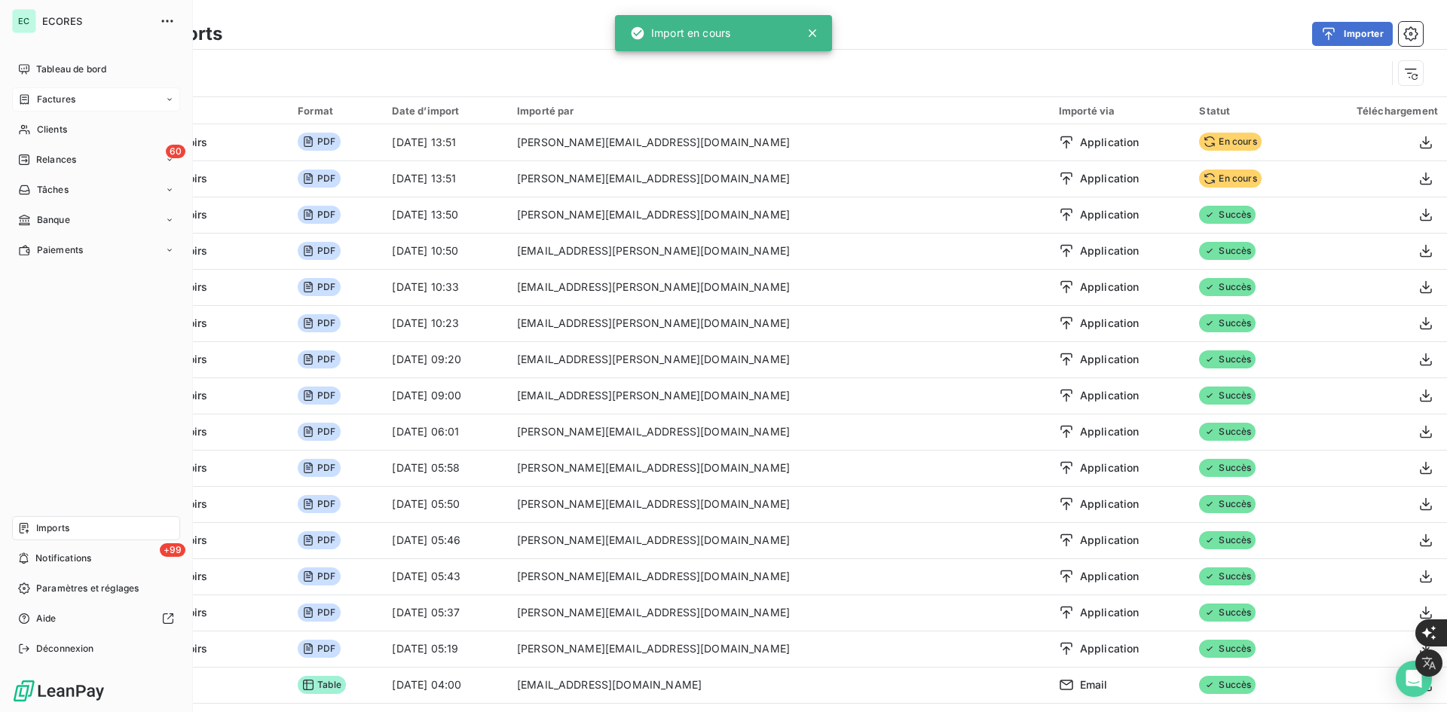
click at [35, 96] on div "Factures" at bounding box center [46, 100] width 57 height 14
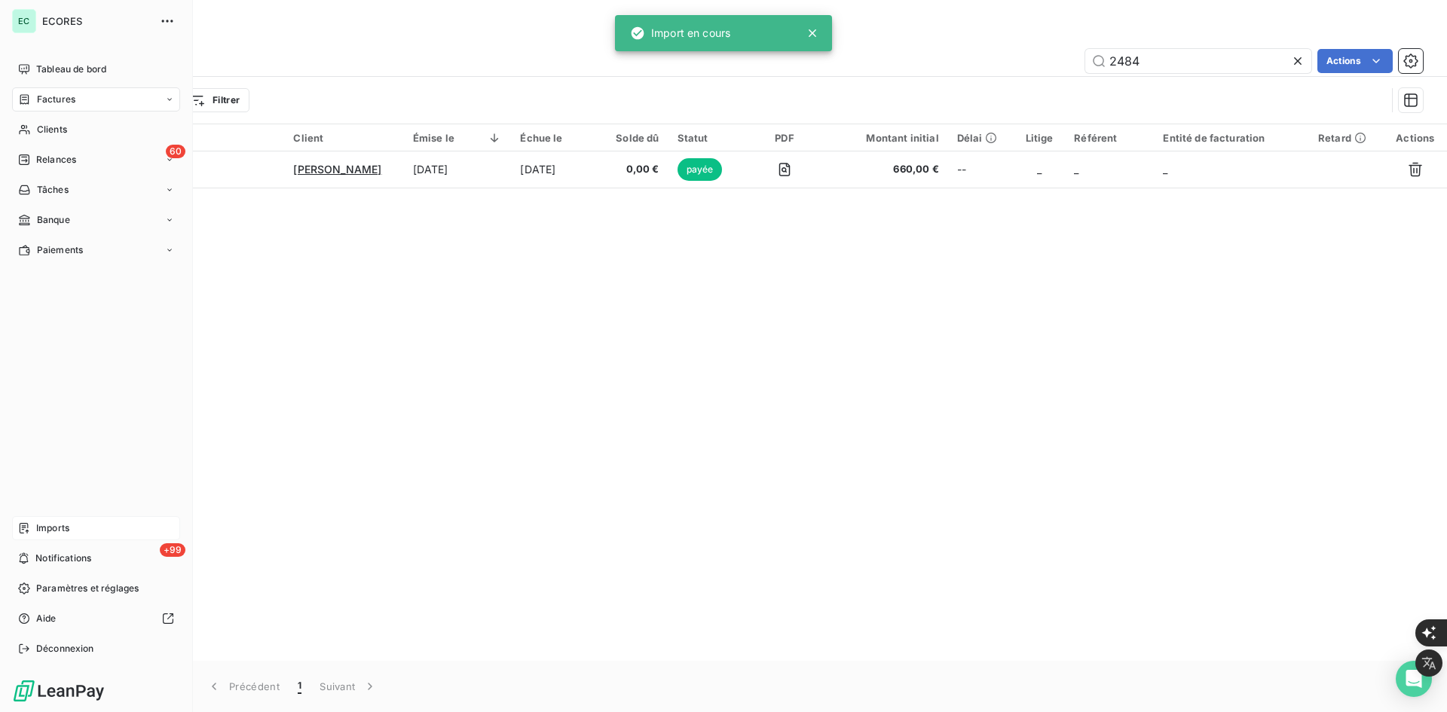
click at [68, 98] on span "Factures" at bounding box center [56, 100] width 38 height 14
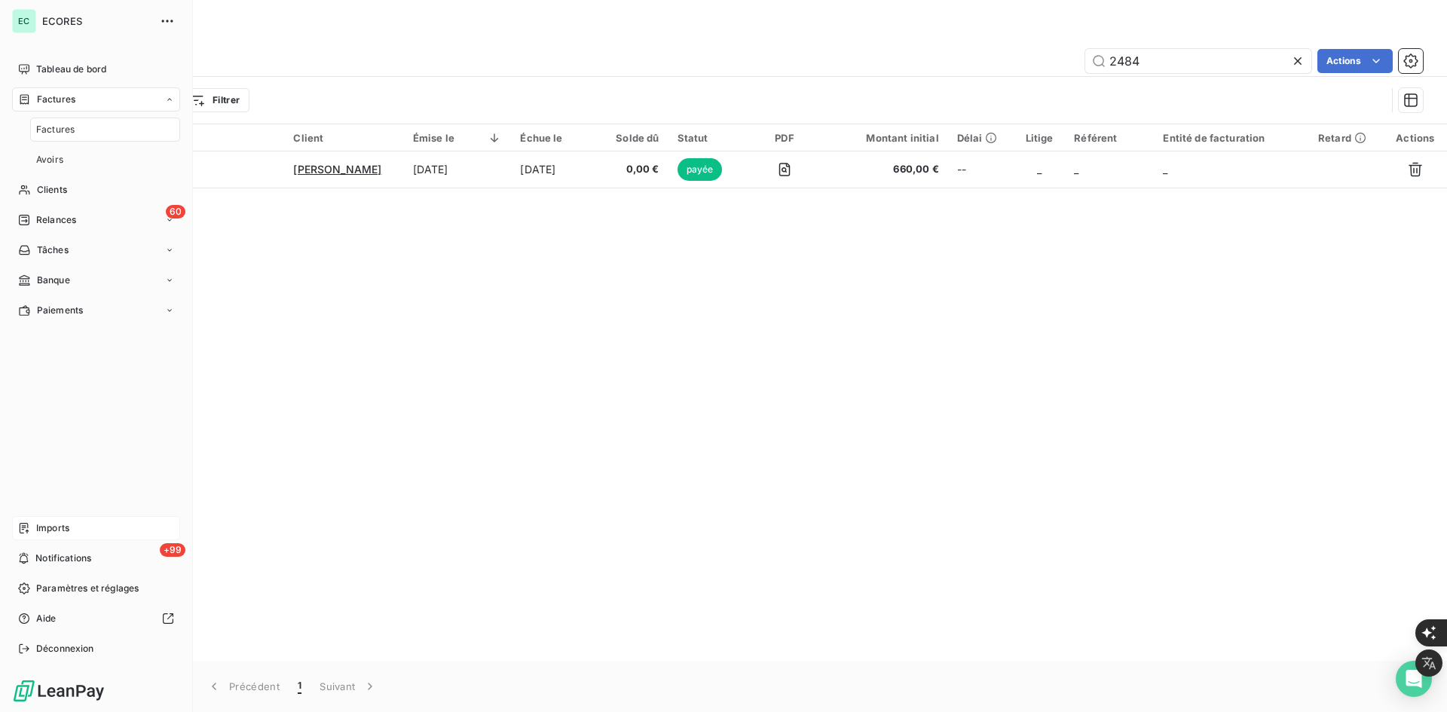
click at [67, 97] on span "Factures" at bounding box center [56, 100] width 38 height 14
click at [62, 130] on span "Factures" at bounding box center [55, 130] width 38 height 14
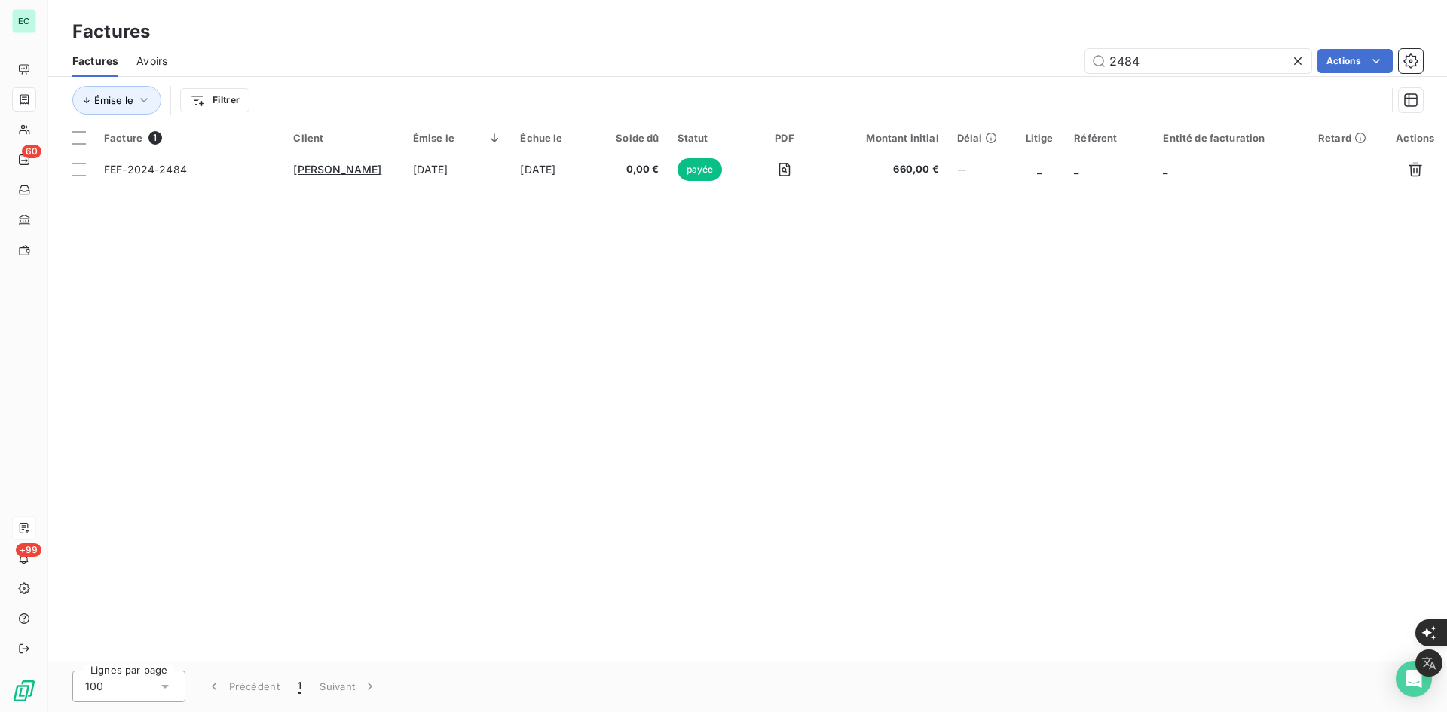
click at [415, 264] on div "Facture 1 Client Émise le Échue le Solde dû Statut PDF Montant initial Délai Li…" at bounding box center [747, 392] width 1399 height 537
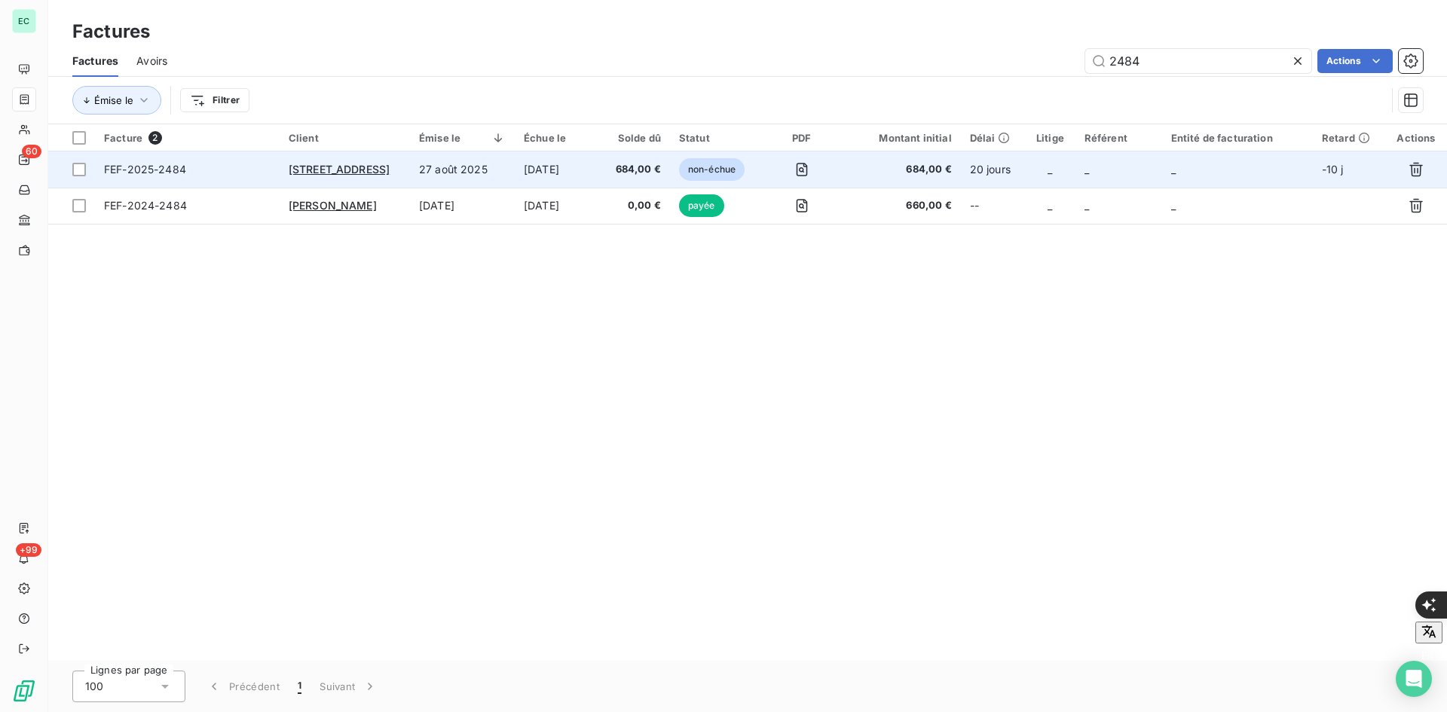
click at [544, 176] on td "26 sept. 2025" at bounding box center [558, 169] width 86 height 36
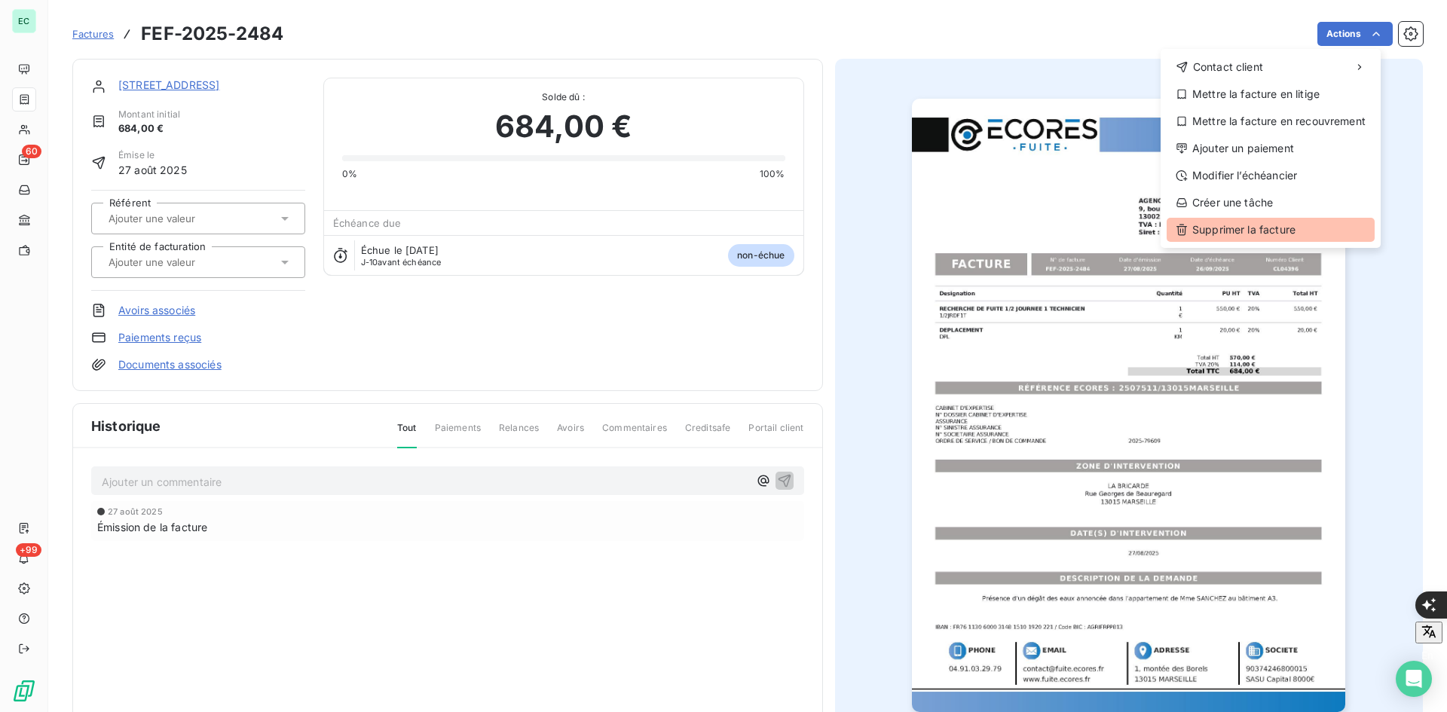
click at [1243, 237] on div "Supprimer la facture" at bounding box center [1271, 230] width 208 height 24
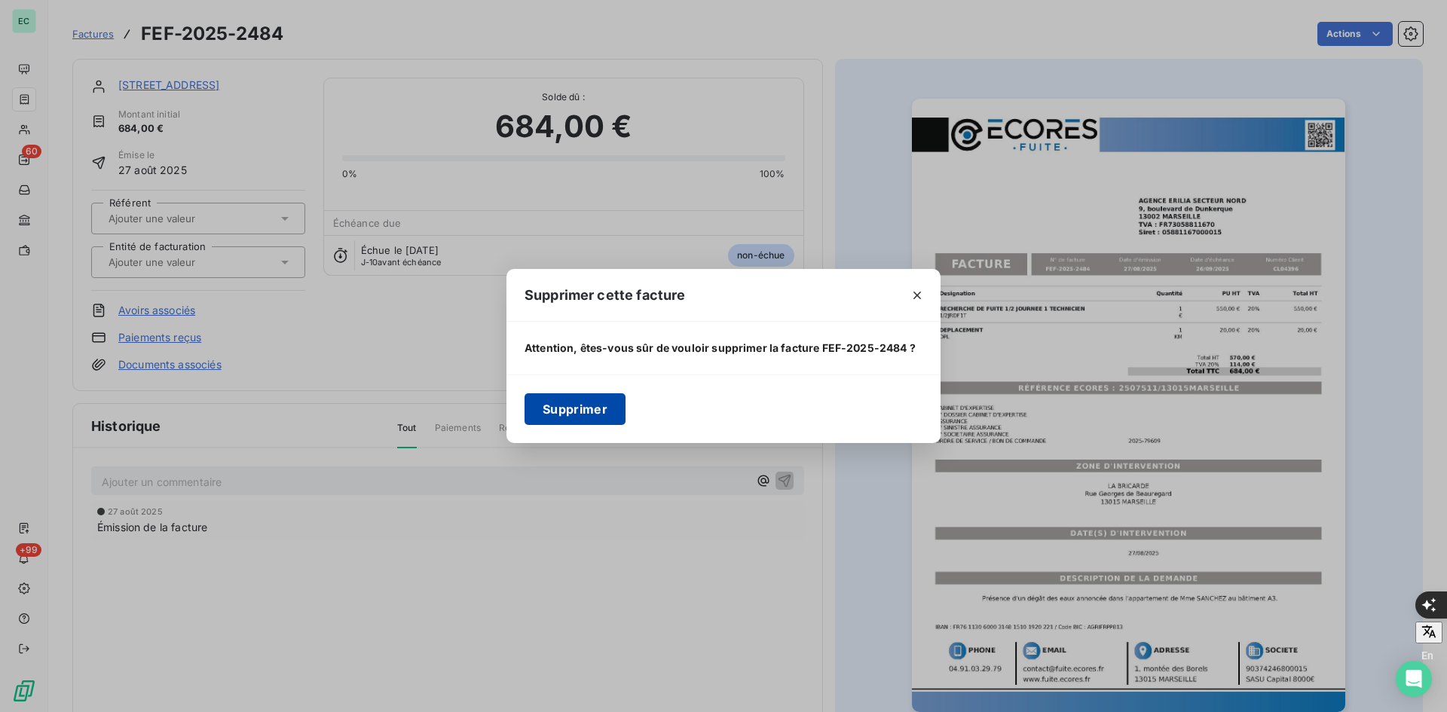
click at [597, 423] on button "Supprimer" at bounding box center [575, 409] width 101 height 32
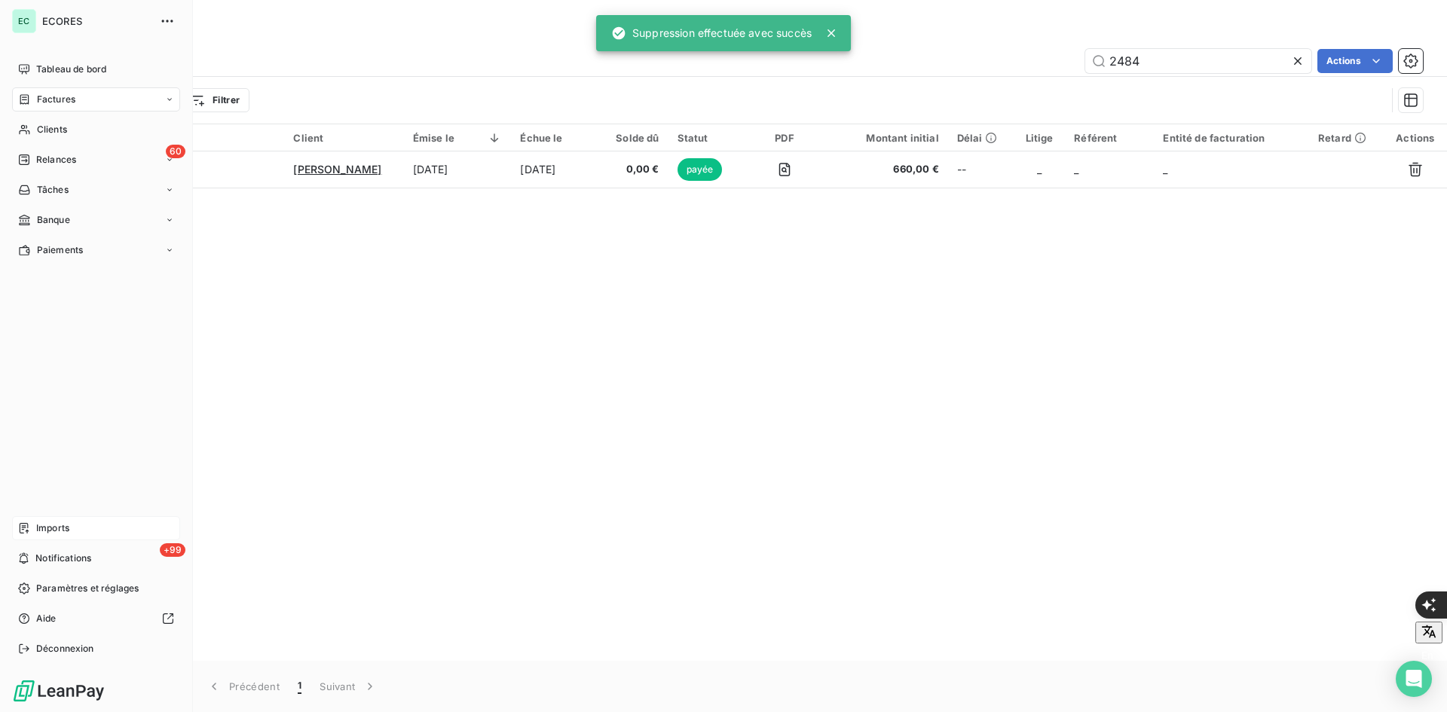
click at [38, 523] on span "Imports" at bounding box center [52, 529] width 33 height 14
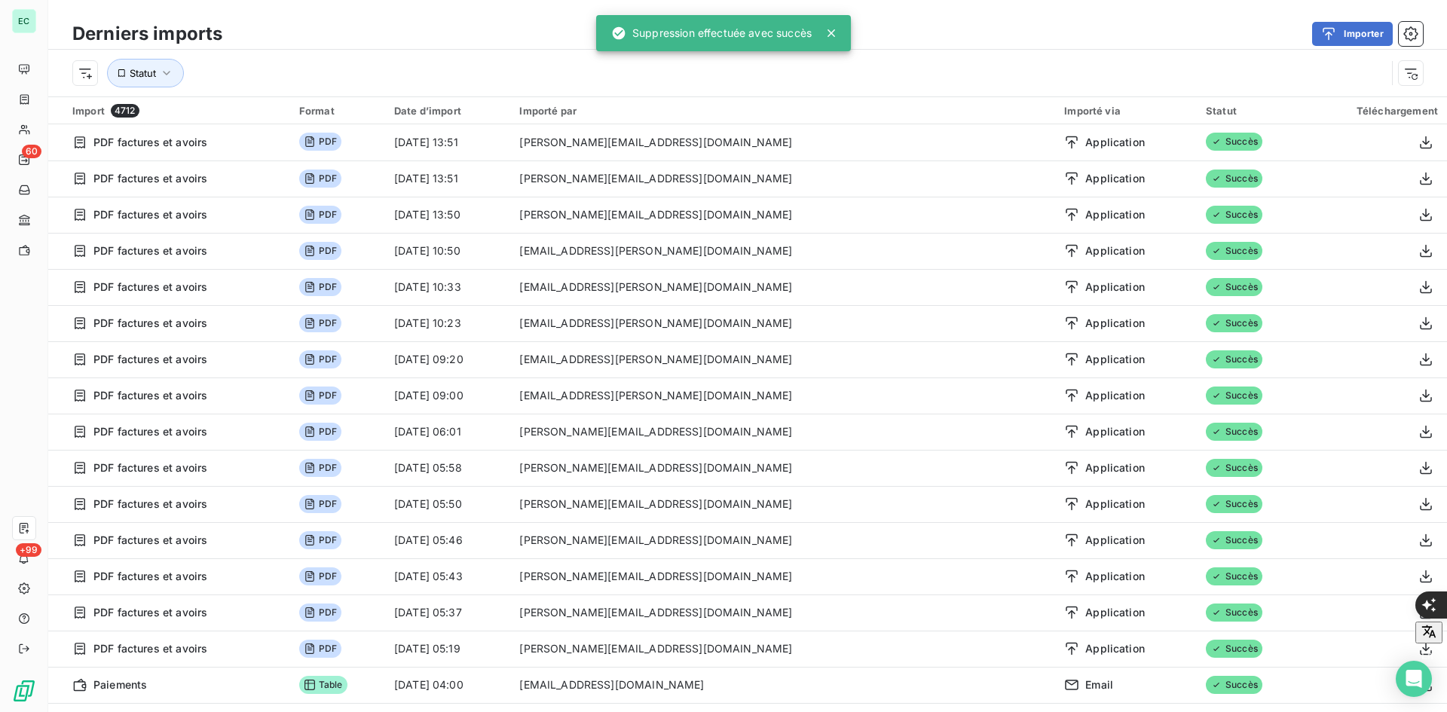
click at [1358, 19] on div "Derniers imports Importer" at bounding box center [747, 34] width 1399 height 32
click at [1357, 29] on button "Importer" at bounding box center [1352, 34] width 81 height 24
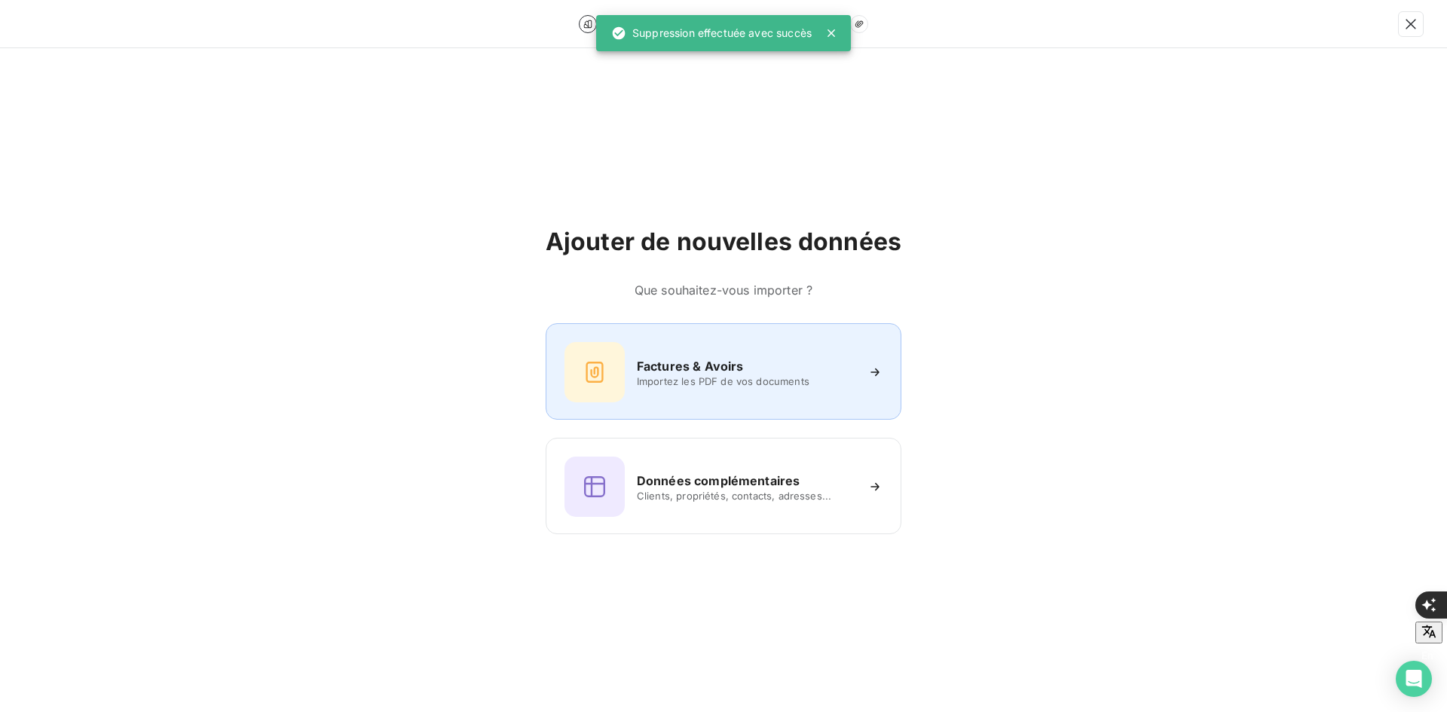
click at [707, 368] on h6 "Factures & Avoirs" at bounding box center [690, 366] width 107 height 18
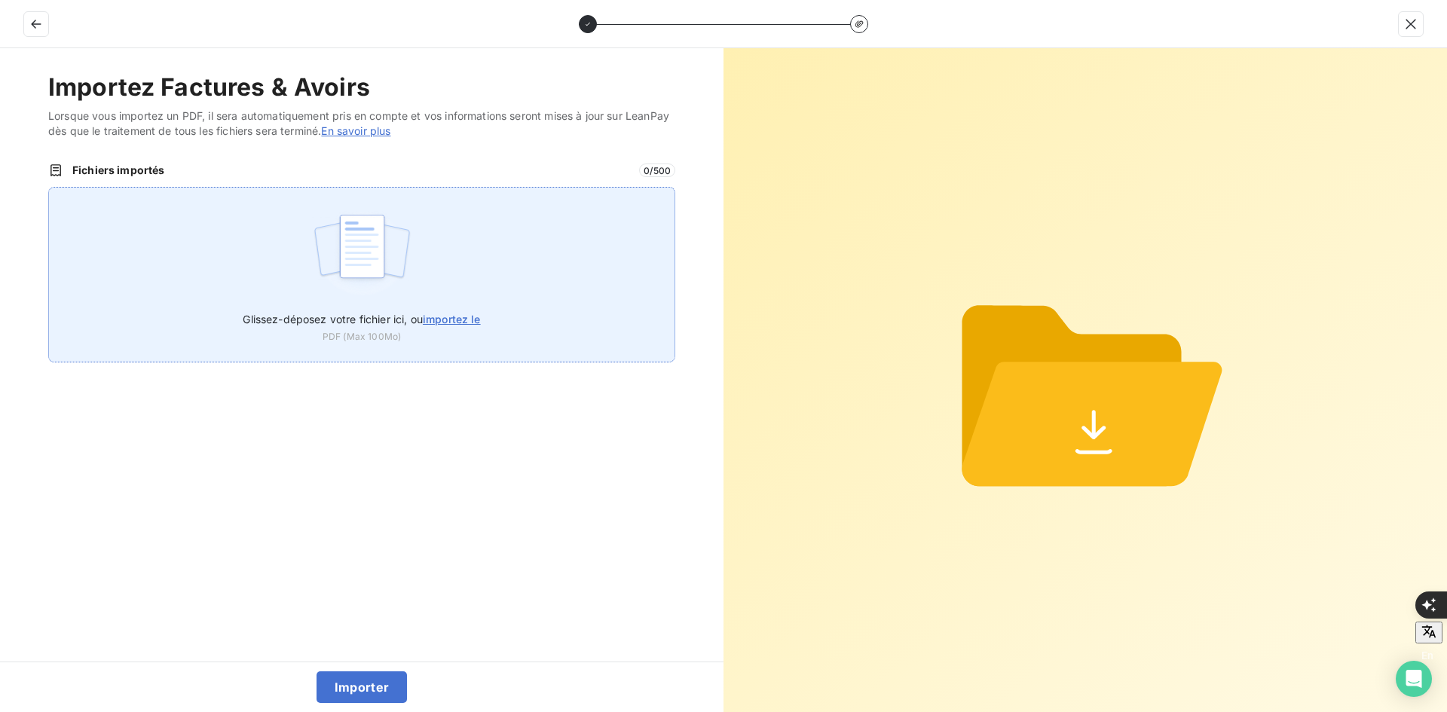
click at [356, 259] on img at bounding box center [362, 254] width 100 height 96
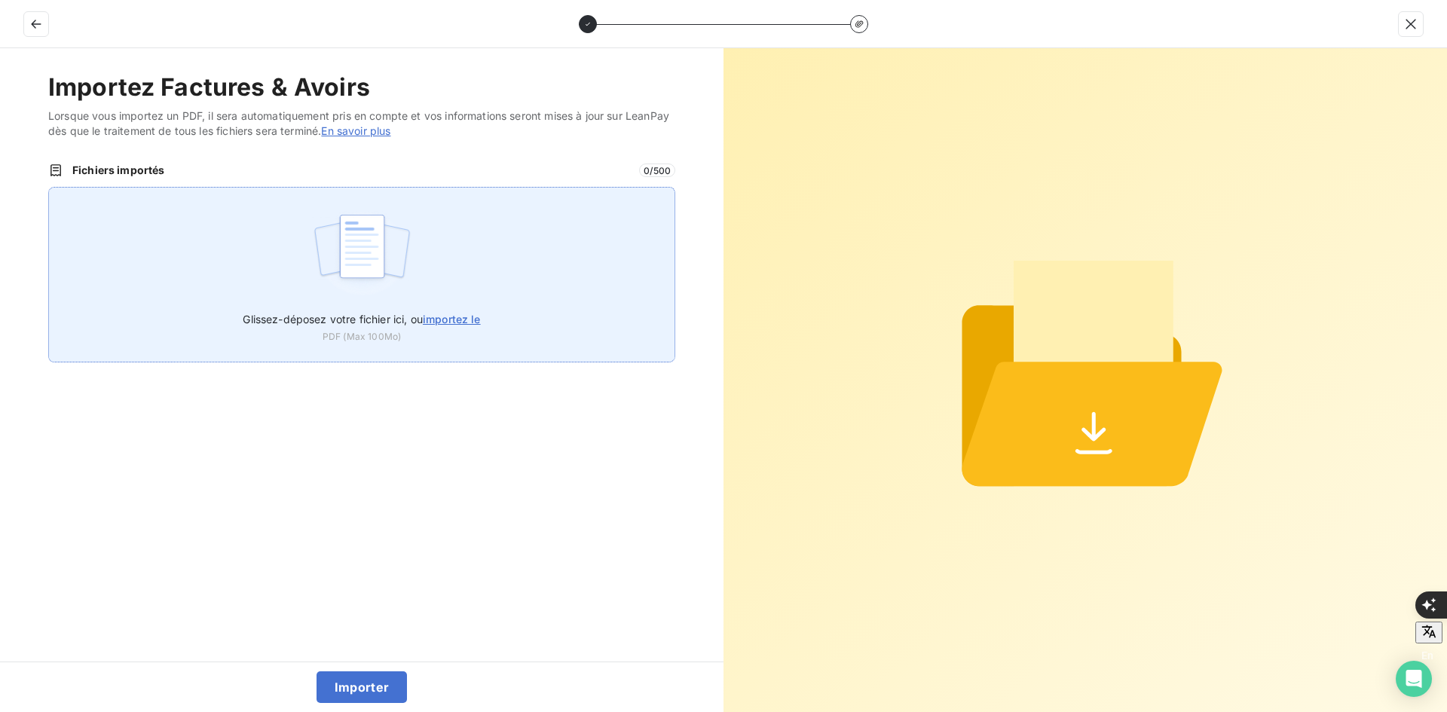
type input "C:\fakepath\FEF-2025-2484.pdf"
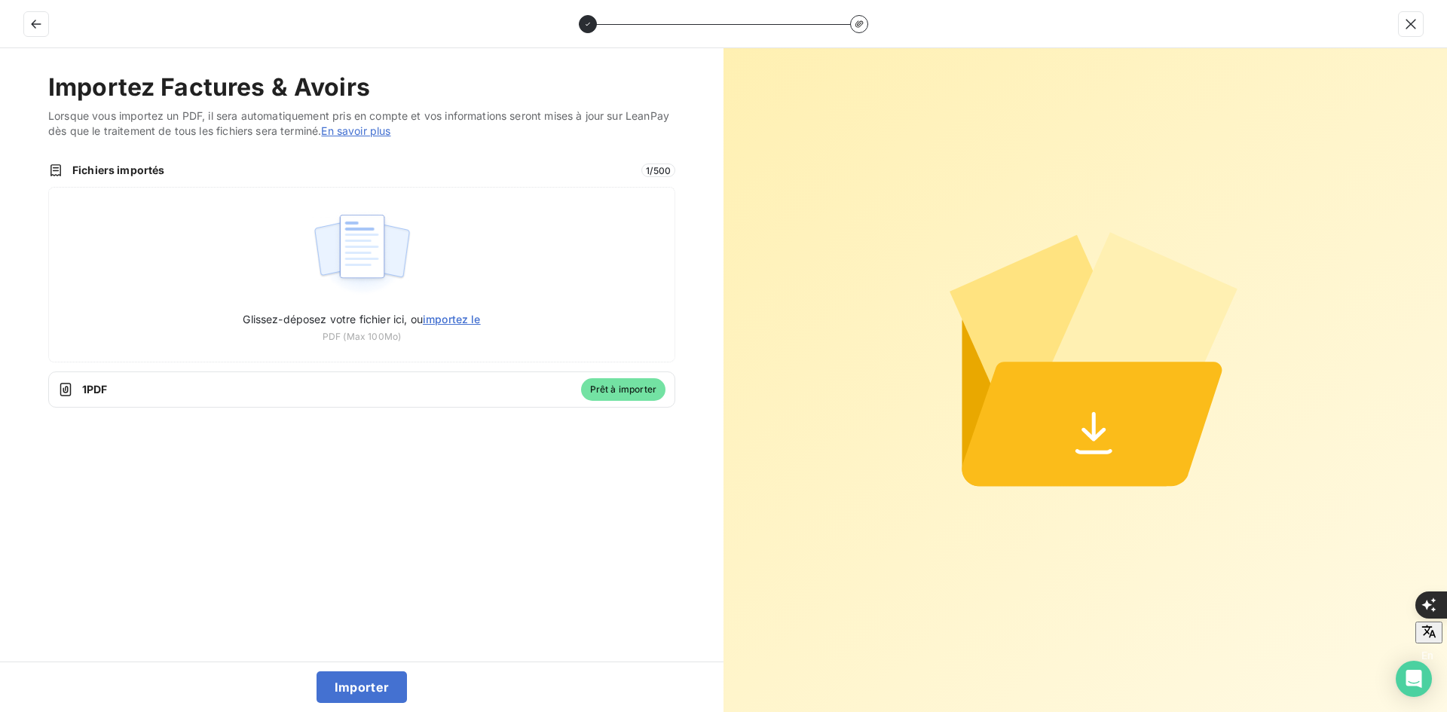
drag, startPoint x: 355, startPoint y: 683, endPoint x: 356, endPoint y: 706, distance: 23.4
click at [356, 686] on button "Importer" at bounding box center [362, 688] width 91 height 32
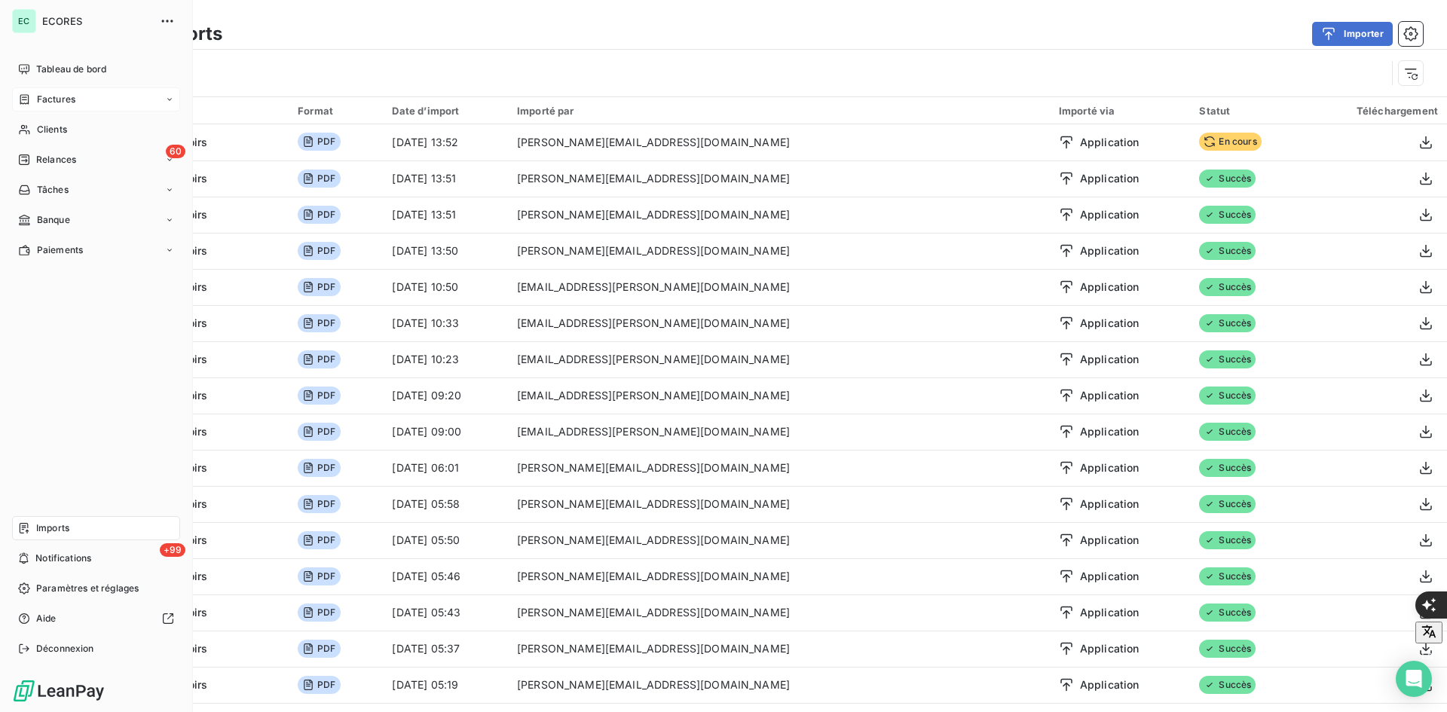
click at [70, 98] on span "Factures" at bounding box center [56, 100] width 38 height 14
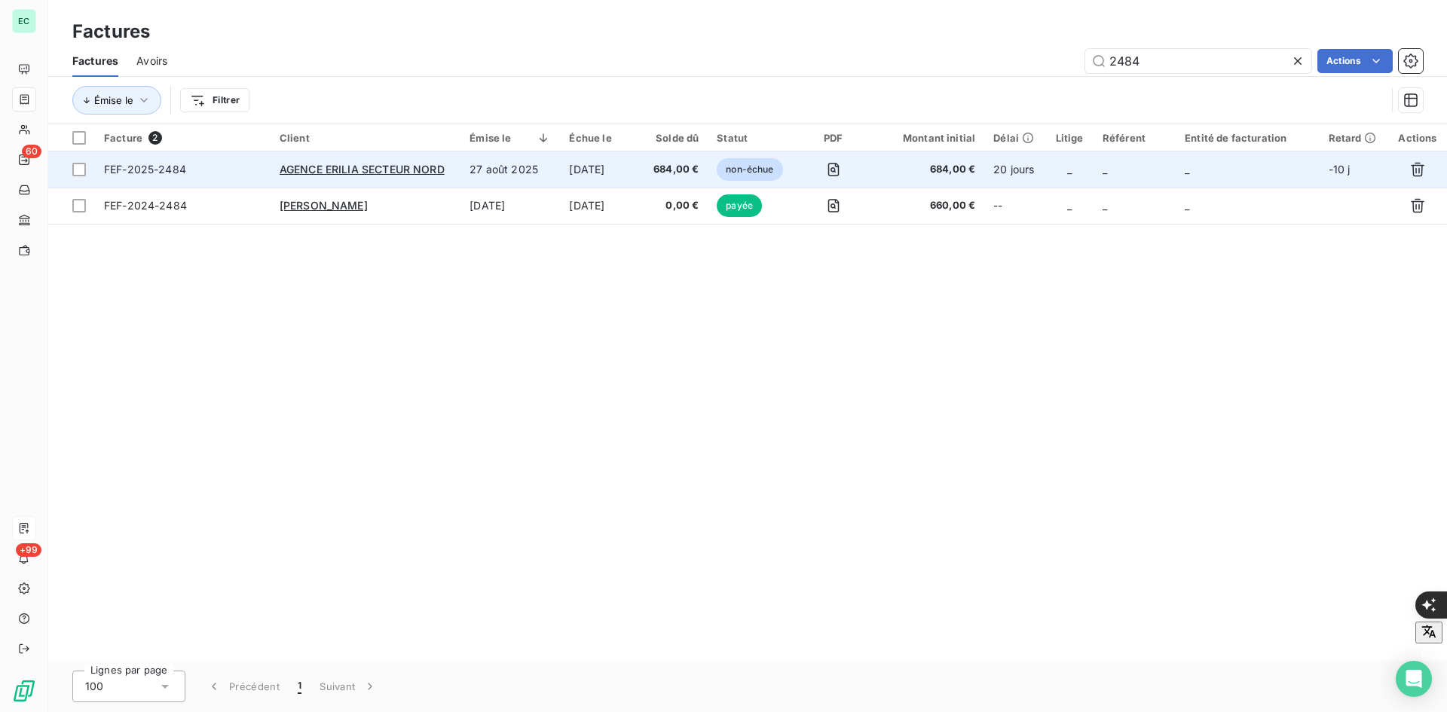
click at [867, 170] on td at bounding box center [833, 169] width 76 height 36
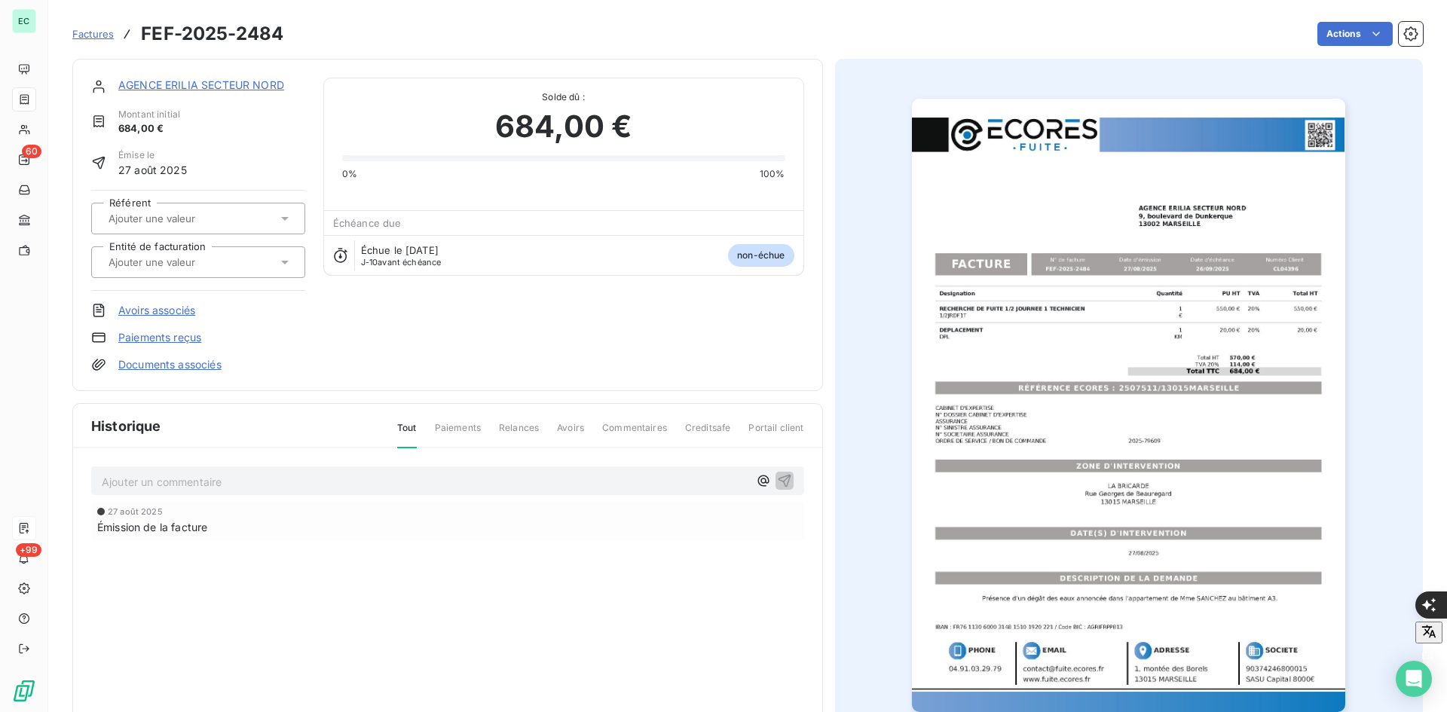
click at [252, 264] on div at bounding box center [190, 262] width 173 height 20
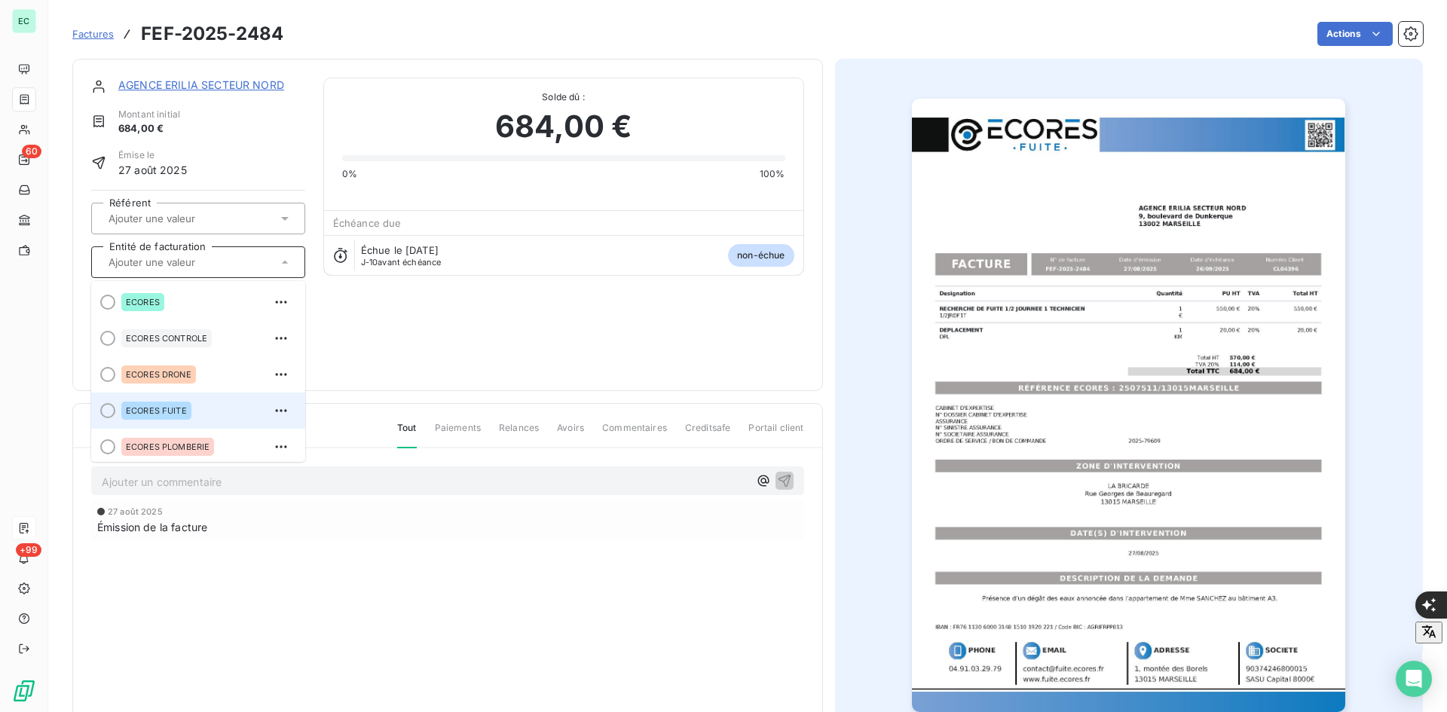
click at [237, 421] on div "ECORES FUITE" at bounding box center [207, 411] width 172 height 24
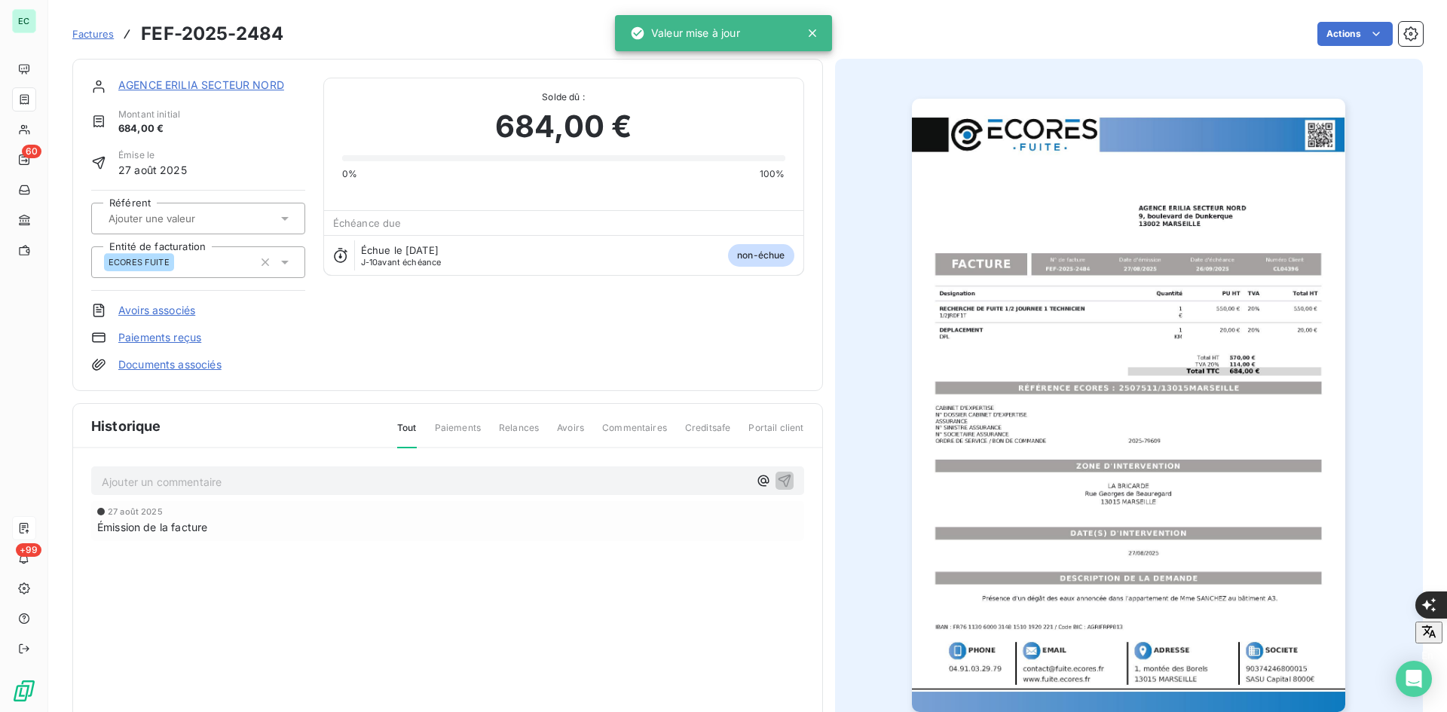
click at [209, 366] on link "Documents associés" at bounding box center [169, 364] width 103 height 15
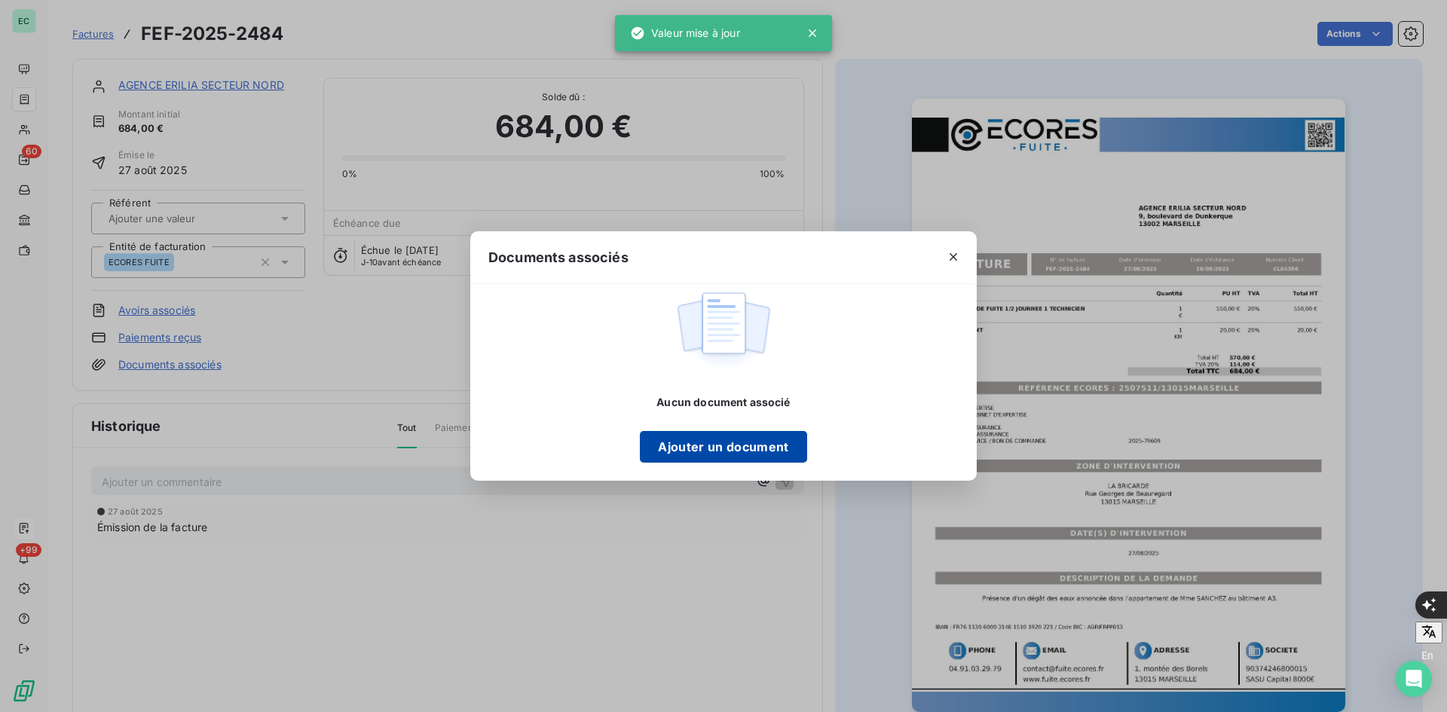
click at [744, 445] on button "Ajouter un document" at bounding box center [723, 447] width 167 height 32
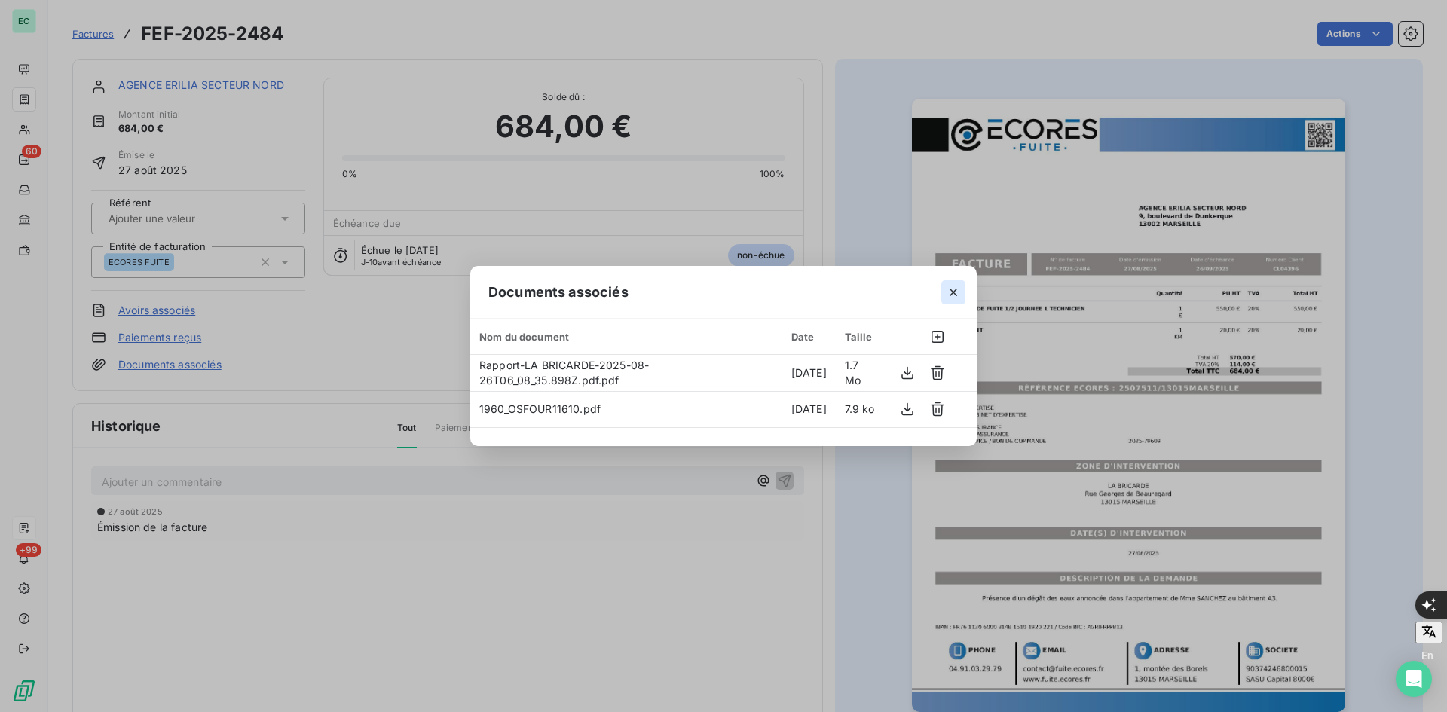
click at [952, 295] on icon "button" at bounding box center [953, 292] width 15 height 15
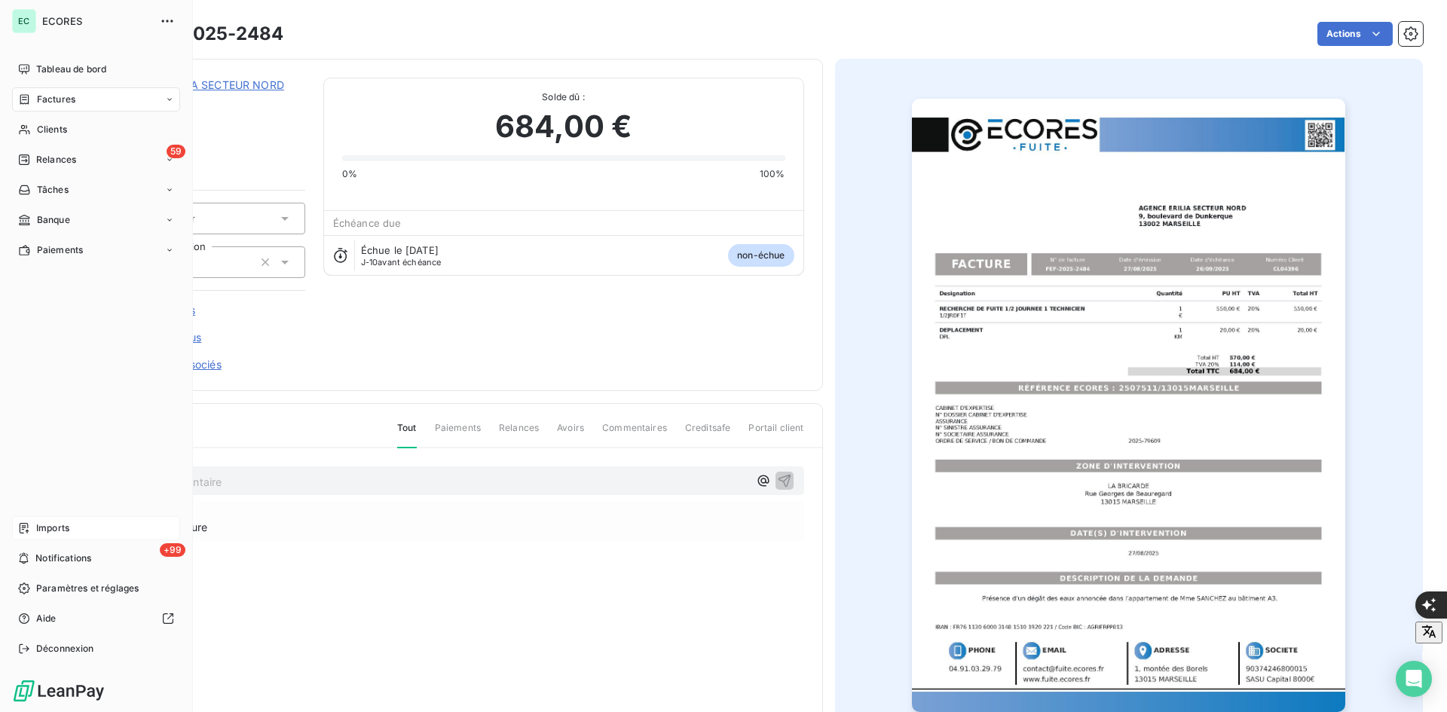
click at [41, 89] on div "Factures" at bounding box center [96, 99] width 168 height 24
click at [71, 96] on span "Factures" at bounding box center [56, 100] width 38 height 14
click at [91, 96] on div "Factures" at bounding box center [96, 99] width 168 height 24
click at [80, 129] on div "Factures" at bounding box center [105, 130] width 150 height 24
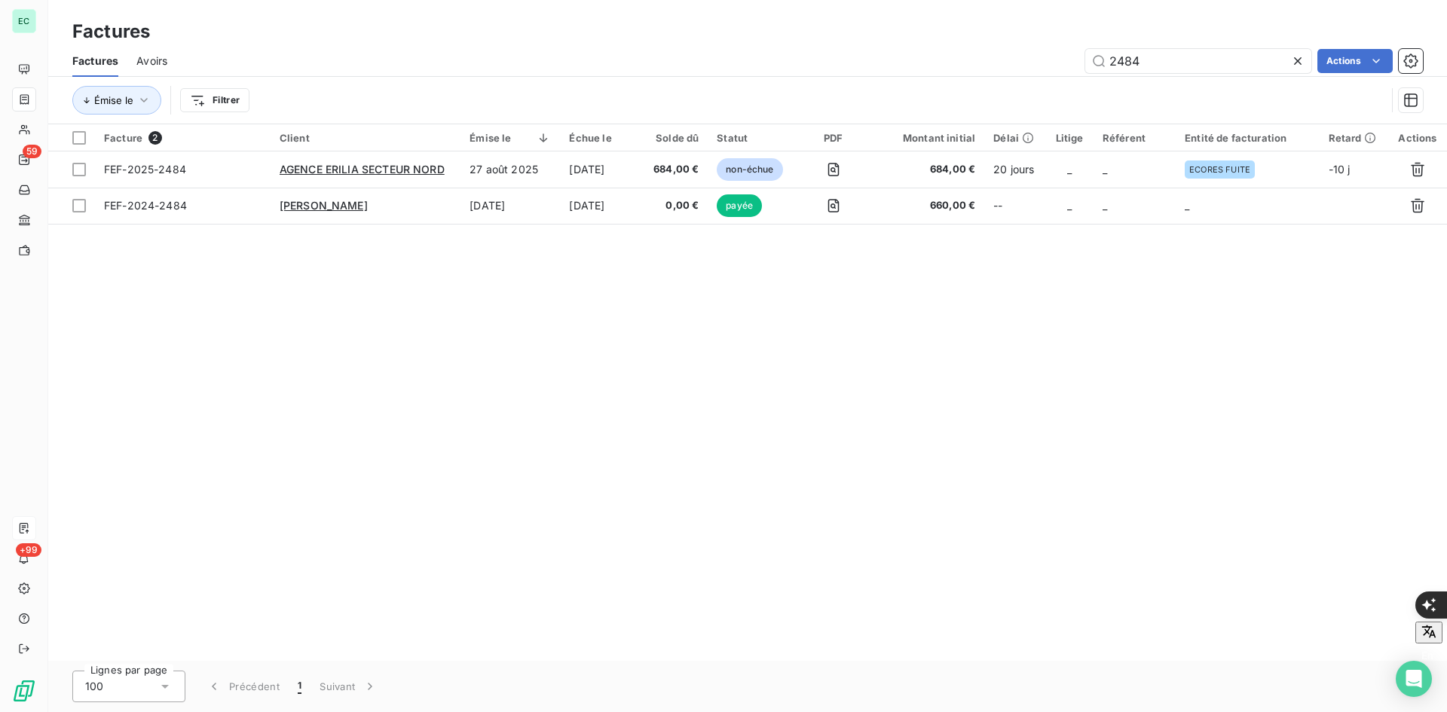
click at [1296, 64] on icon at bounding box center [1297, 61] width 15 height 15
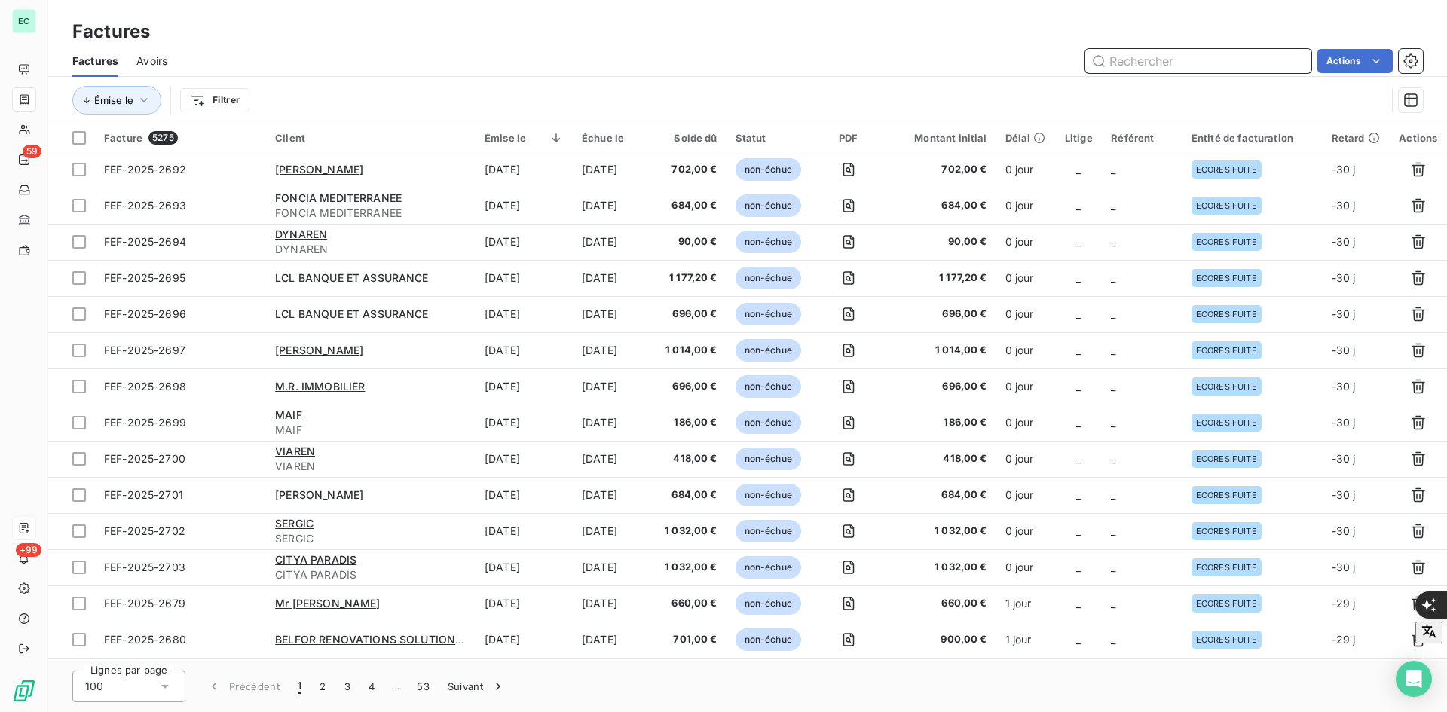
click at [1216, 49] on input "text" at bounding box center [1198, 61] width 226 height 24
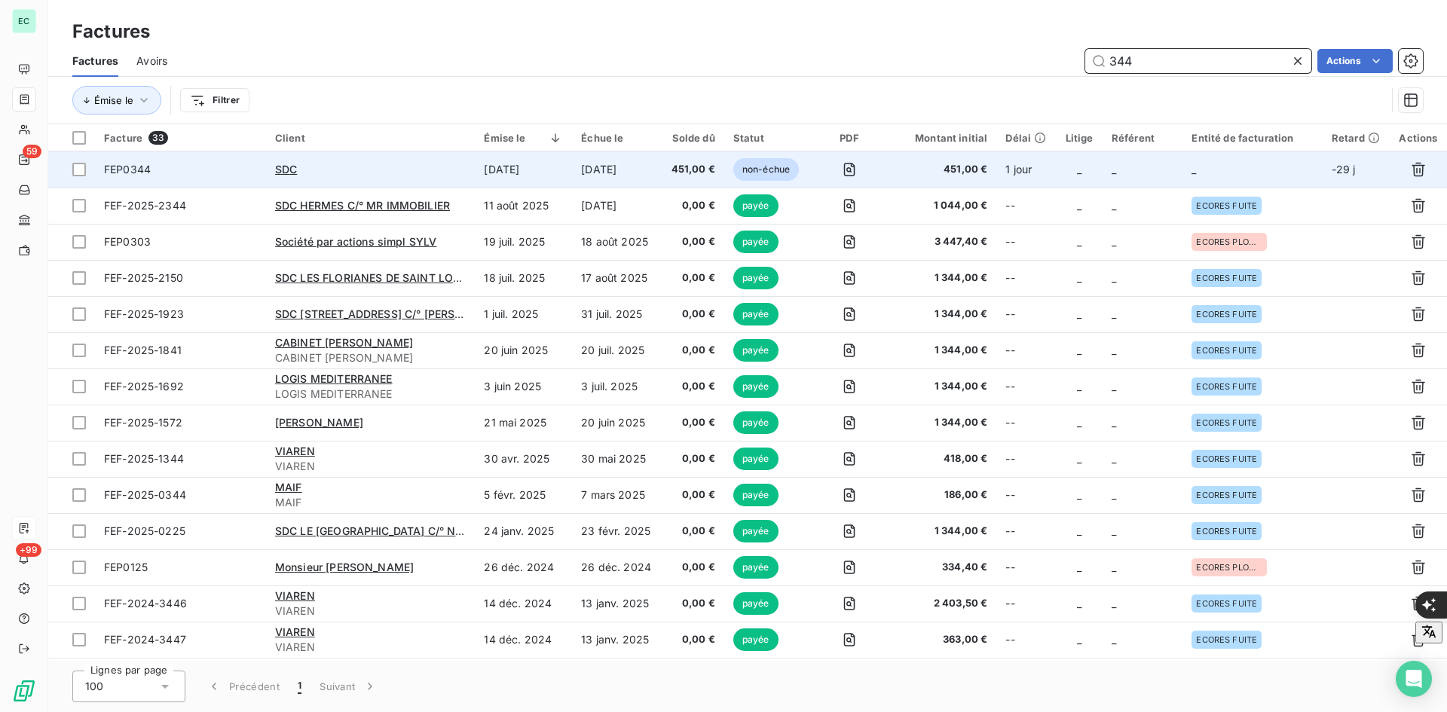
type input "344"
click at [565, 175] on td "[DATE]" at bounding box center [523, 169] width 97 height 36
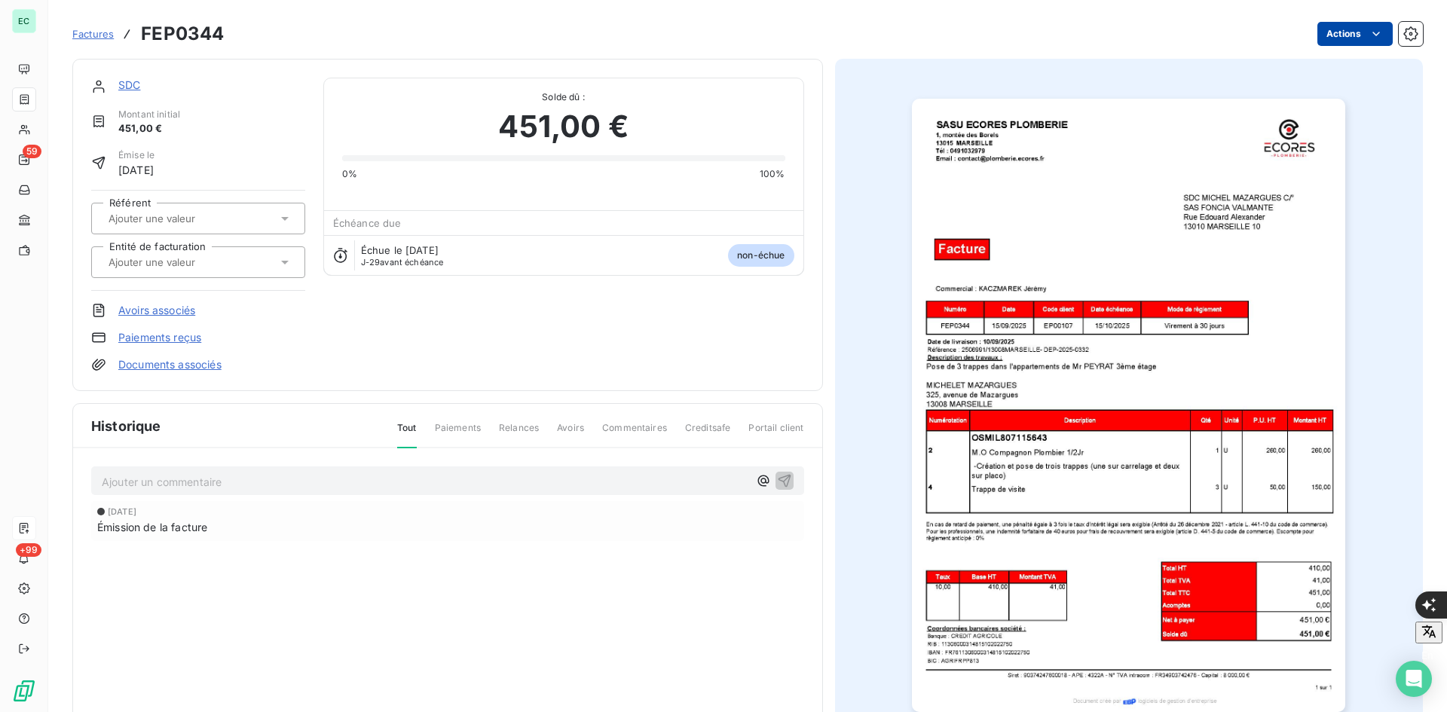
click at [1382, 34] on div "Actions" at bounding box center [832, 34] width 1181 height 24
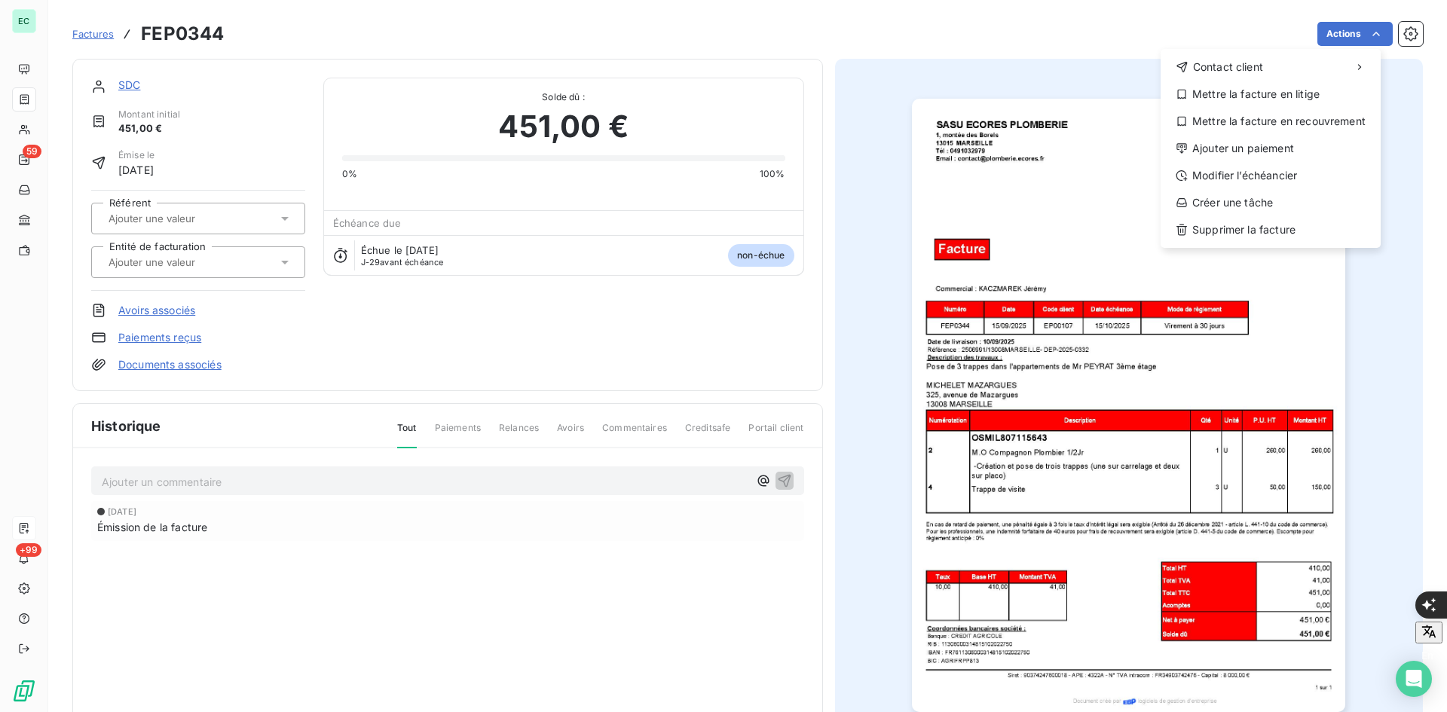
click at [1057, 226] on html "EC 59 +99 Factures FEP0344 Actions Contact client Mettre la facture en litige M…" at bounding box center [723, 724] width 1447 height 1449
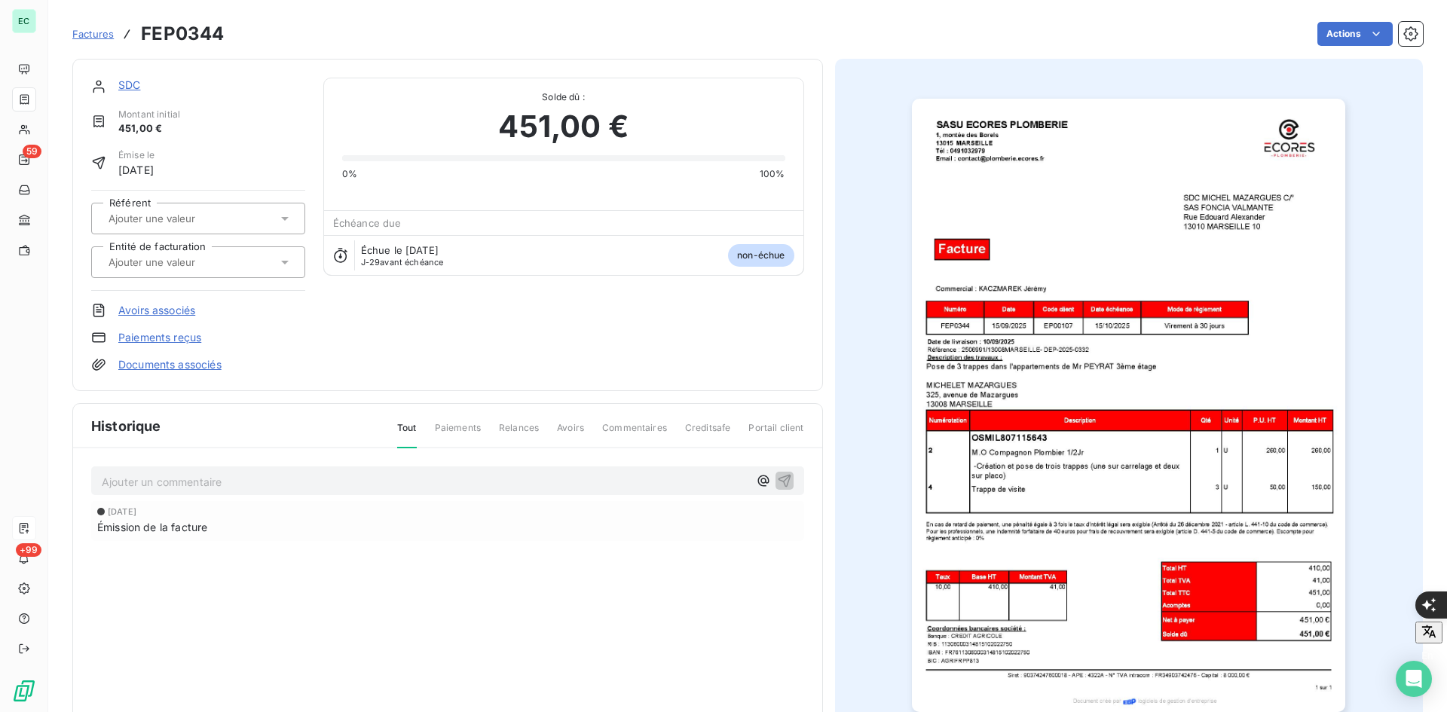
click at [1057, 226] on img "button" at bounding box center [1128, 405] width 433 height 613
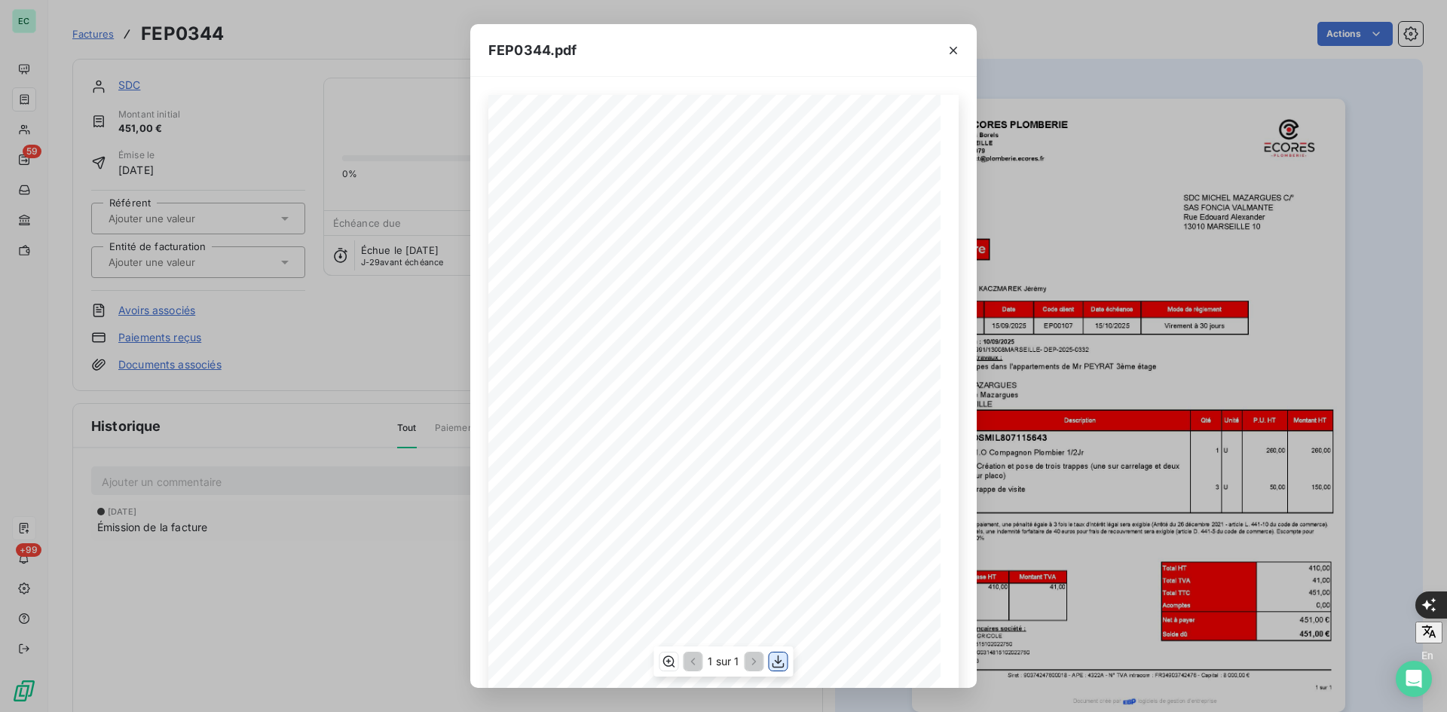
click at [780, 660] on icon "button" at bounding box center [778, 661] width 15 height 15
click at [956, 47] on icon "button" at bounding box center [953, 50] width 15 height 15
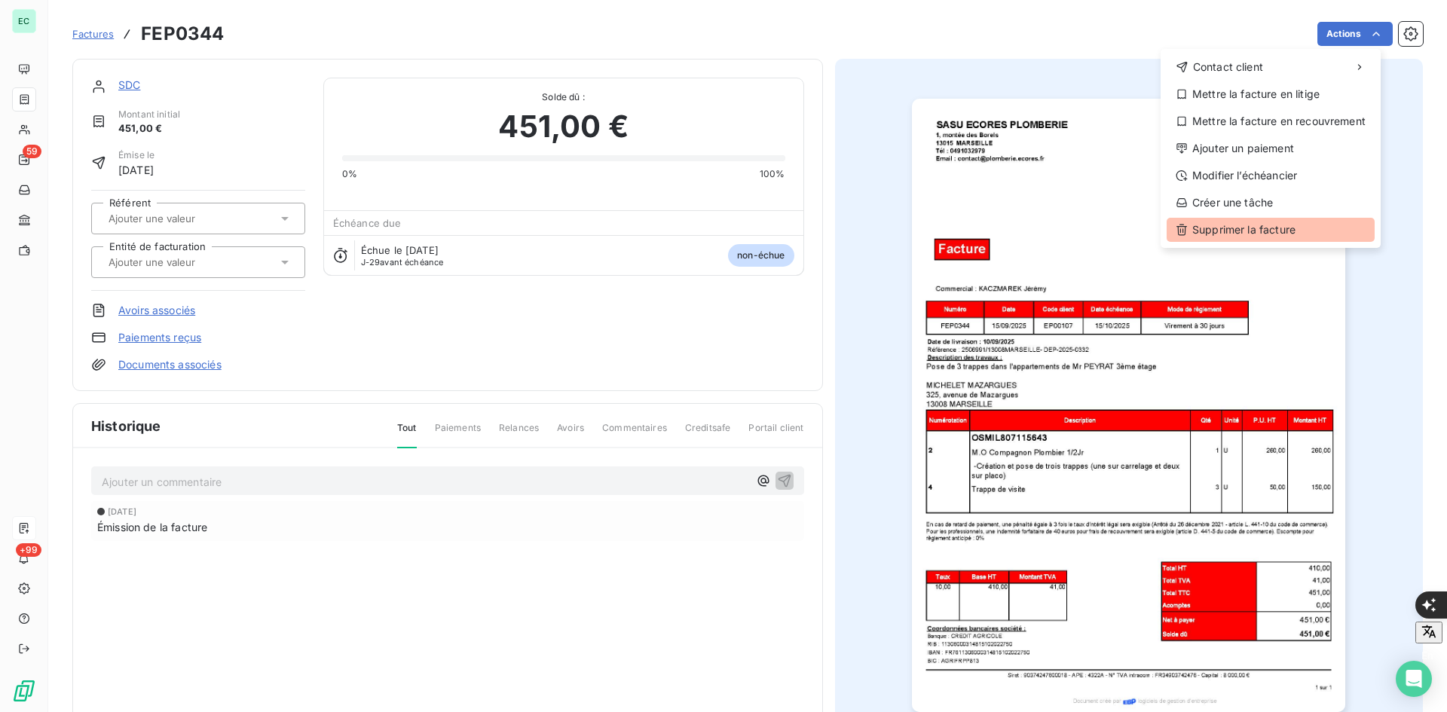
click at [1274, 225] on div "Supprimer la facture" at bounding box center [1271, 230] width 208 height 24
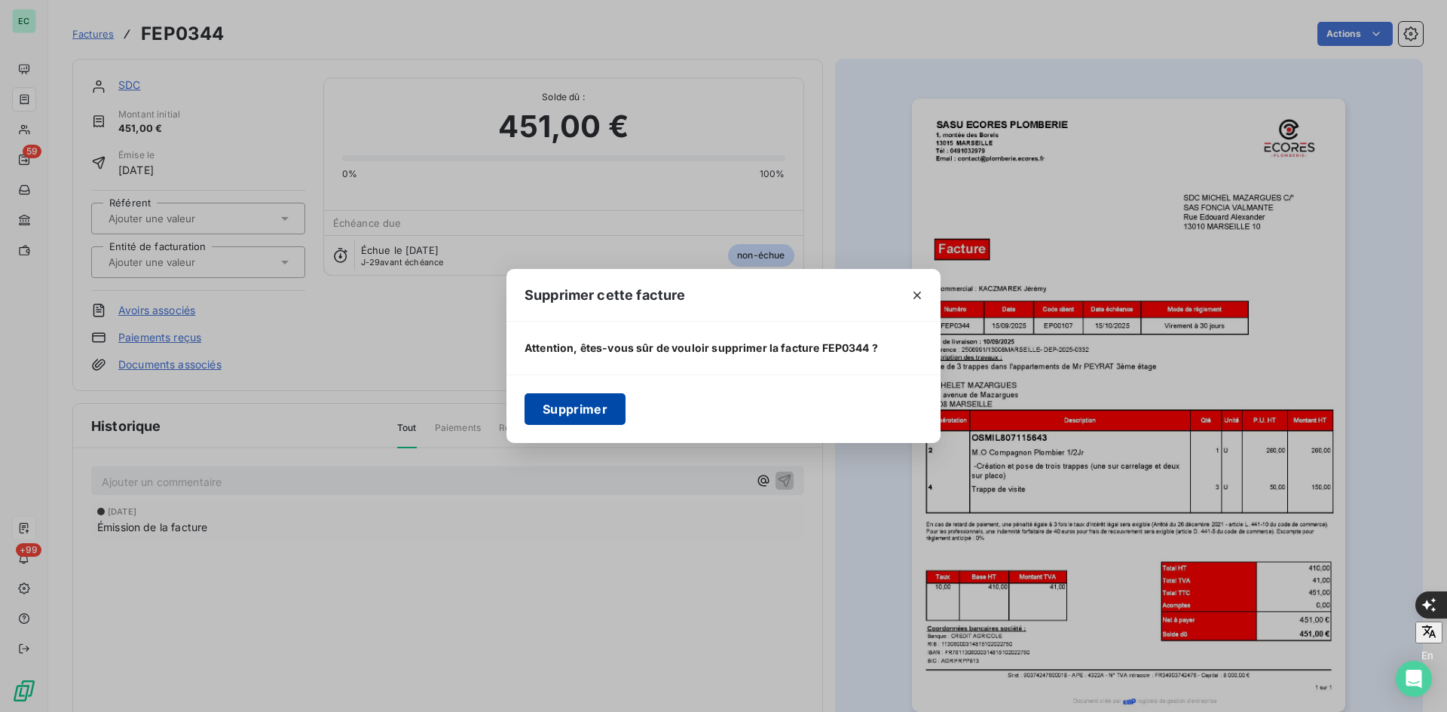
click at [571, 412] on button "Supprimer" at bounding box center [575, 409] width 101 height 32
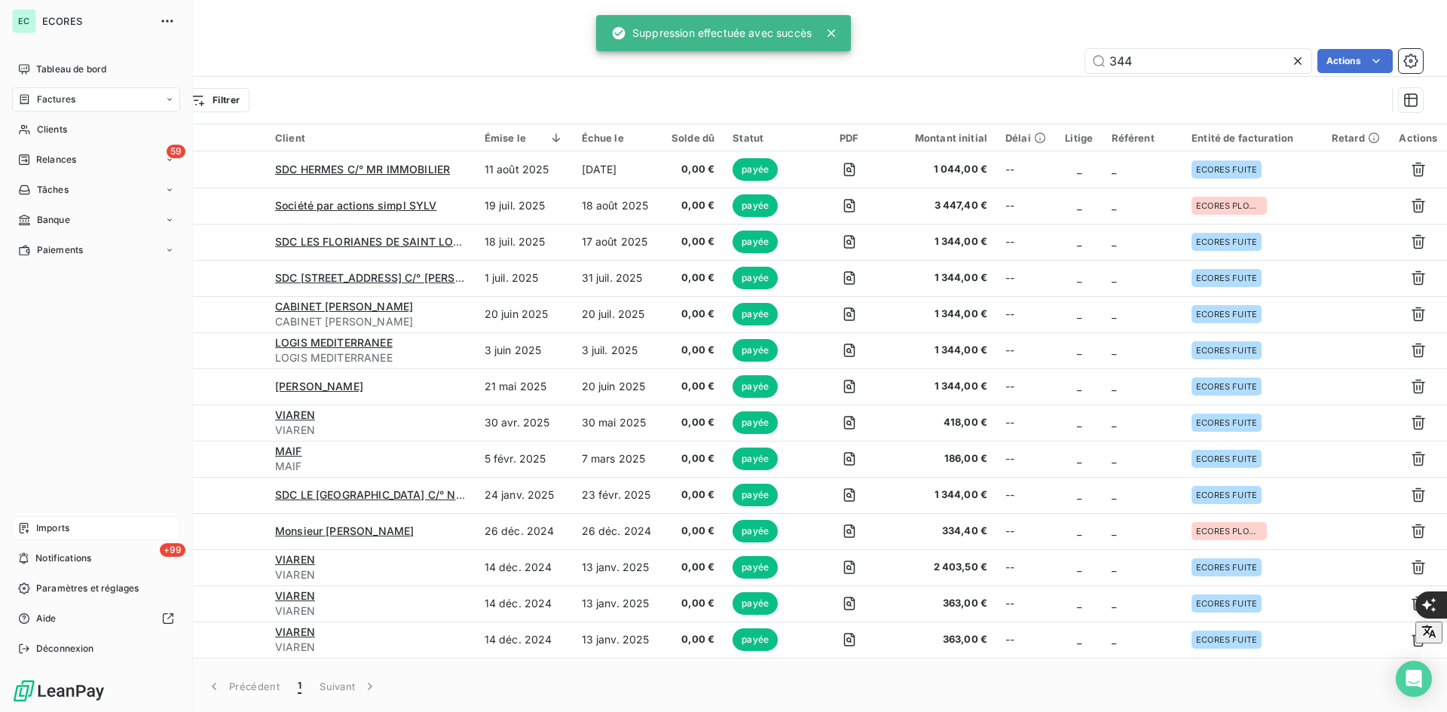
click at [53, 527] on span "Imports" at bounding box center [52, 529] width 33 height 14
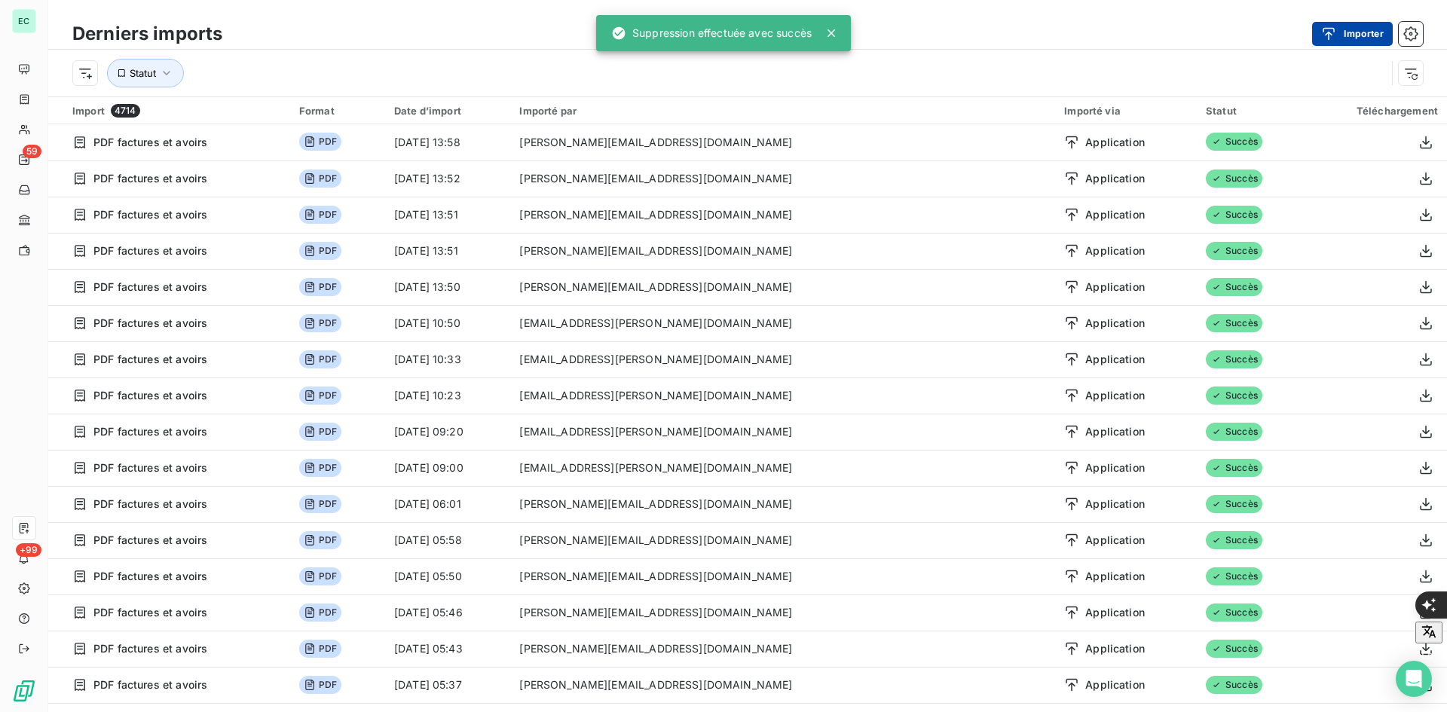
click at [1367, 32] on button "Importer" at bounding box center [1352, 34] width 81 height 24
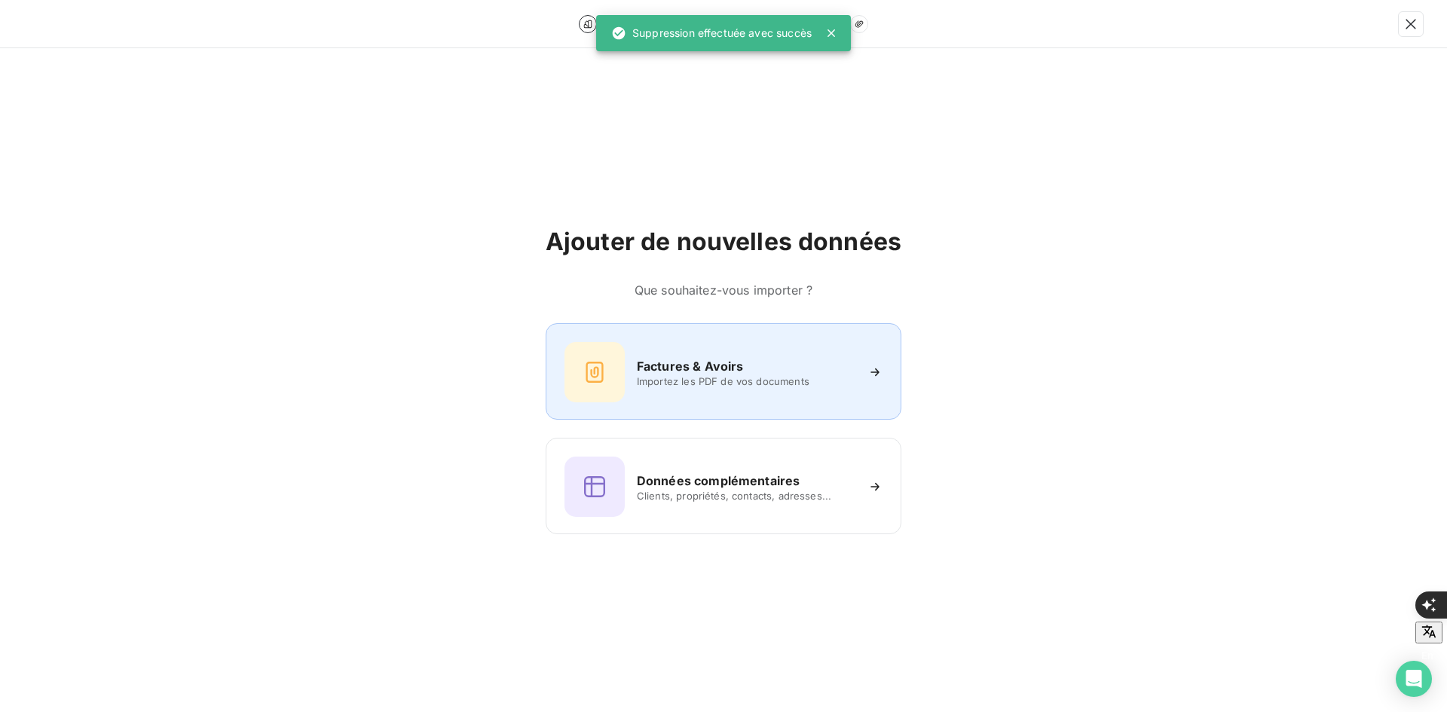
click at [670, 396] on div "Factures & Avoirs Importez les PDF de vos documents" at bounding box center [724, 372] width 318 height 60
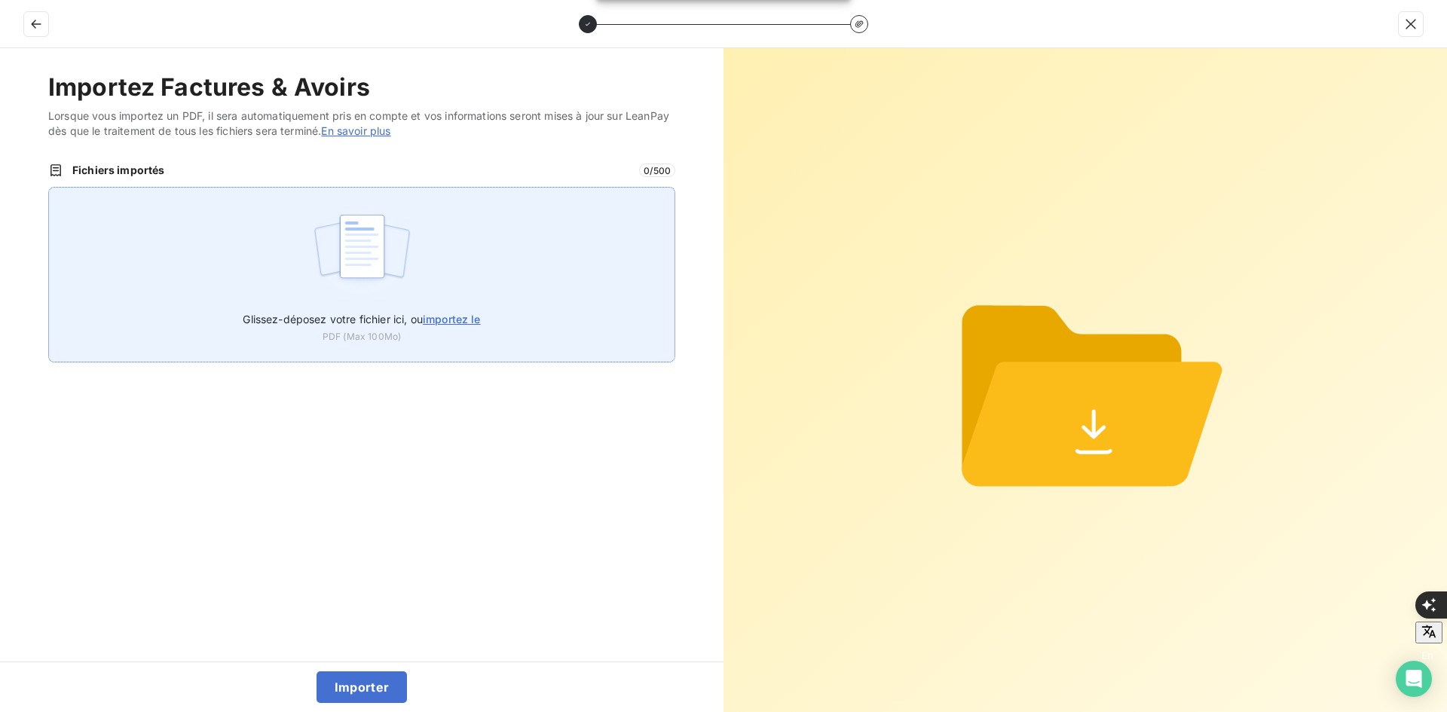
click at [465, 272] on div "Glissez-déposez votre fichier ici, ou importez le PDF (Max 100Mo)" at bounding box center [361, 275] width 627 height 176
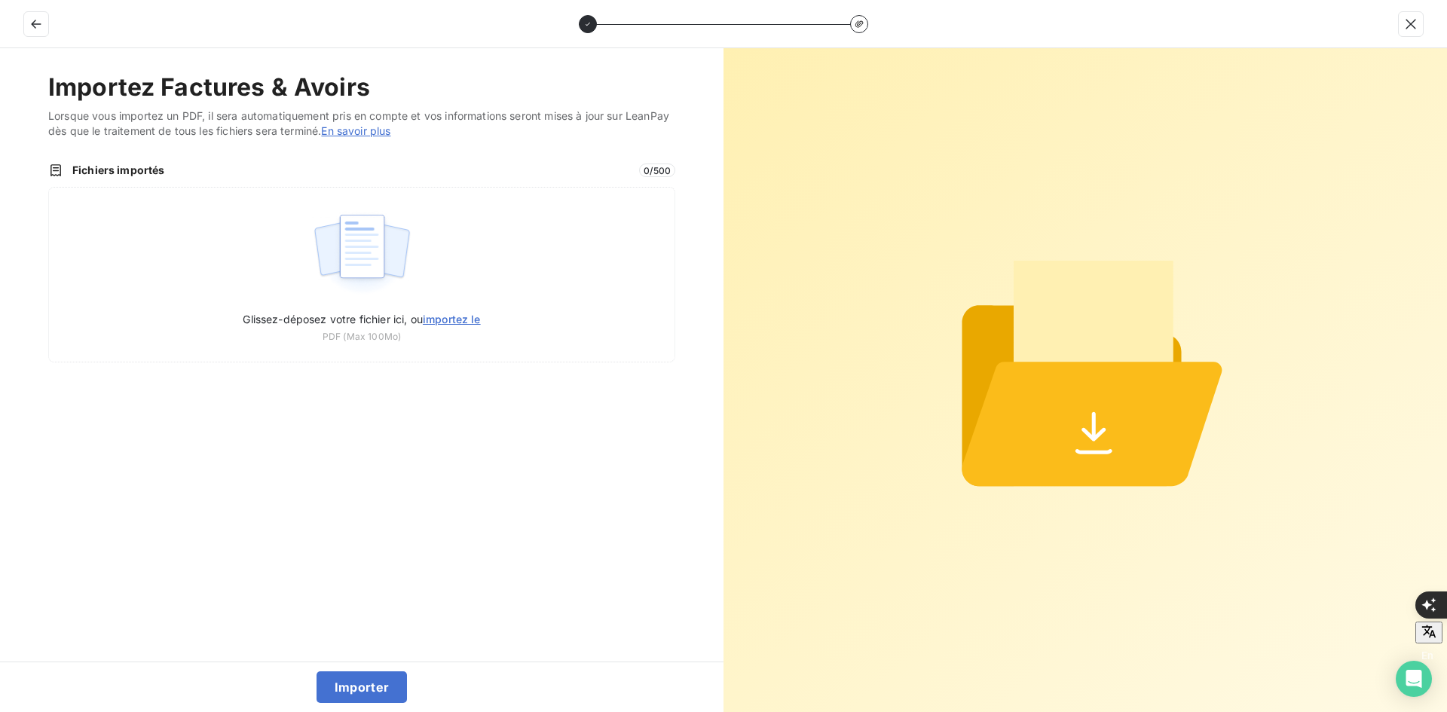
type input "C:\fakepath\FEP0344.pdf"
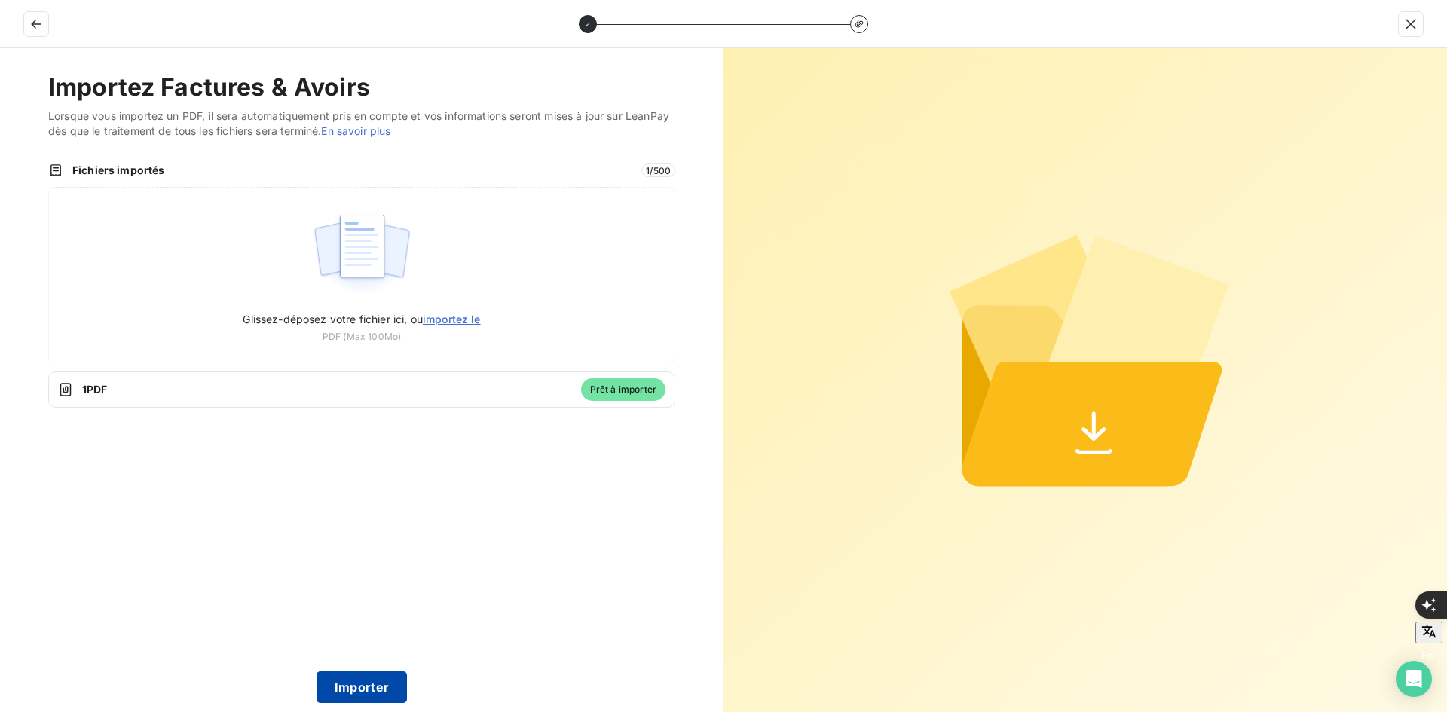
click at [363, 687] on button "Importer" at bounding box center [362, 688] width 91 height 32
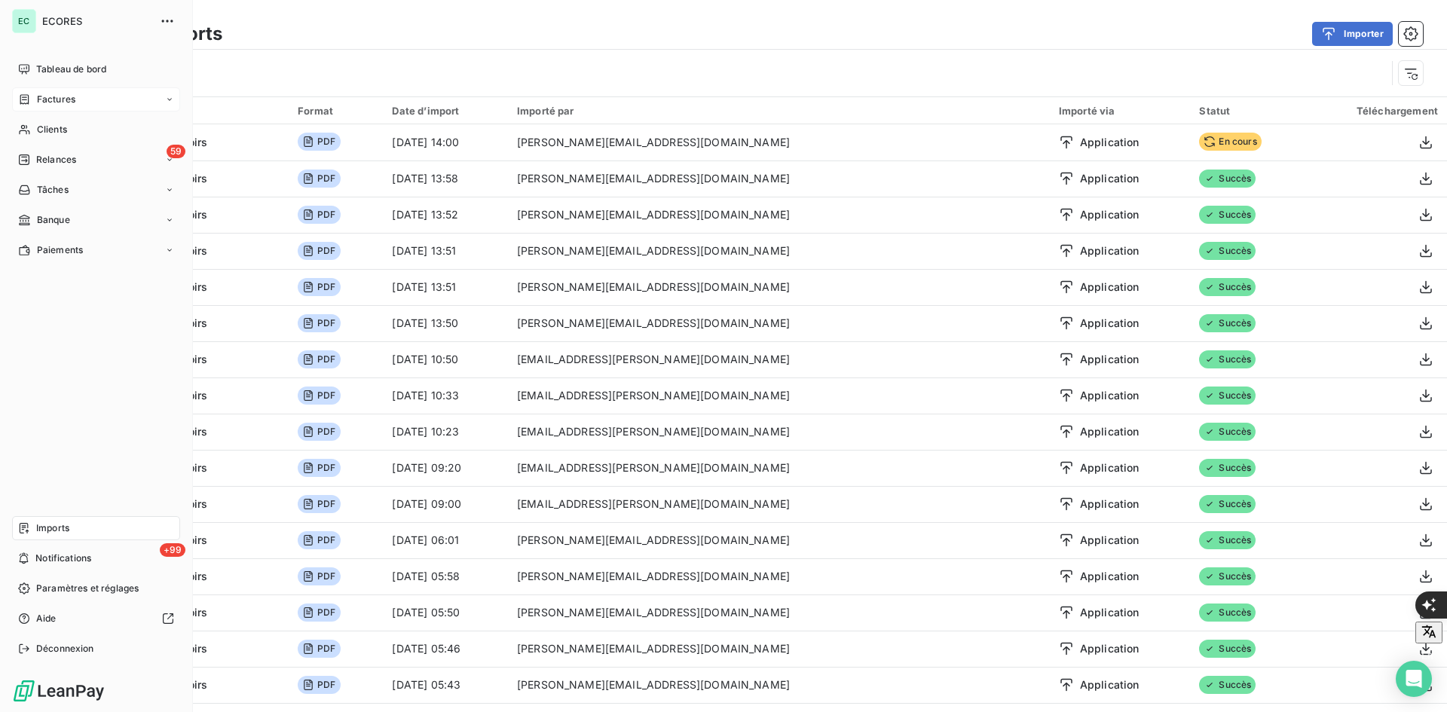
click at [60, 111] on div "Factures" at bounding box center [96, 99] width 168 height 24
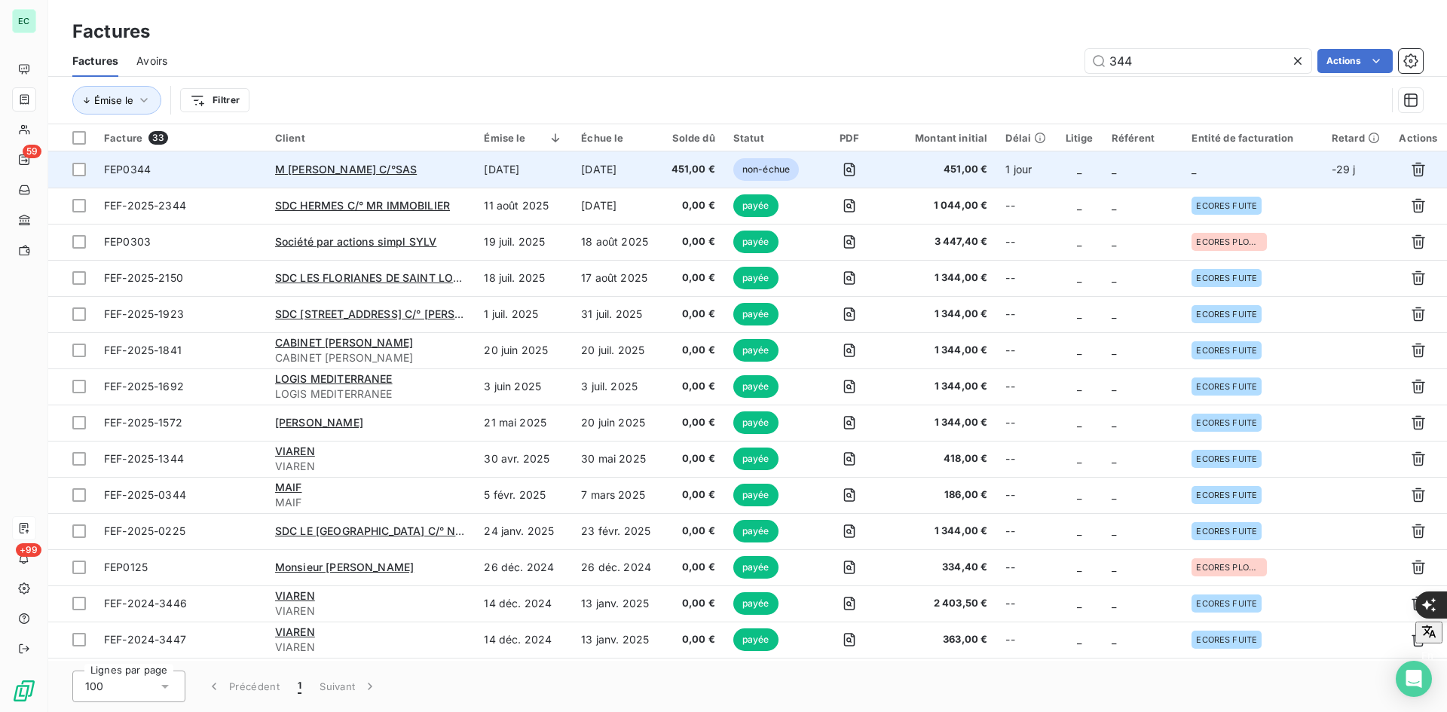
click at [454, 175] on div "M ICHEL MAZARGUES C/°SAS" at bounding box center [370, 169] width 191 height 15
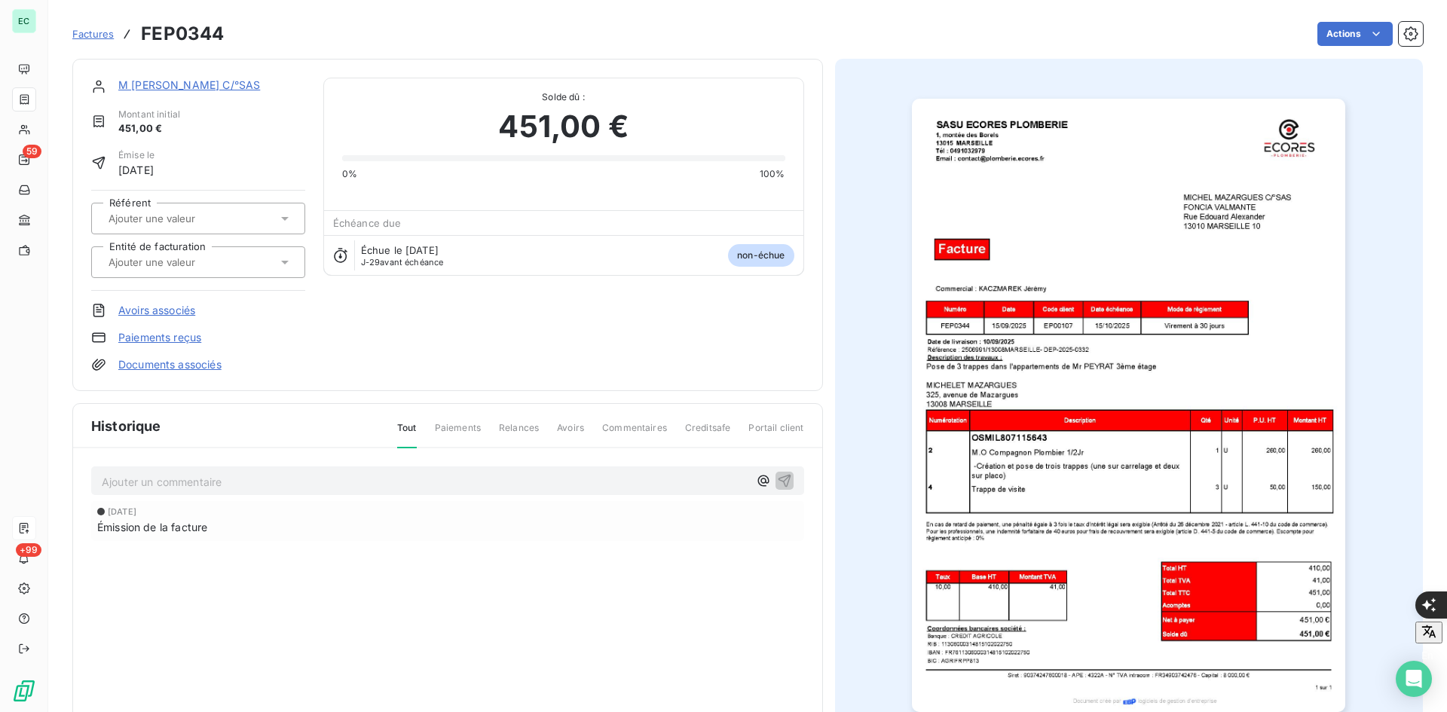
click at [158, 81] on link "M ICHEL MAZARGUES C/°SAS" at bounding box center [189, 84] width 142 height 13
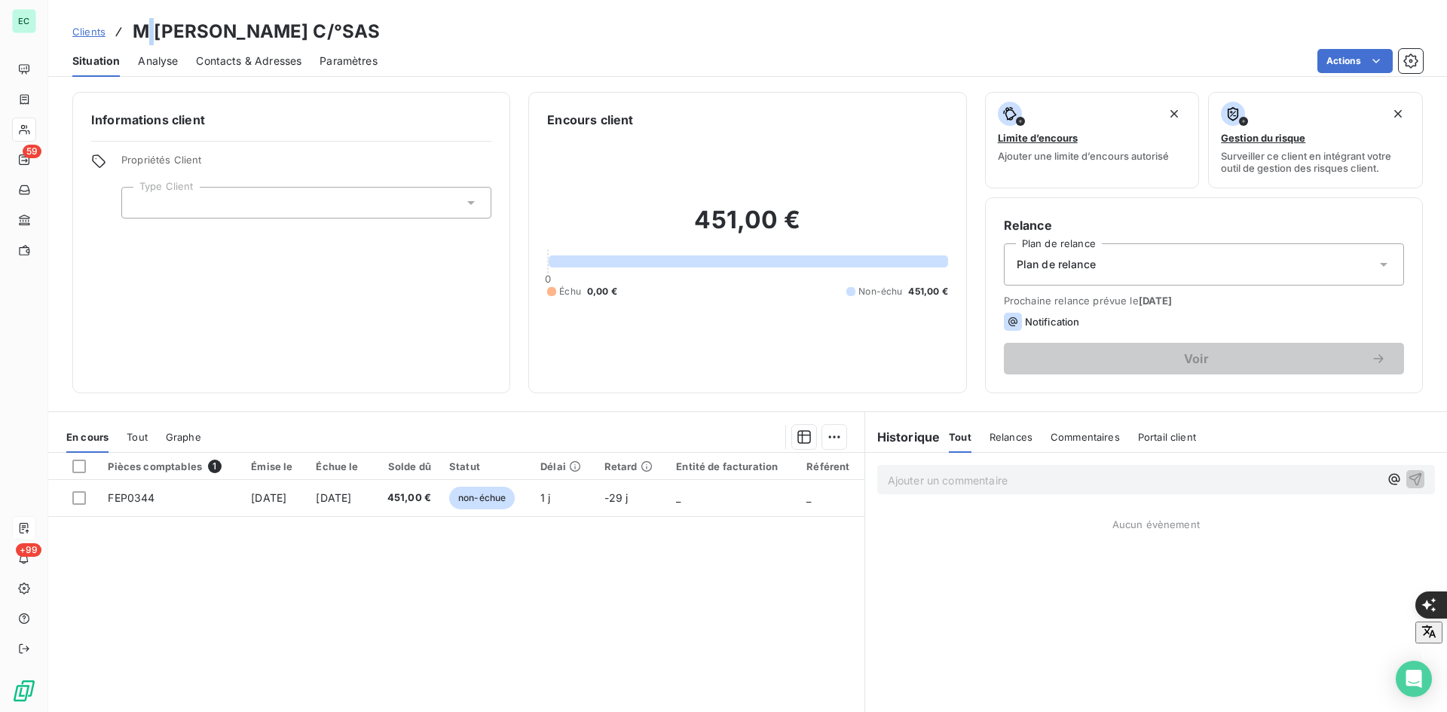
click at [145, 33] on h3 "M ICHEL MAZARGUES C/°SAS" at bounding box center [256, 31] width 247 height 27
click at [147, 32] on h3 "M ICHEL MAZARGUES C/°SAS" at bounding box center [256, 31] width 247 height 27
click at [263, 329] on div "Informations client Propriétés Client Type Client" at bounding box center [291, 242] width 438 height 301
click at [1393, 237] on div "Relance Plan de relance Plan de relance Prochaine relance prévue le 5 oct. 2025…" at bounding box center [1204, 295] width 438 height 196
click at [1367, 54] on html "EC 51 +99 Clients M ICHEL MAZARGUES C/°SAS Situation Analyse Contacts & Adresse…" at bounding box center [723, 724] width 1447 height 1449
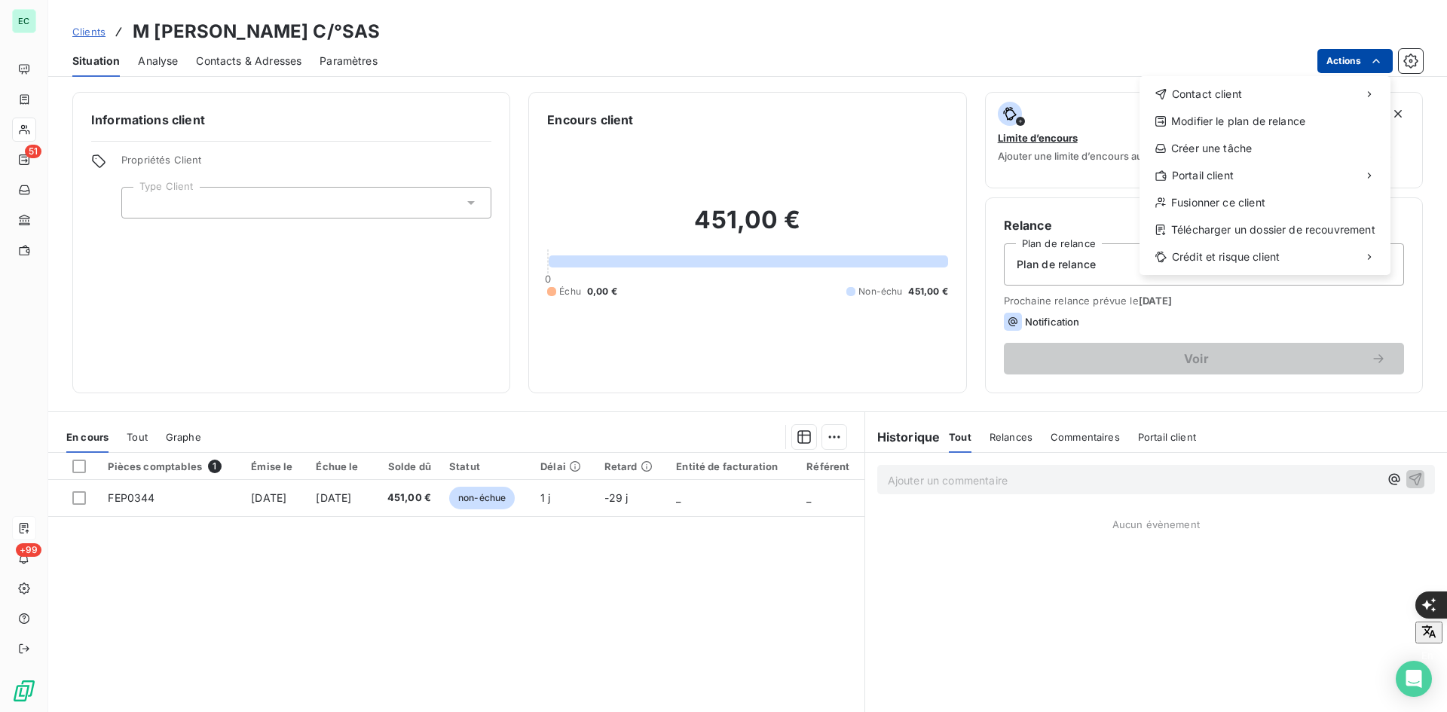
click at [1344, 63] on html "EC 51 +99 Clients M ICHEL MAZARGUES C/°SAS Situation Analyse Contacts & Adresse…" at bounding box center [723, 724] width 1447 height 1449
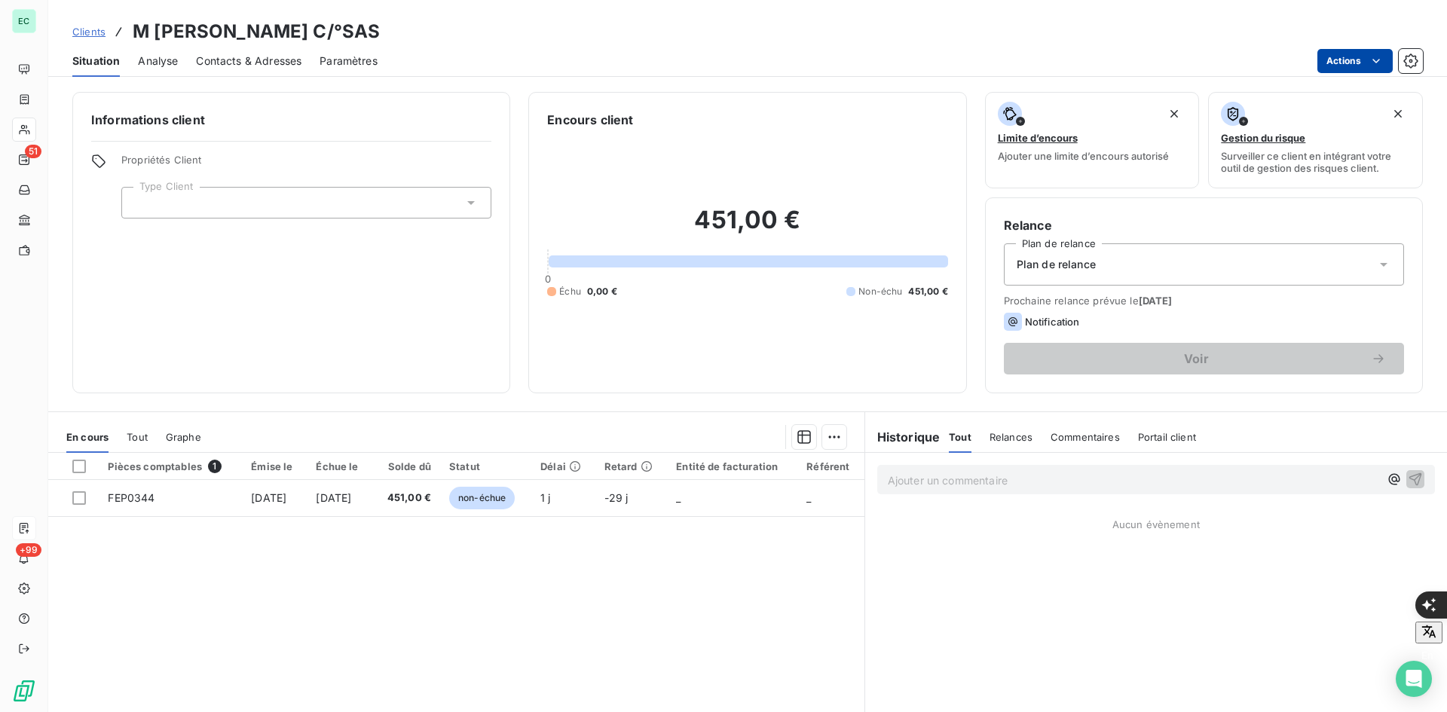
click at [1344, 63] on html "EC 51 +99 Clients M ICHEL MAZARGUES C/°SAS Situation Analyse Contacts & Adresse…" at bounding box center [723, 724] width 1447 height 1449
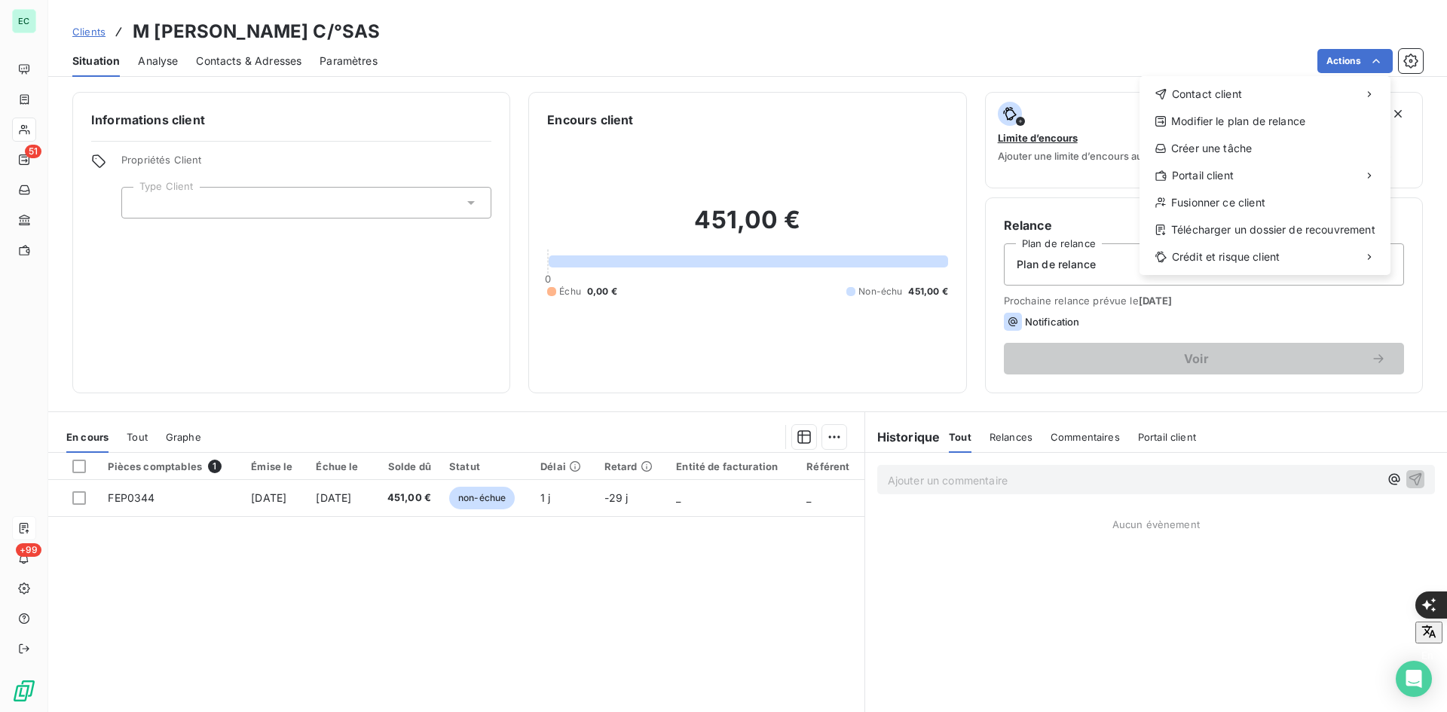
click at [787, 347] on html "EC 51 +99 Clients M ICHEL MAZARGUES C/°SAS Situation Analyse Contacts & Adresse…" at bounding box center [723, 724] width 1447 height 1449
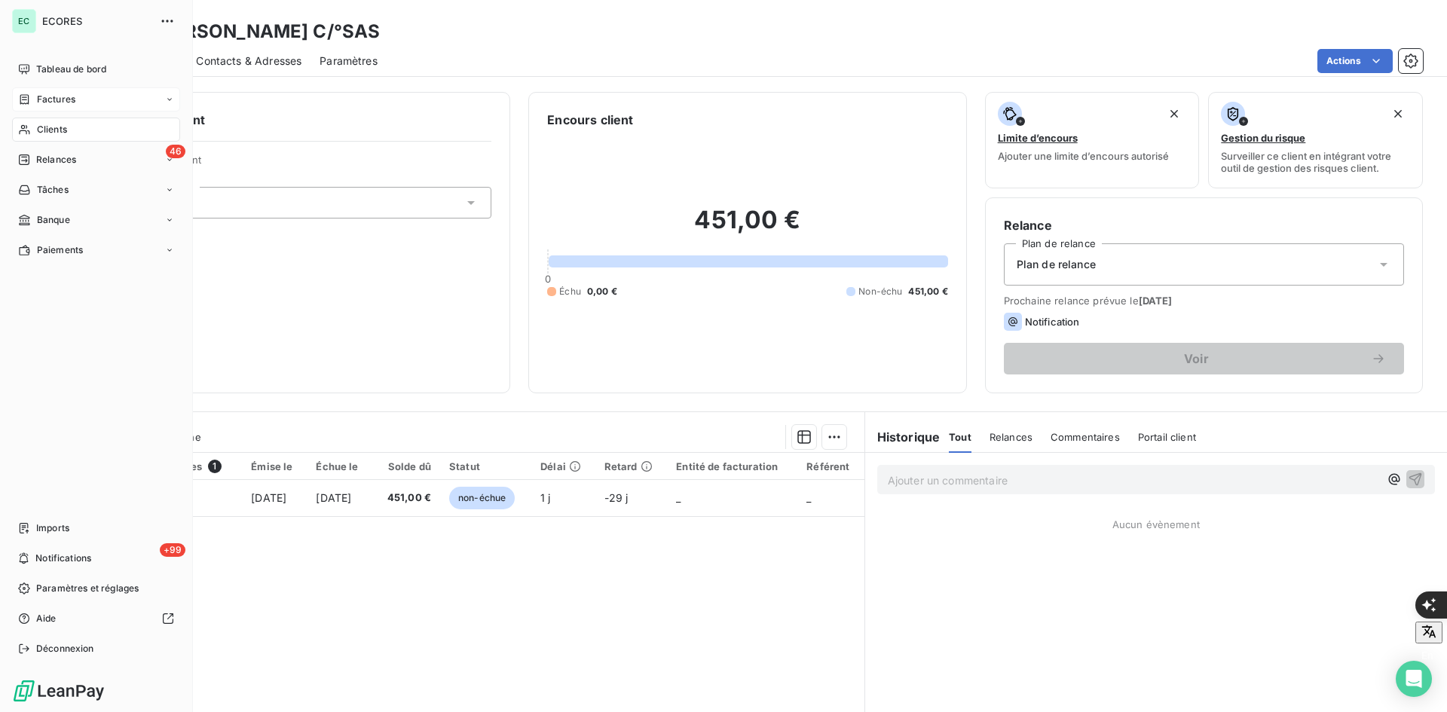
click at [35, 97] on div "Factures" at bounding box center [46, 100] width 57 height 14
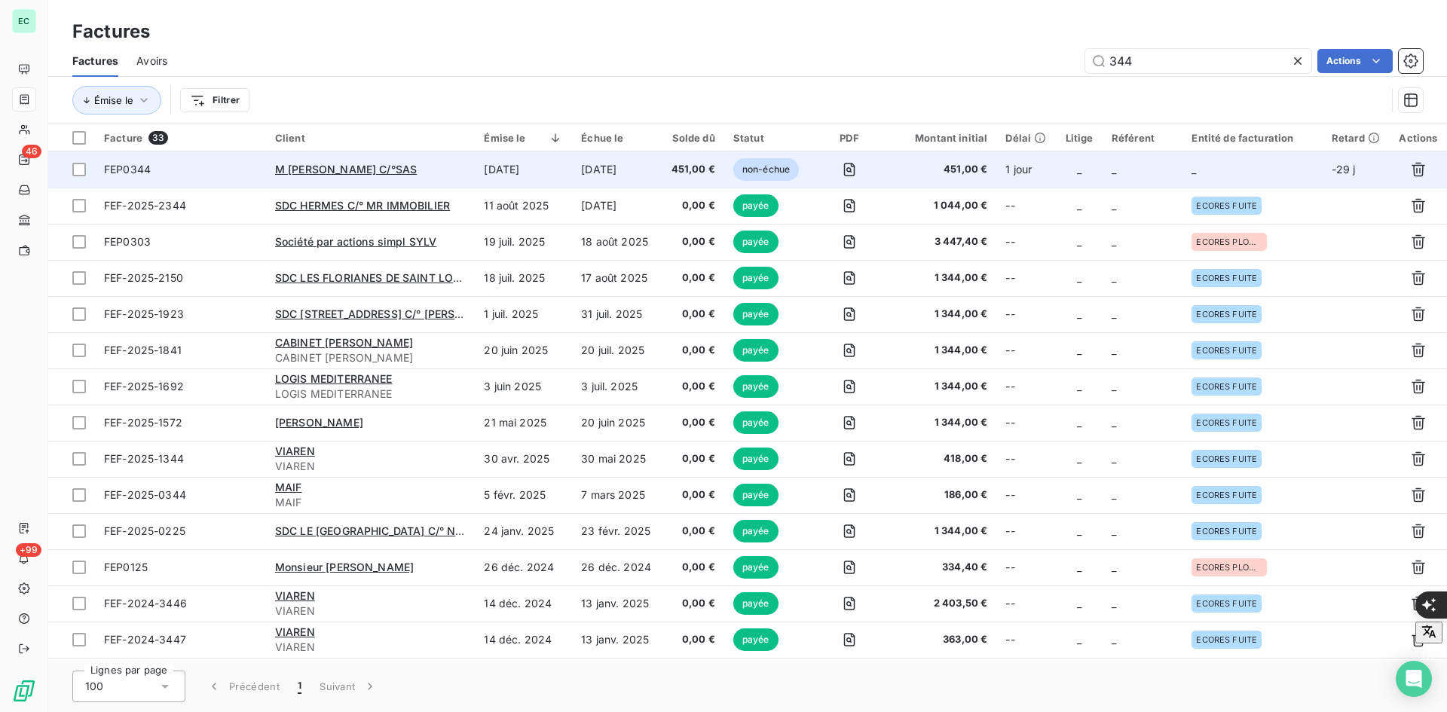
click at [1112, 168] on span "_" at bounding box center [1114, 169] width 5 height 13
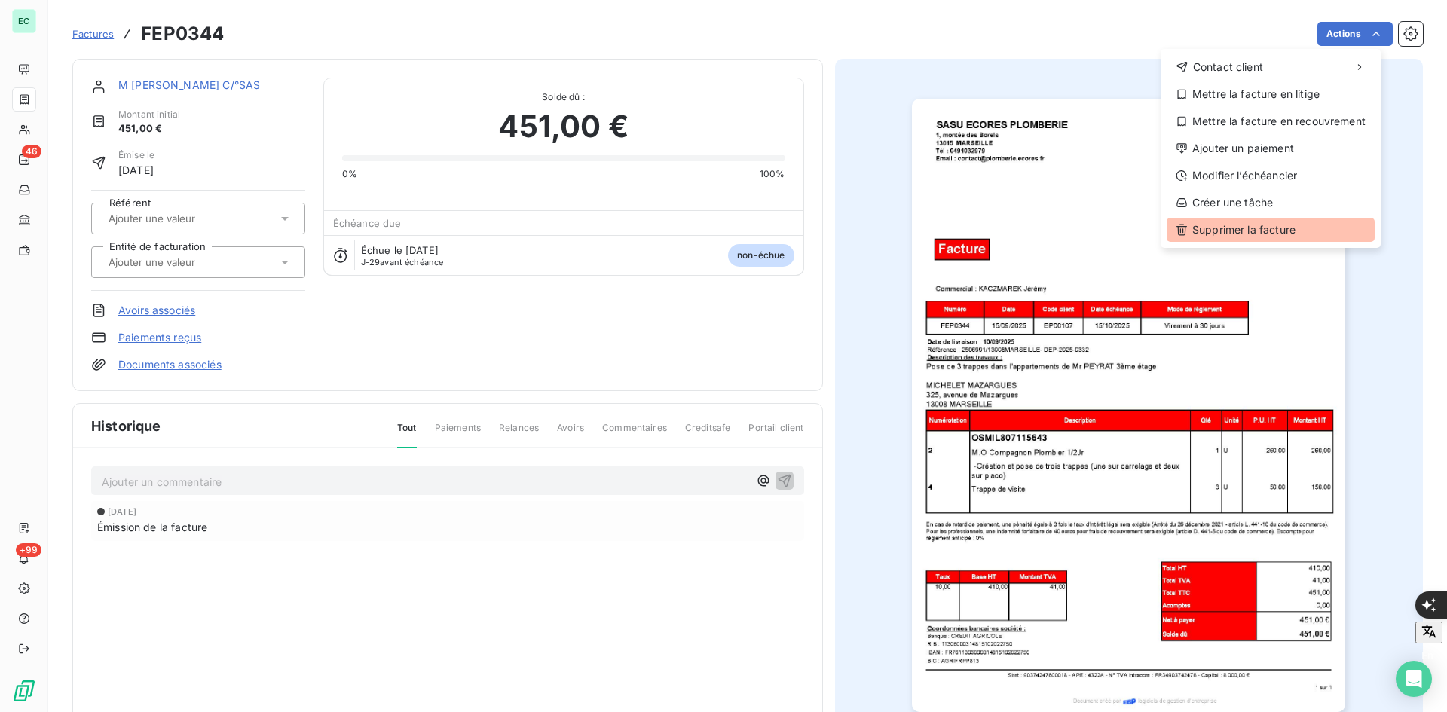
click at [1232, 228] on div "Supprimer la facture" at bounding box center [1271, 230] width 208 height 24
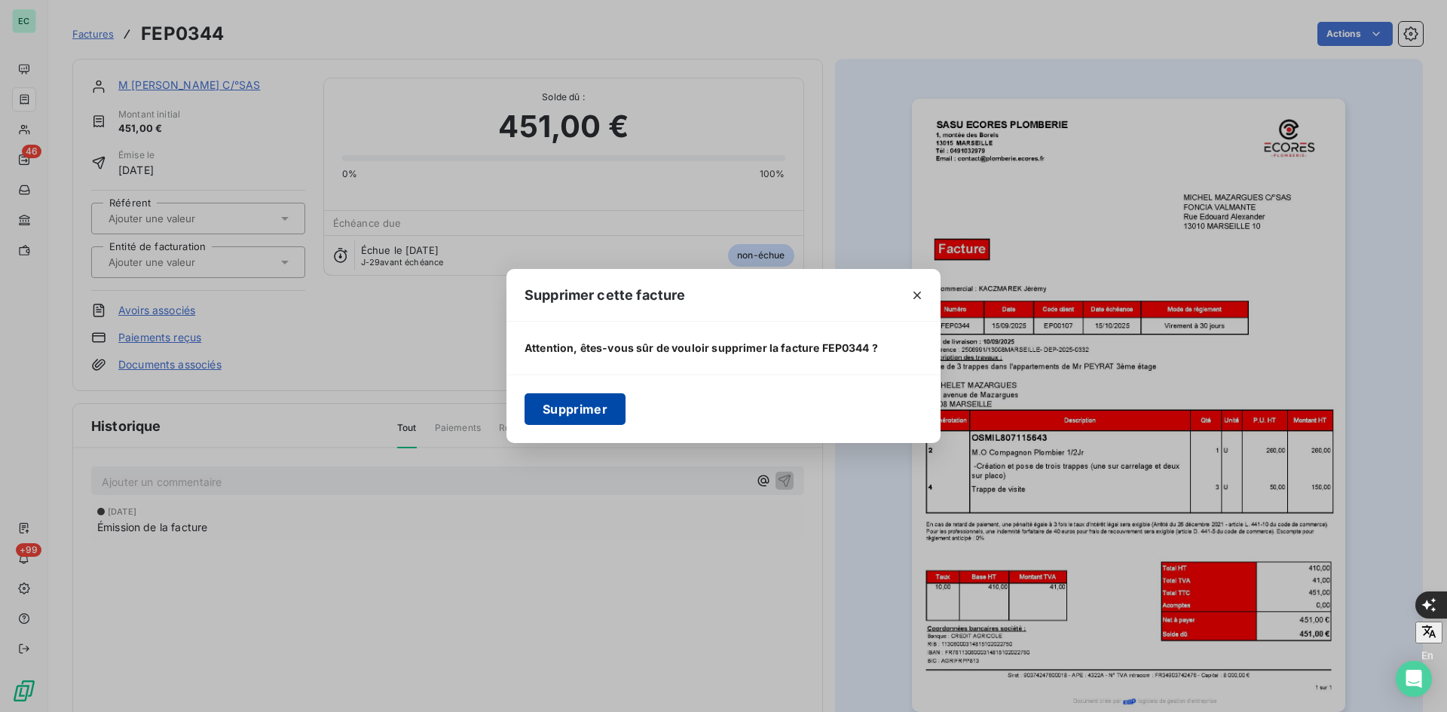
click at [570, 417] on button "Supprimer" at bounding box center [575, 409] width 101 height 32
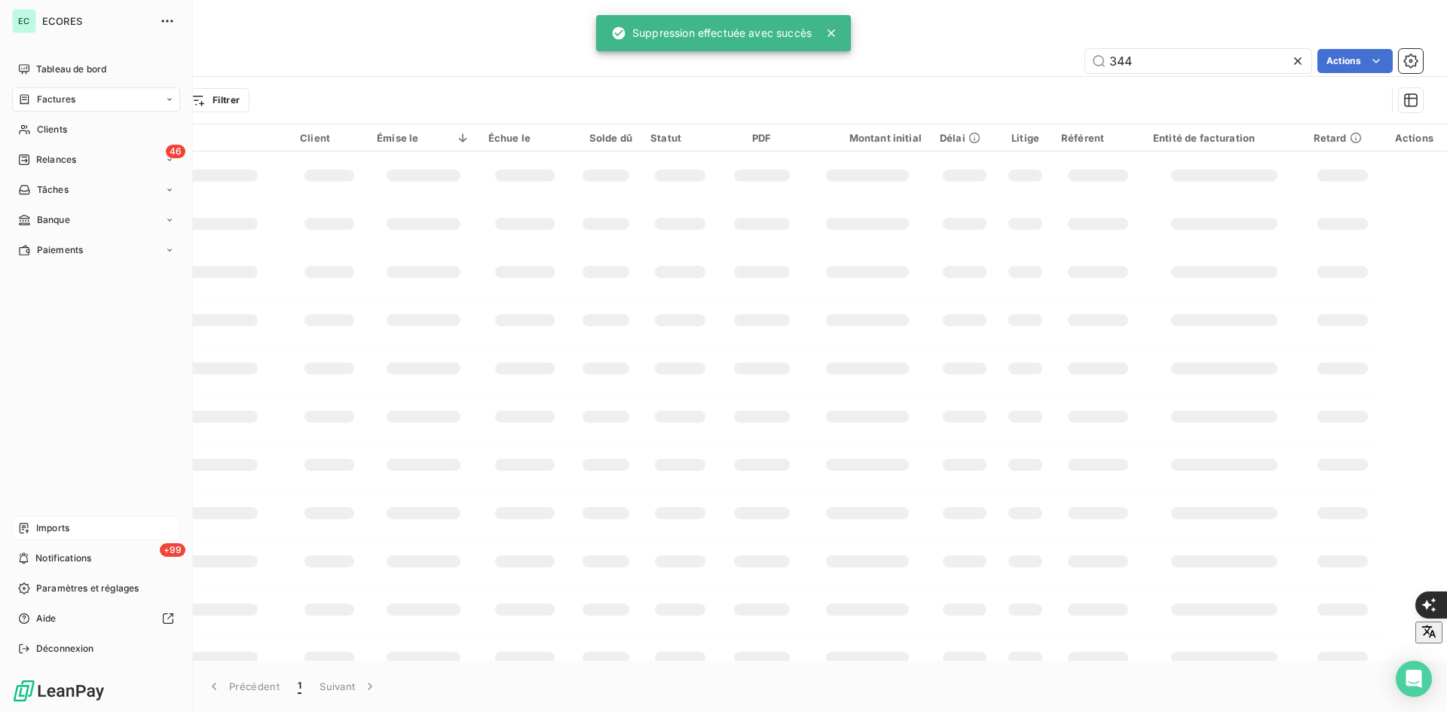
click at [31, 528] on div "Imports" at bounding box center [96, 528] width 168 height 24
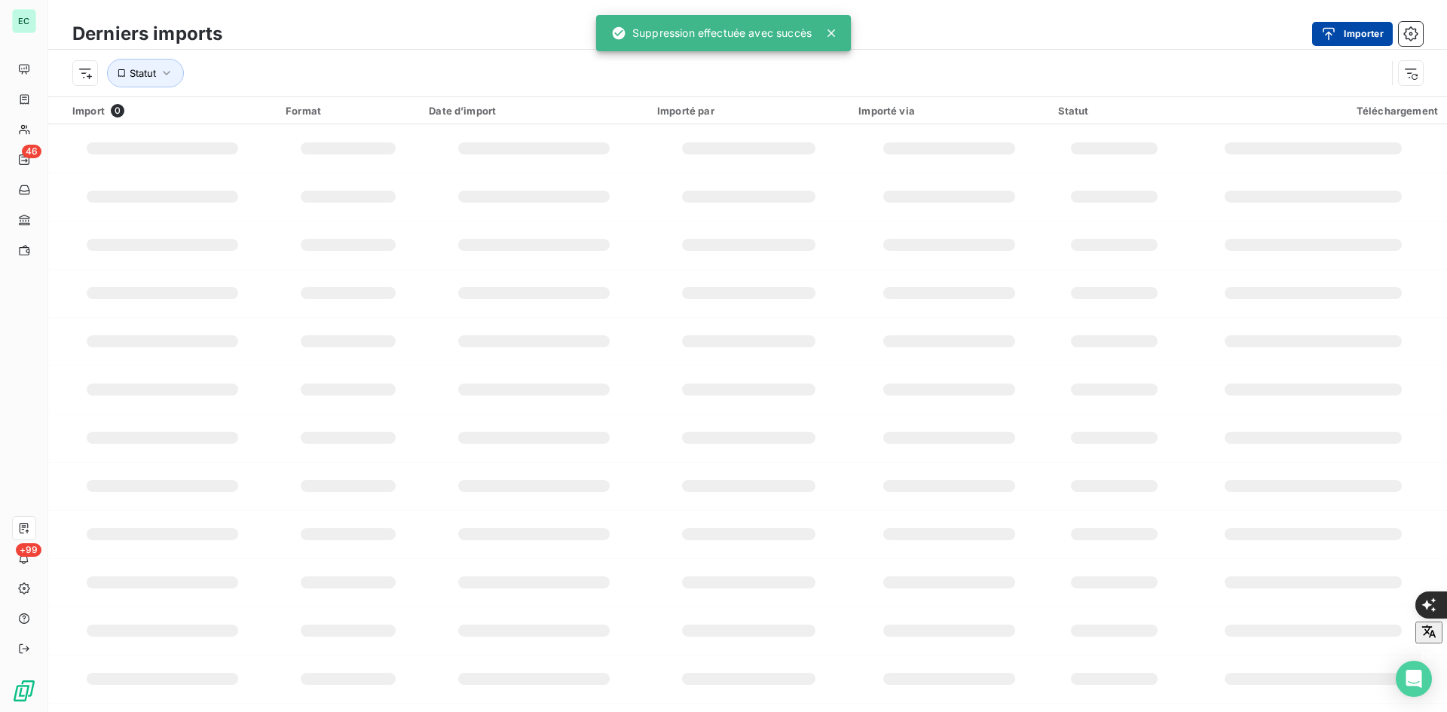
click at [1359, 35] on button "Importer" at bounding box center [1352, 34] width 81 height 24
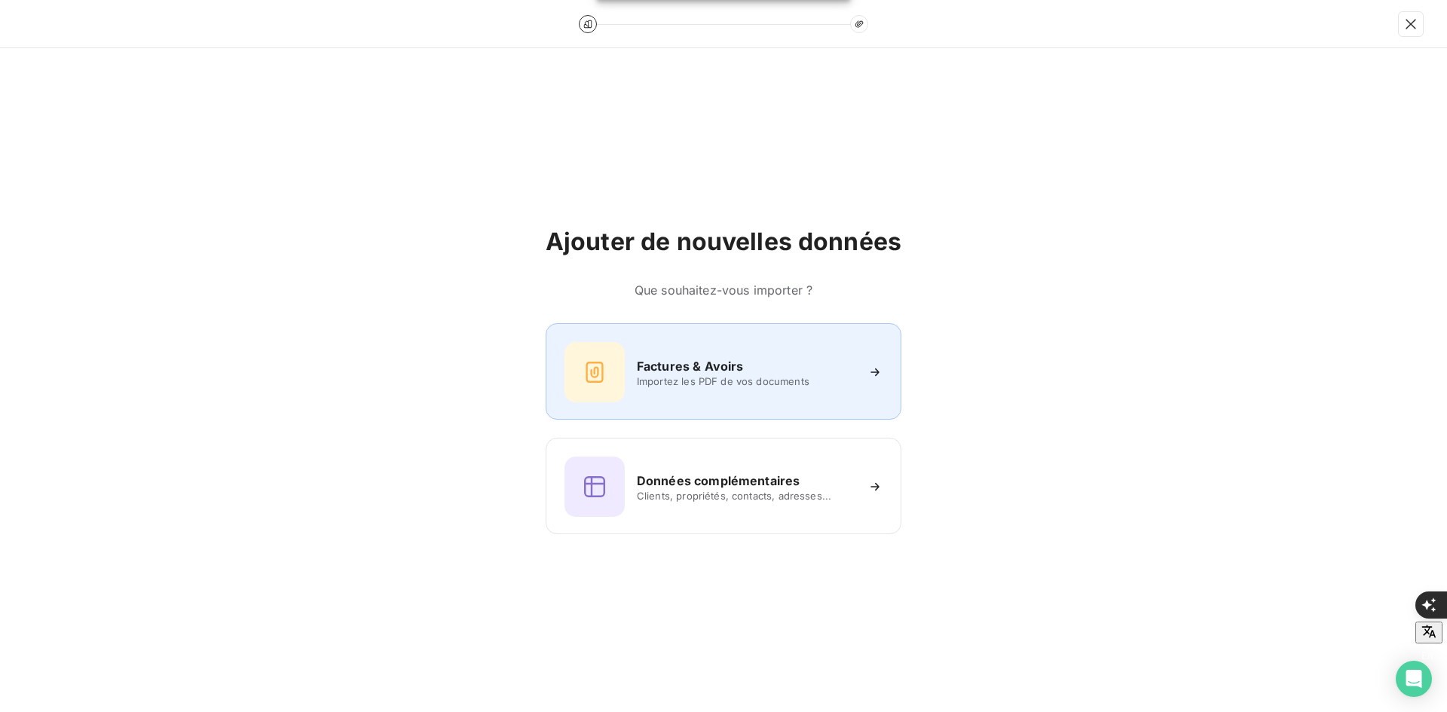
click at [699, 369] on h6 "Factures & Avoirs" at bounding box center [690, 366] width 107 height 18
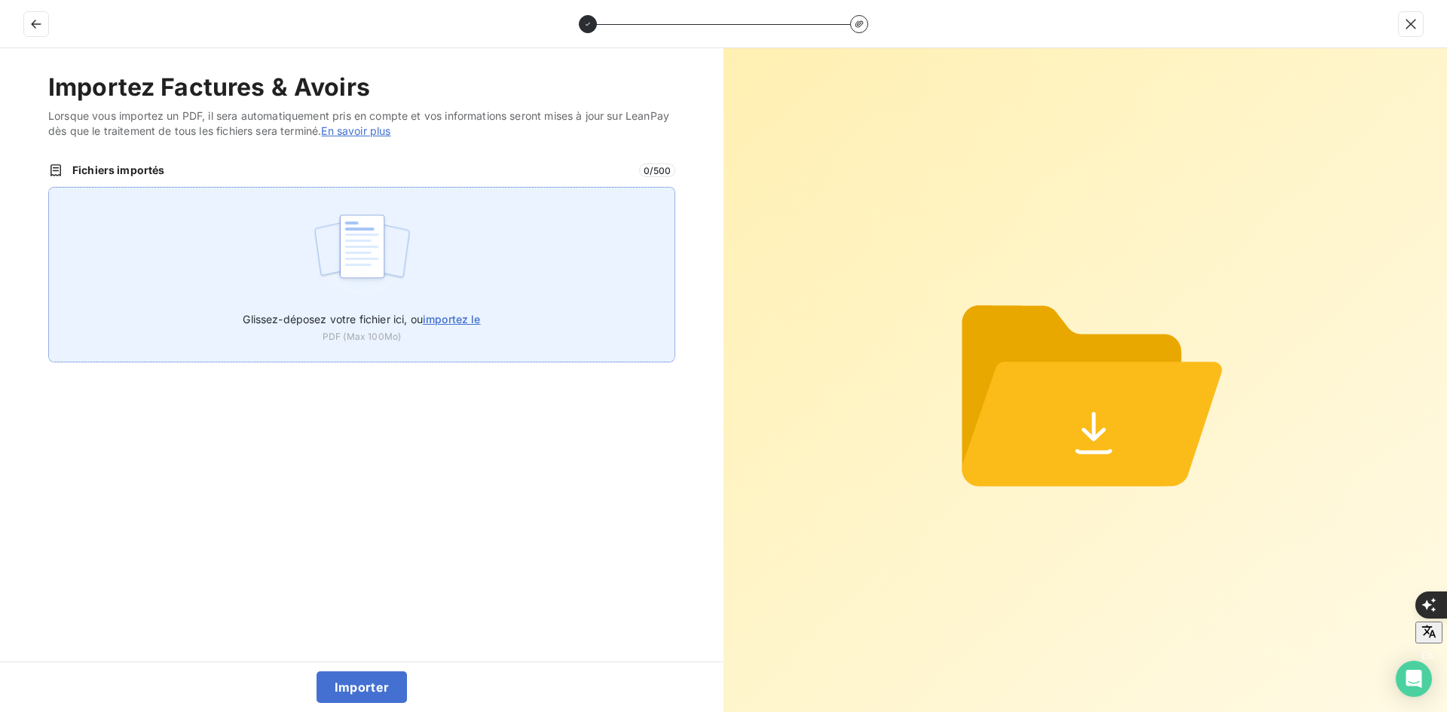
click at [394, 289] on img at bounding box center [362, 254] width 100 height 96
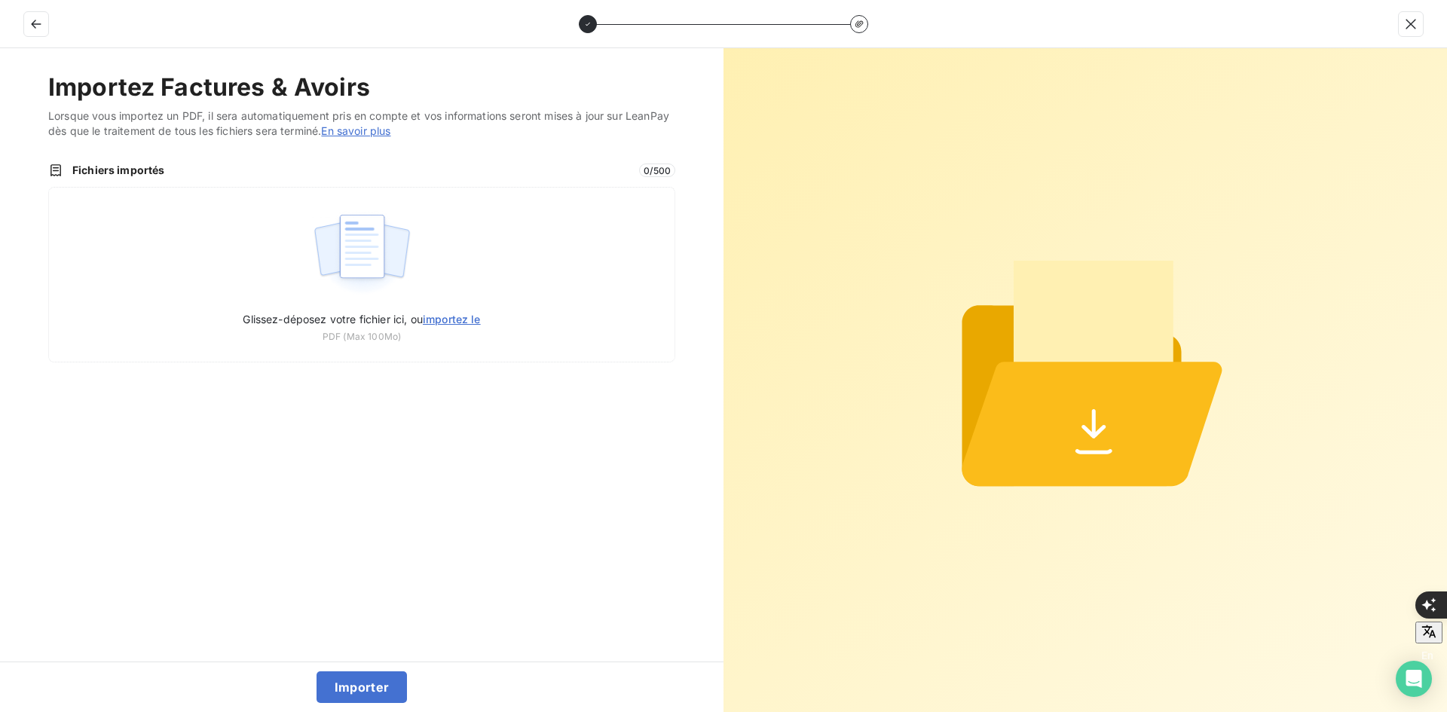
type input "C:\fakepath\FEP0344.pdf"
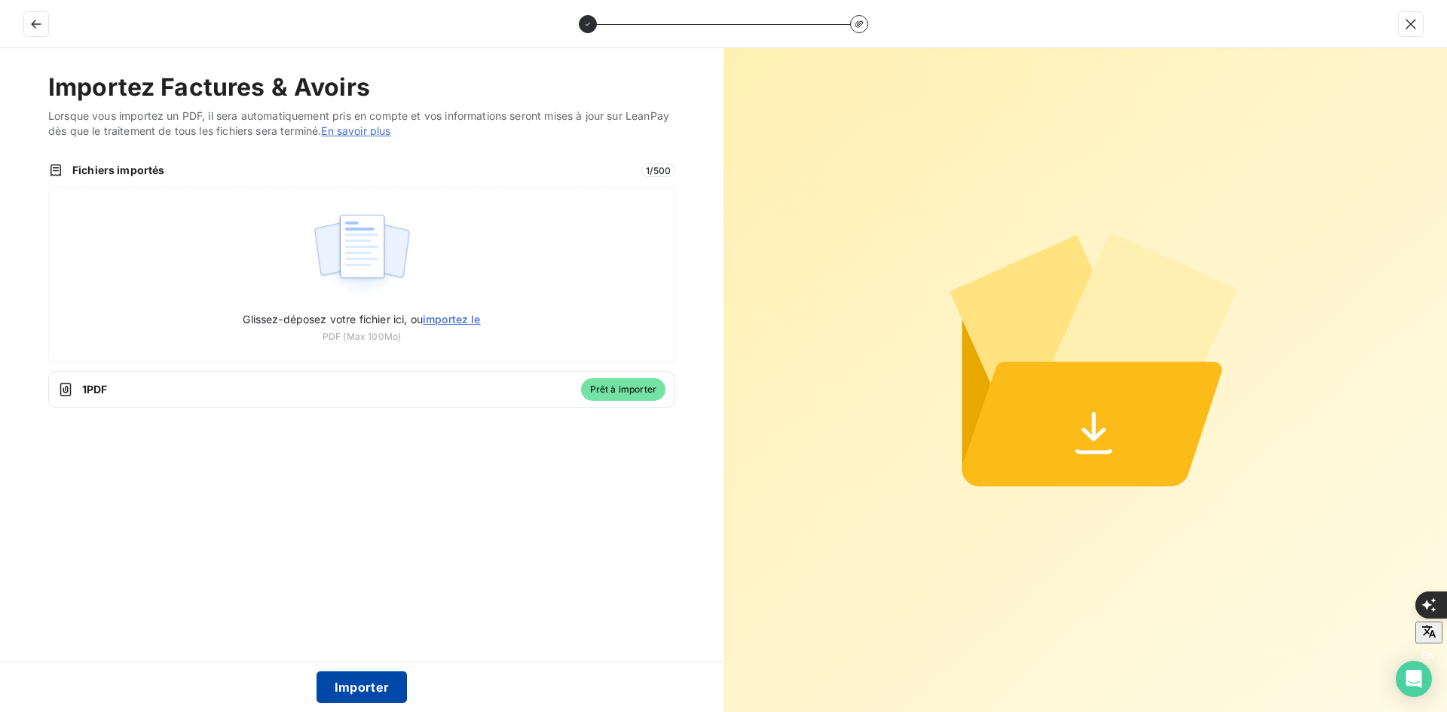
click at [356, 691] on button "Importer" at bounding box center [362, 688] width 91 height 32
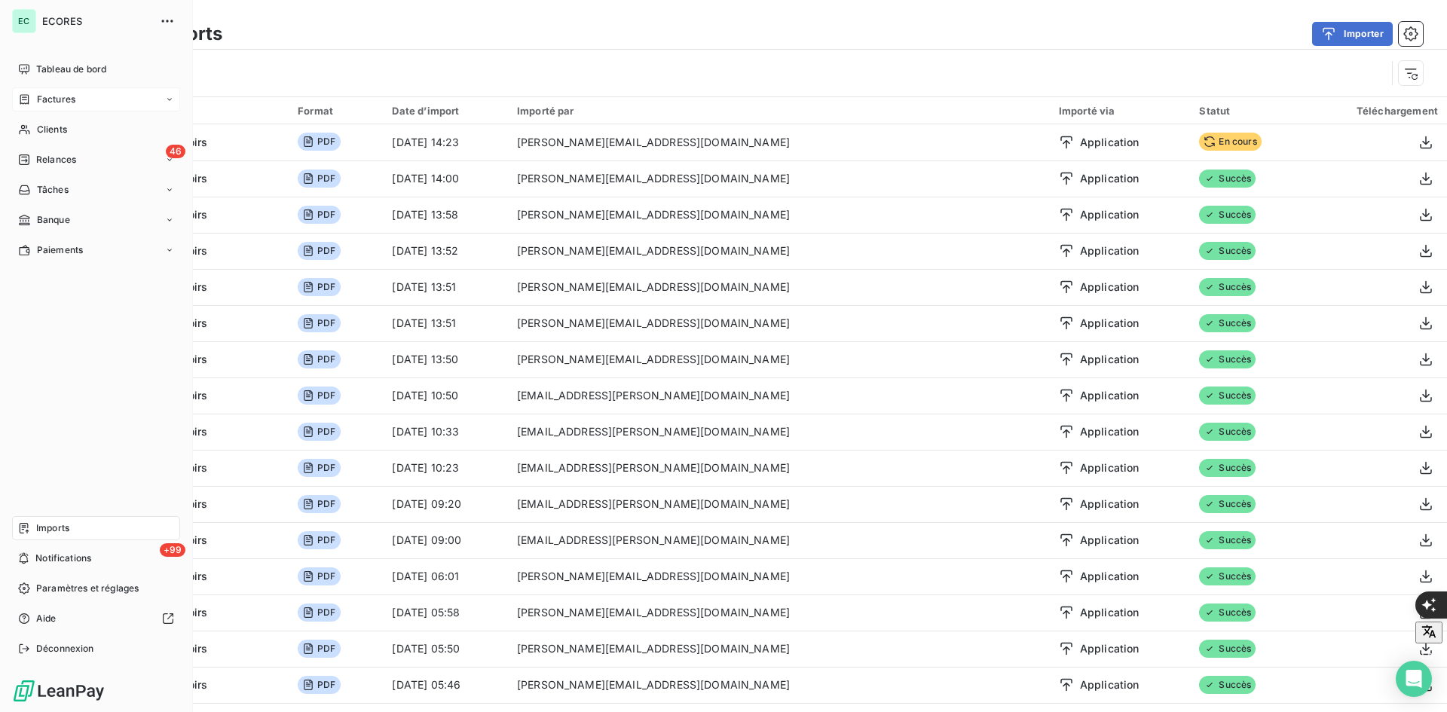
click at [75, 93] on div "Factures" at bounding box center [96, 99] width 168 height 24
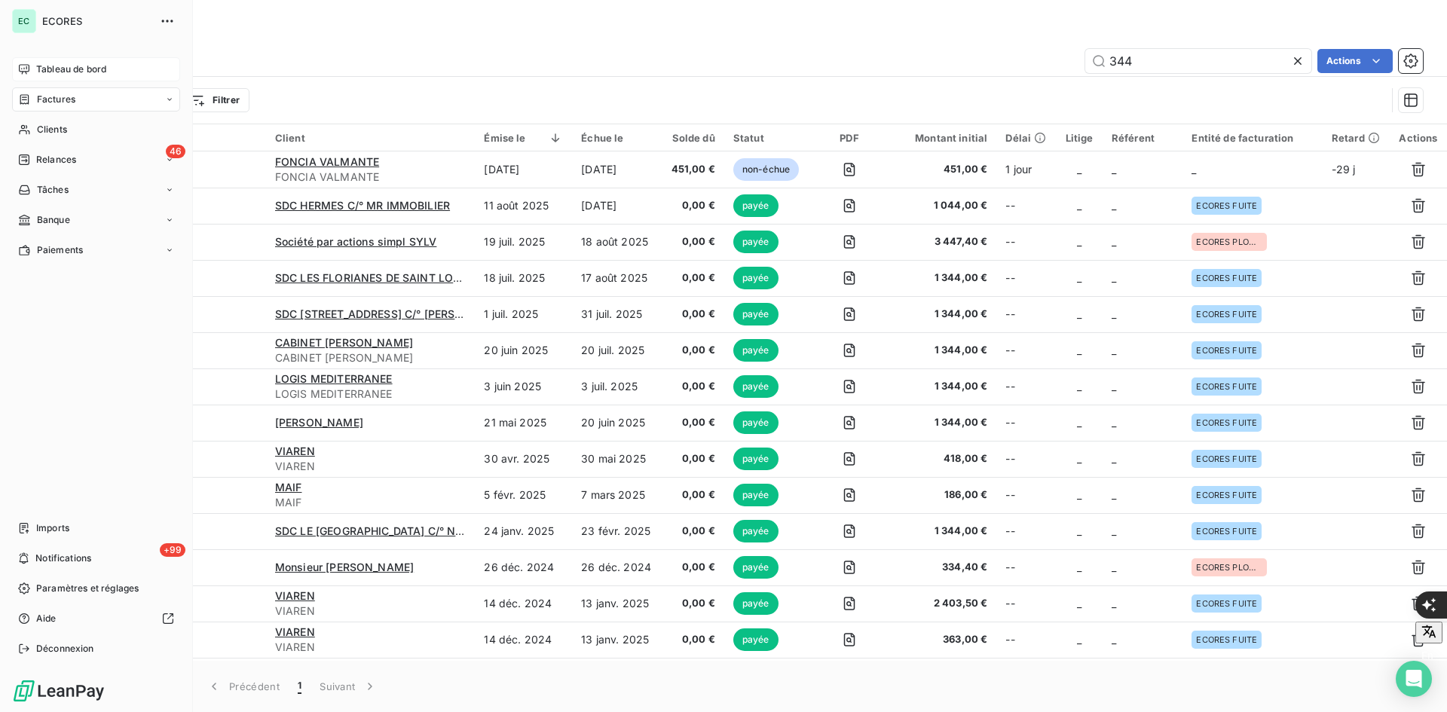
click at [39, 65] on span "Tableau de bord" at bounding box center [71, 70] width 70 height 14
